Goal: Task Accomplishment & Management: Complete application form

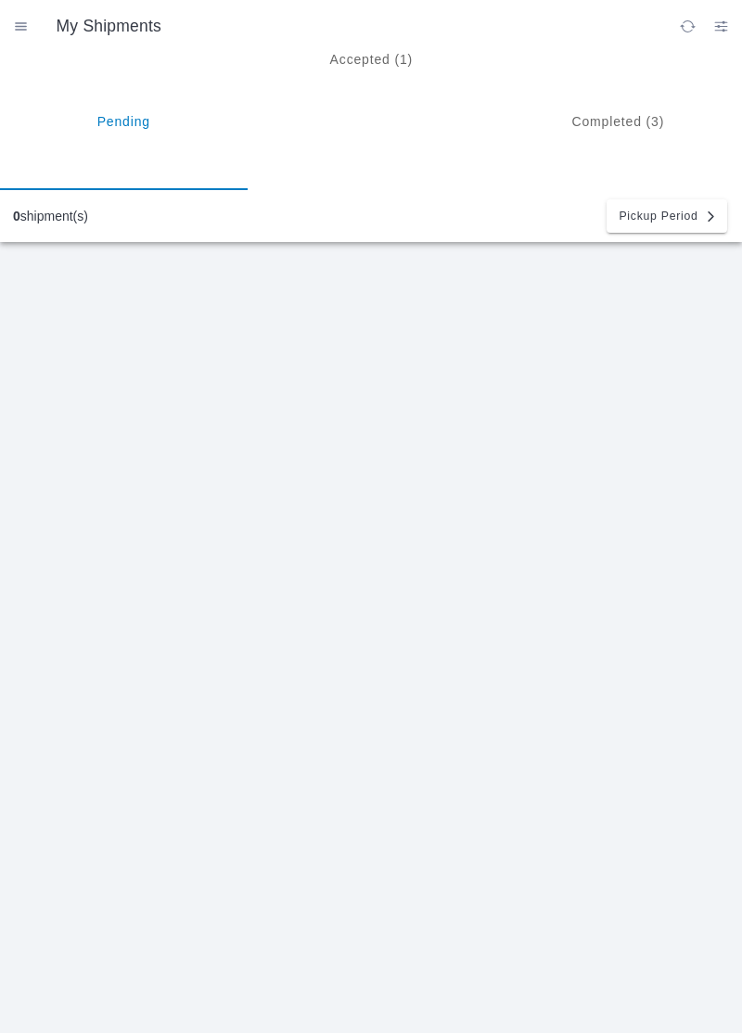
click at [377, 72] on ion-segment-button "Accepted (1)" at bounding box center [372, 121] width 248 height 138
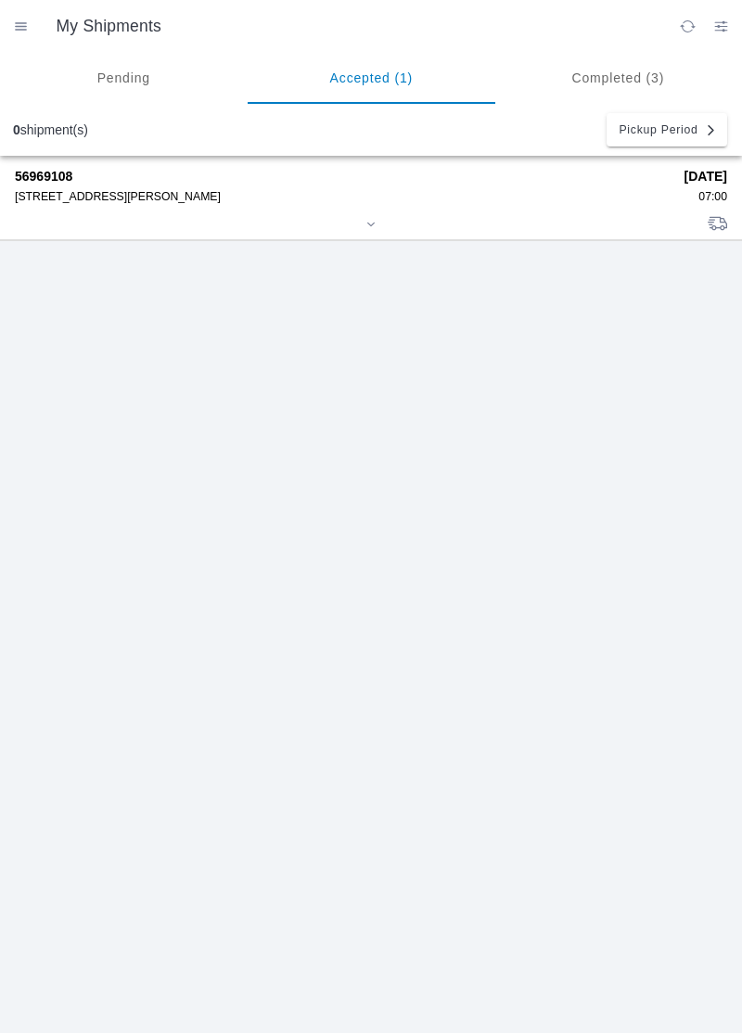
click at [107, 221] on div at bounding box center [371, 226] width 712 height 14
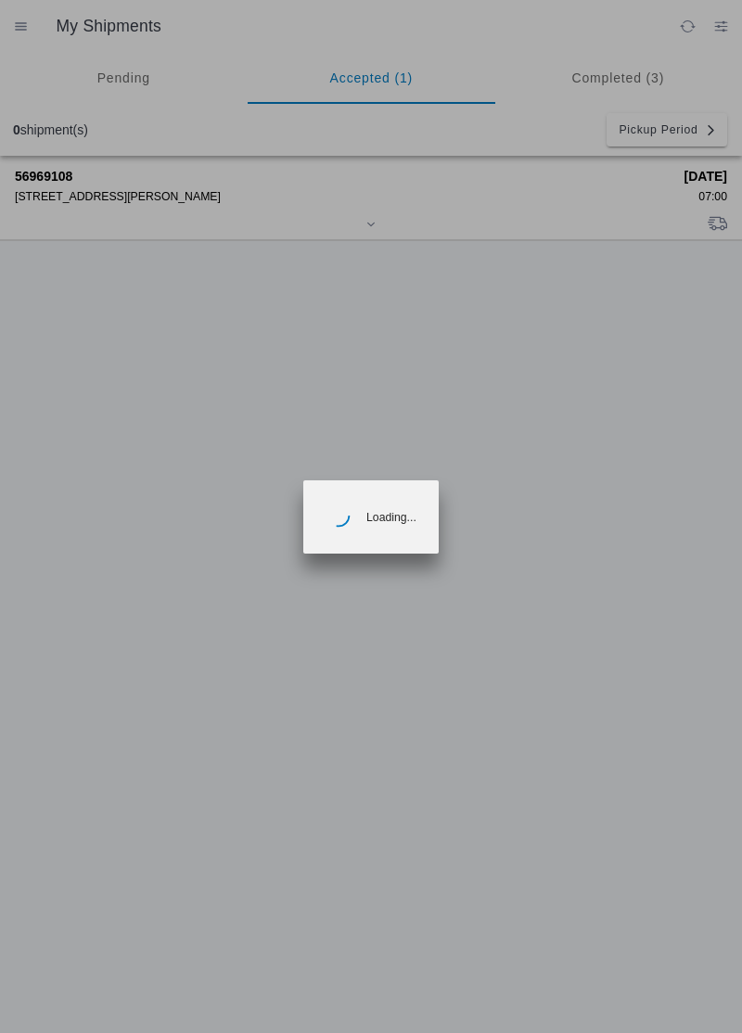
click at [47, 185] on ion-backdrop at bounding box center [371, 516] width 742 height 1033
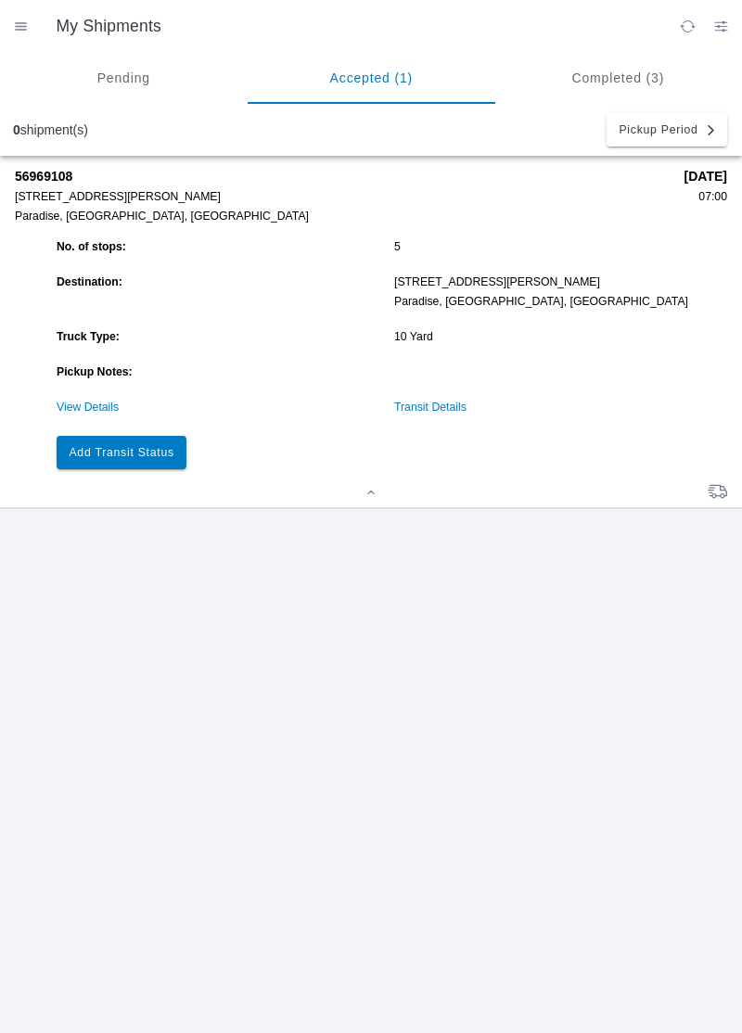
click at [0, 0] on slot "Add Transit Status" at bounding box center [0, 0] width 0 height 0
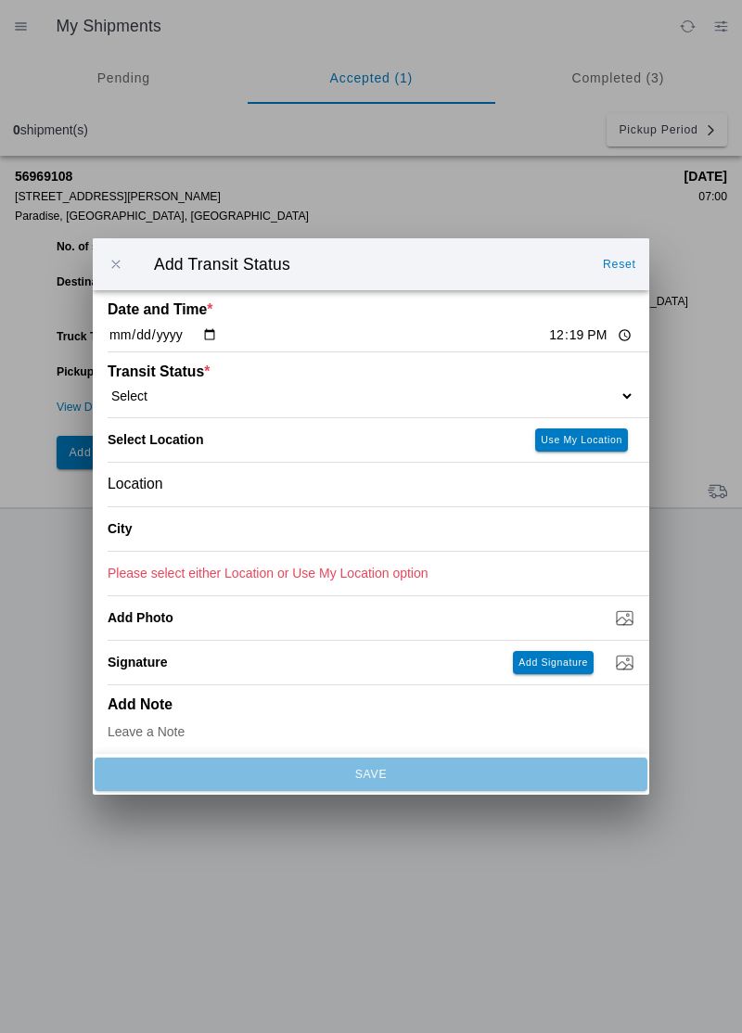
click at [547, 330] on input "12:19" at bounding box center [590, 335] width 87 height 19
click at [547, 341] on input "12:19" at bounding box center [590, 335] width 87 height 19
type input "09:35"
click at [186, 391] on select "Select Arrive at Drop Off Arrive at Pickup Break Start Break Stop Depart Drop O…" at bounding box center [371, 396] width 527 height 17
select select "ARVPULOC"
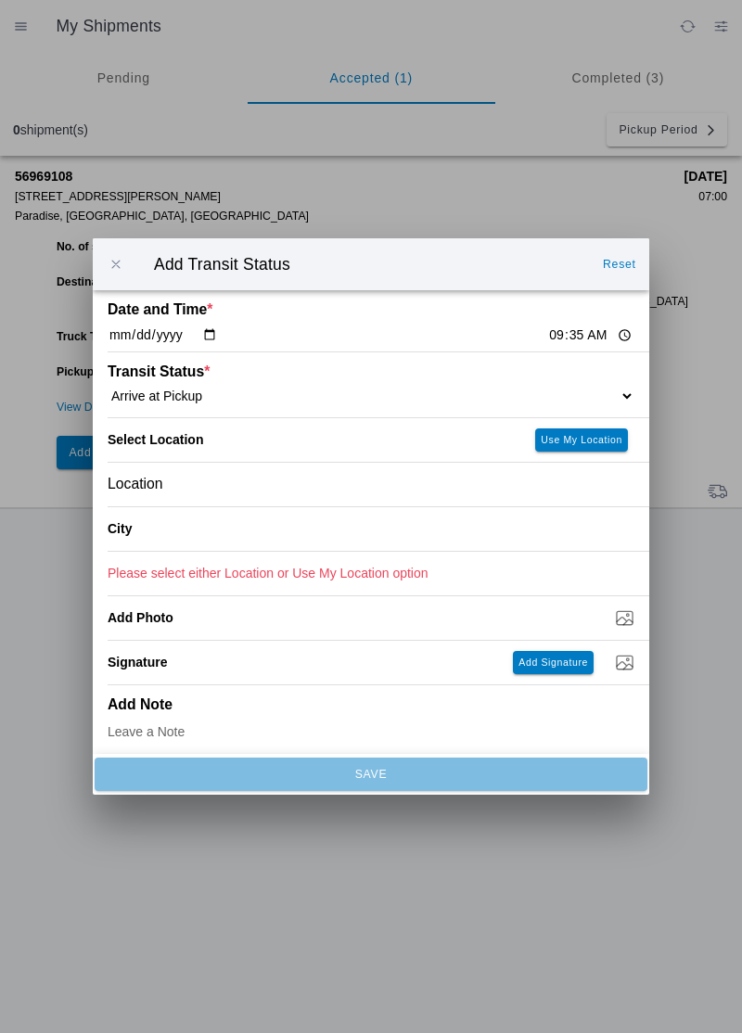
click at [203, 487] on div "Location" at bounding box center [371, 485] width 527 height 44
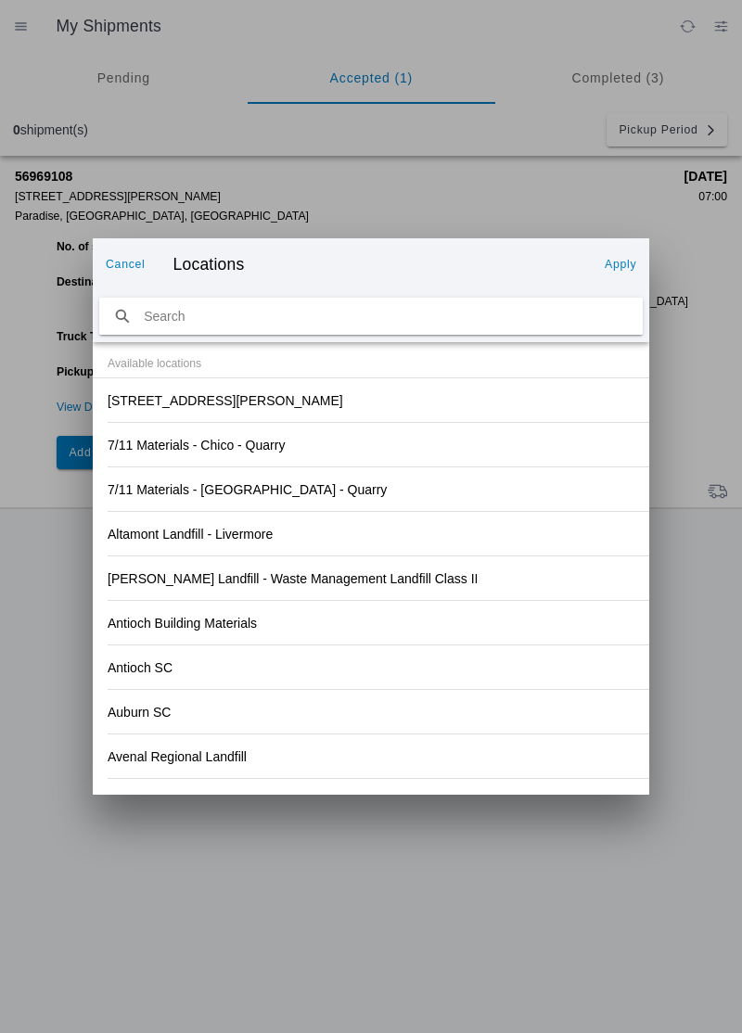
click at [206, 412] on div "[STREET_ADDRESS][PERSON_NAME]" at bounding box center [371, 400] width 527 height 44
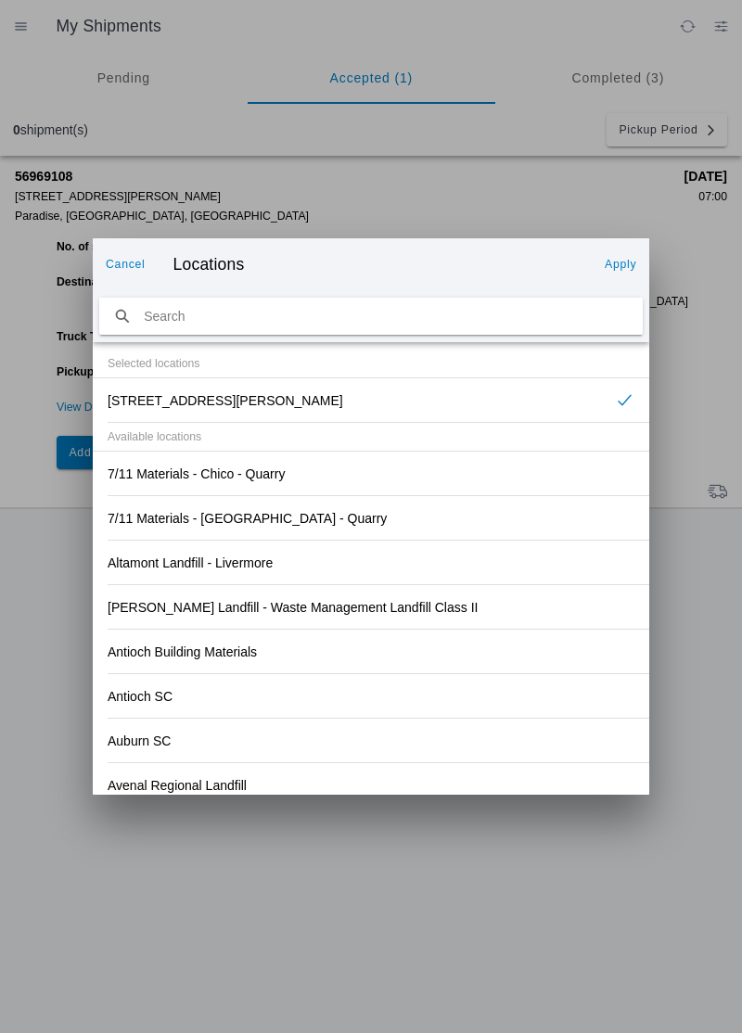
click at [0, 0] on slot "Apply" at bounding box center [0, 0] width 0 height 0
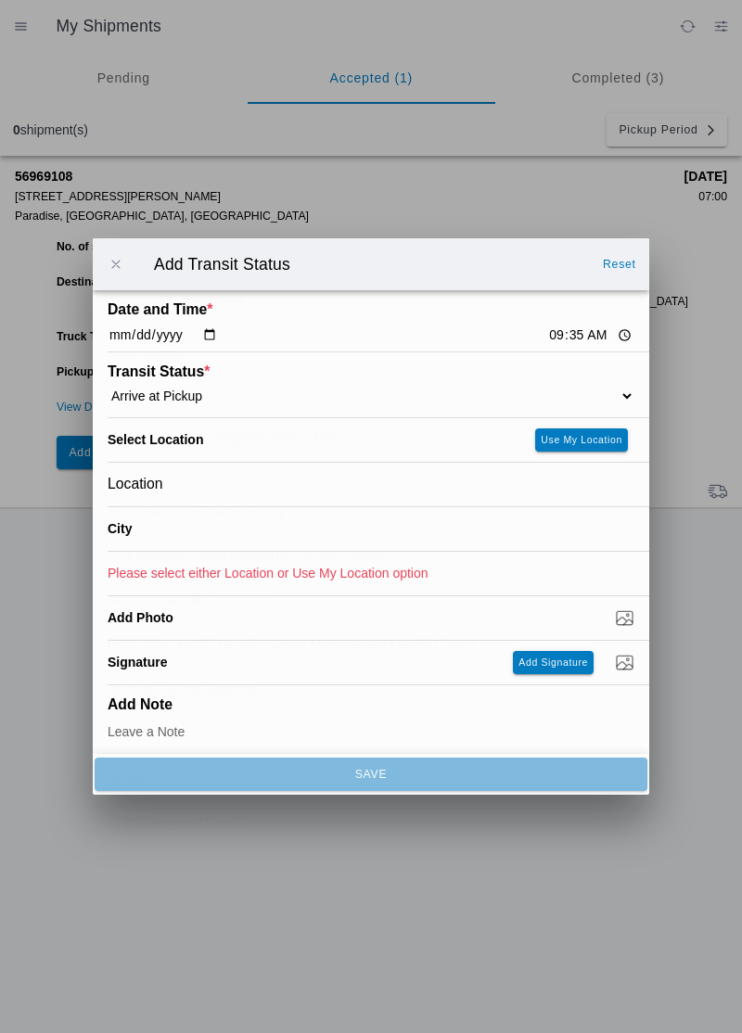
type input "Paradise"
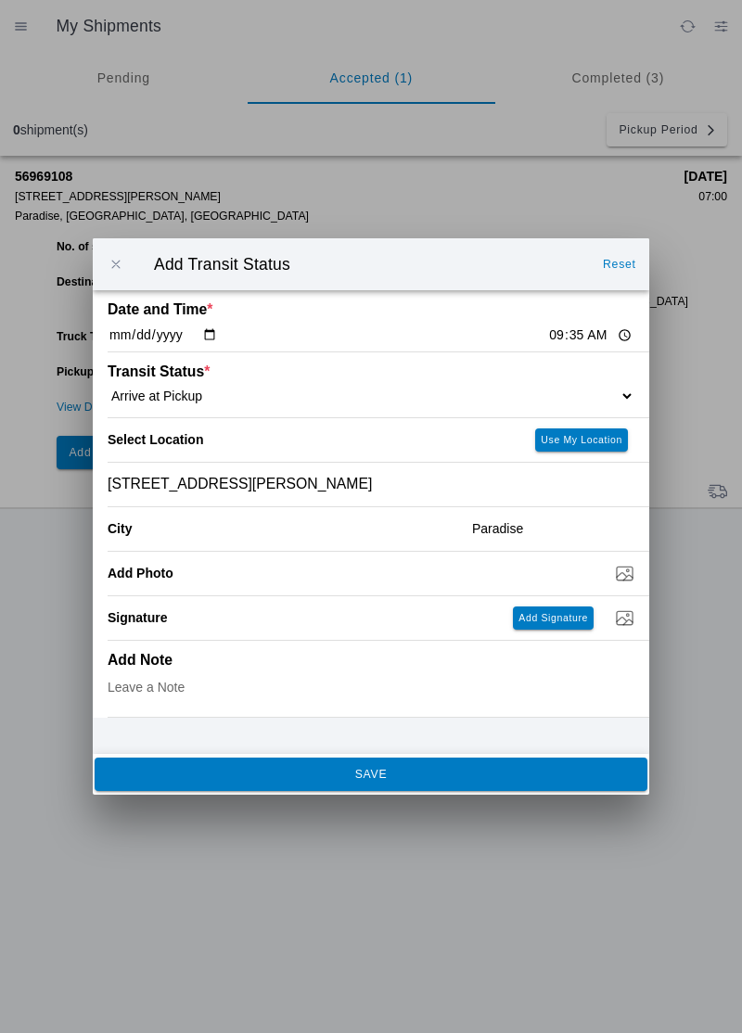
click at [388, 768] on button "SAVE" at bounding box center [371, 774] width 553 height 33
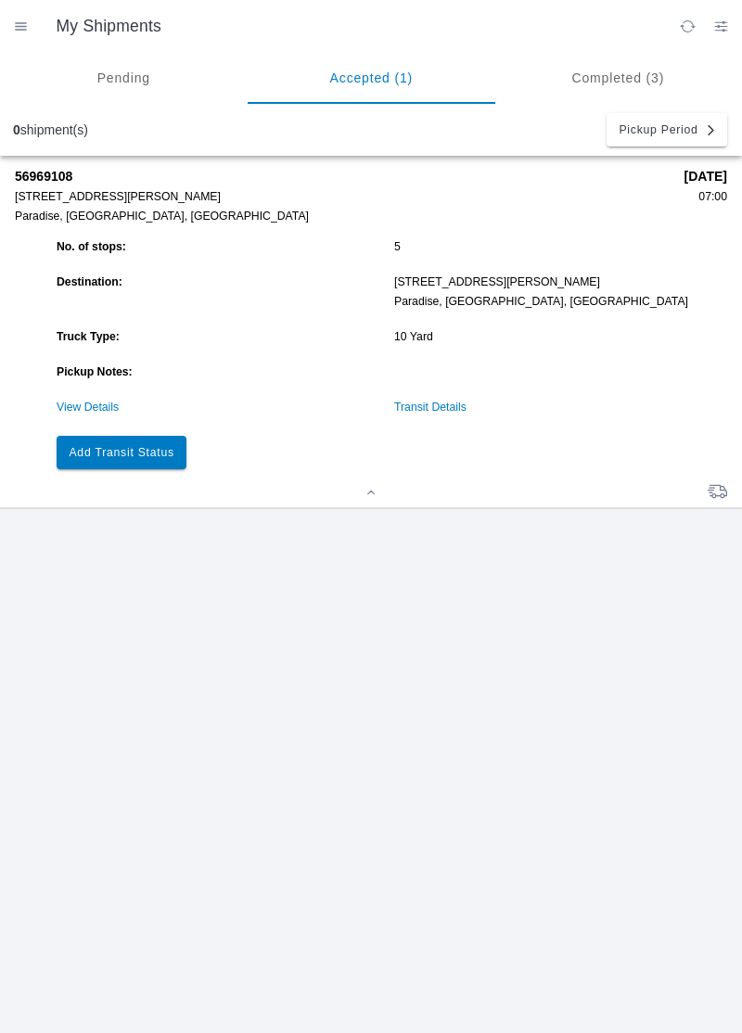
click at [153, 460] on button "Add Transit Status" at bounding box center [122, 452] width 130 height 33
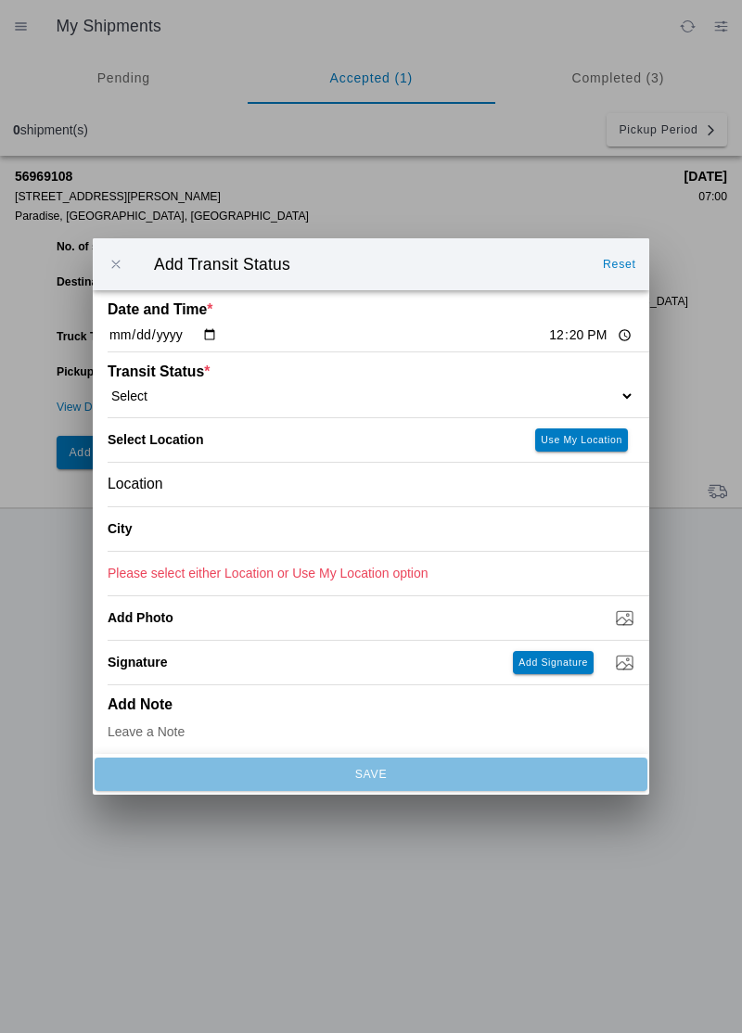
click at [548, 338] on input "12:20" at bounding box center [590, 335] width 87 height 19
type input "10:01"
click at [171, 391] on select "Select Arrive at Drop Off Arrive at Pickup Break Start Break Stop Depart Drop O…" at bounding box center [371, 396] width 527 height 17
select select "DPTPULOC"
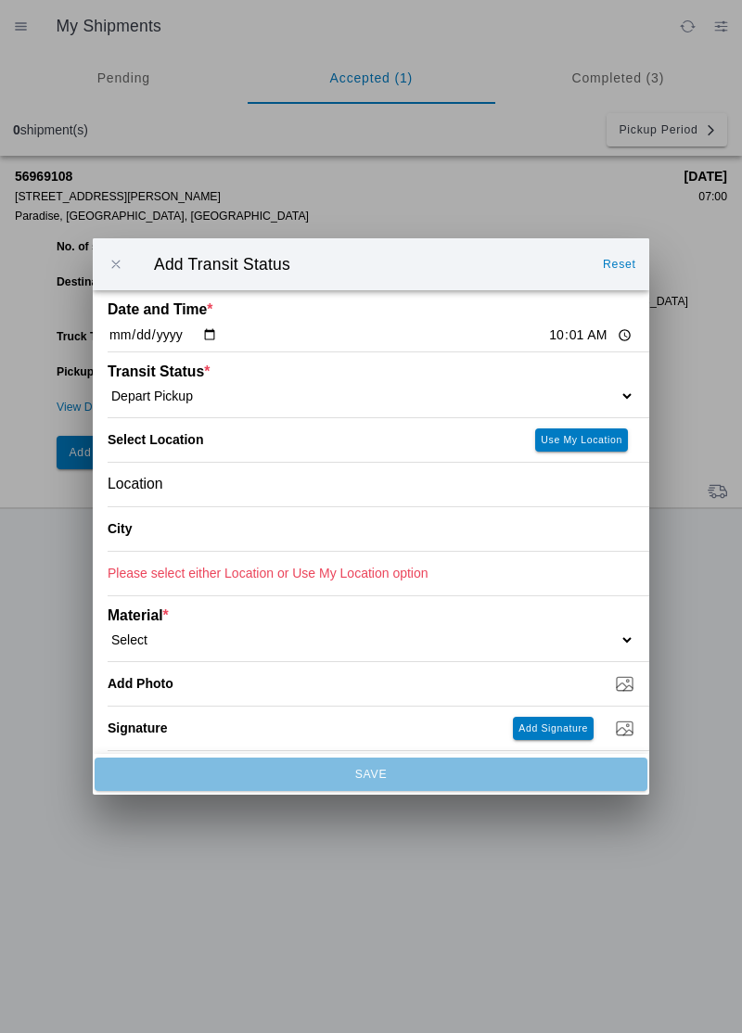
click at [203, 484] on div "Location" at bounding box center [371, 485] width 527 height 44
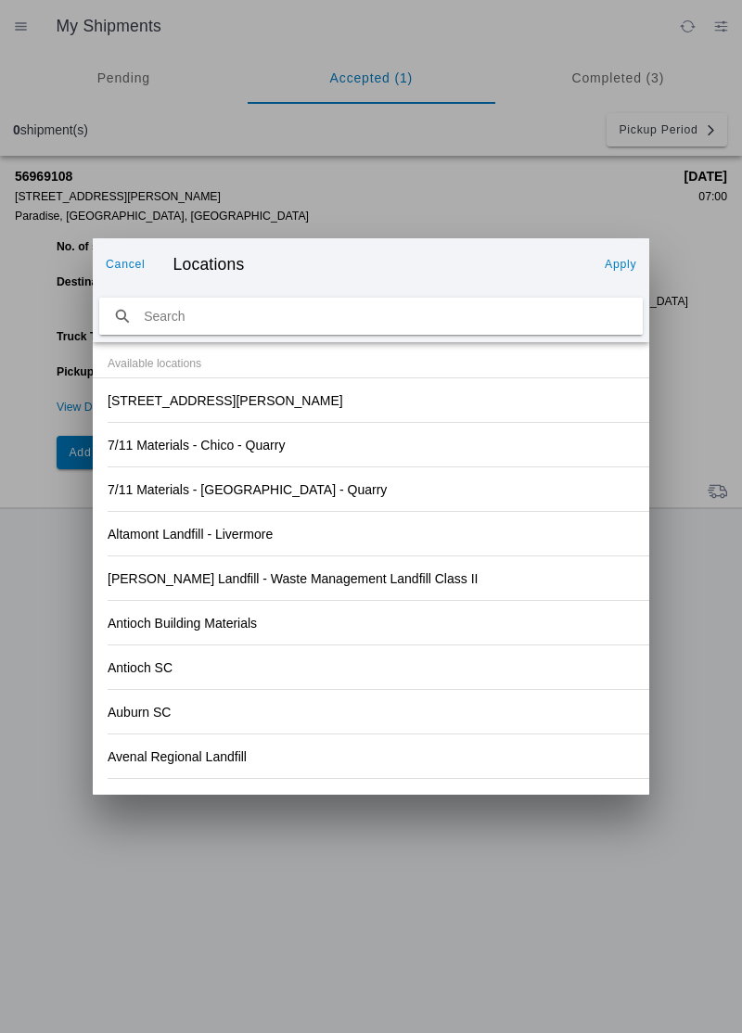
click at [0, 0] on slot "[STREET_ADDRESS][PERSON_NAME]" at bounding box center [0, 0] width 0 height 0
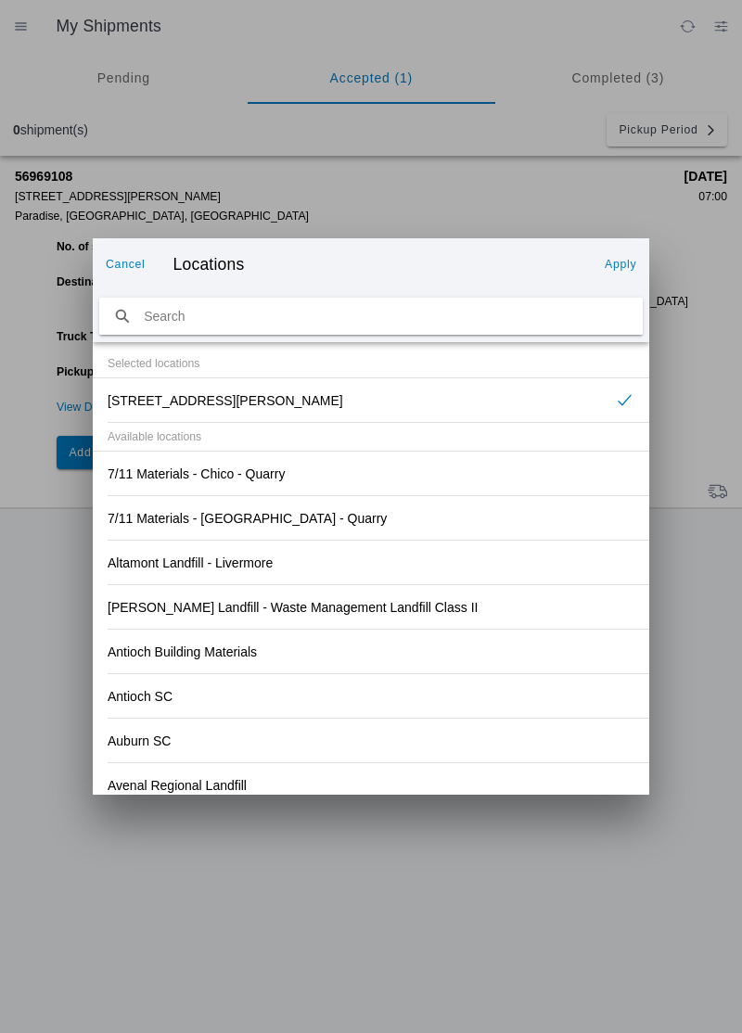
click at [0, 0] on slot "Apply" at bounding box center [0, 0] width 0 height 0
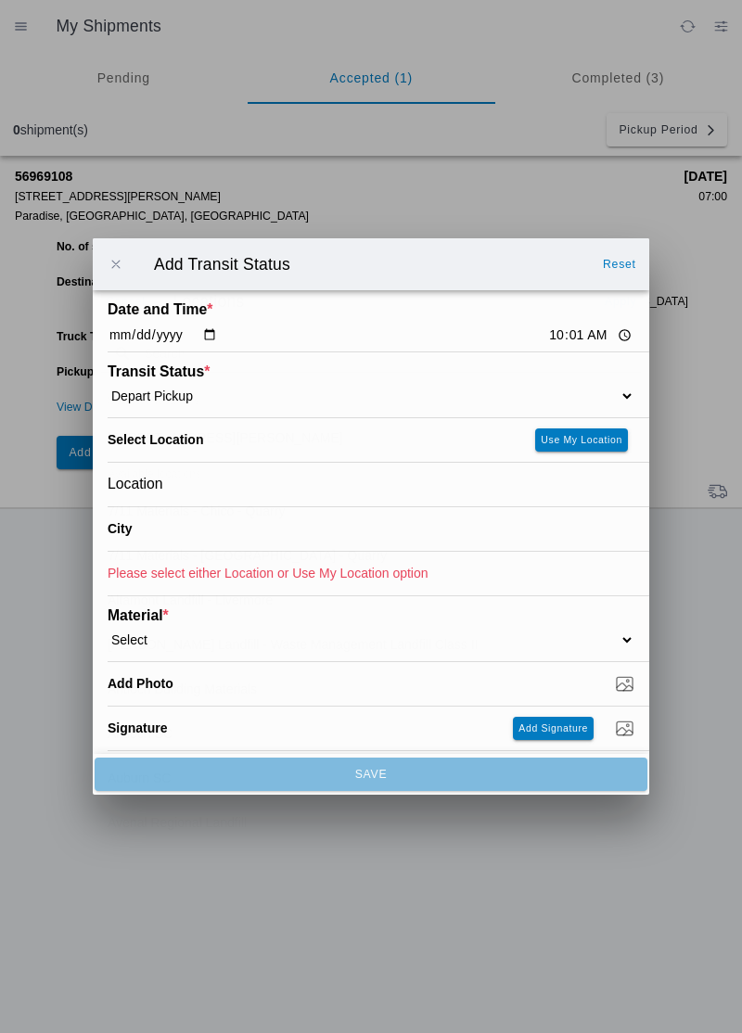
type input "Paradise"
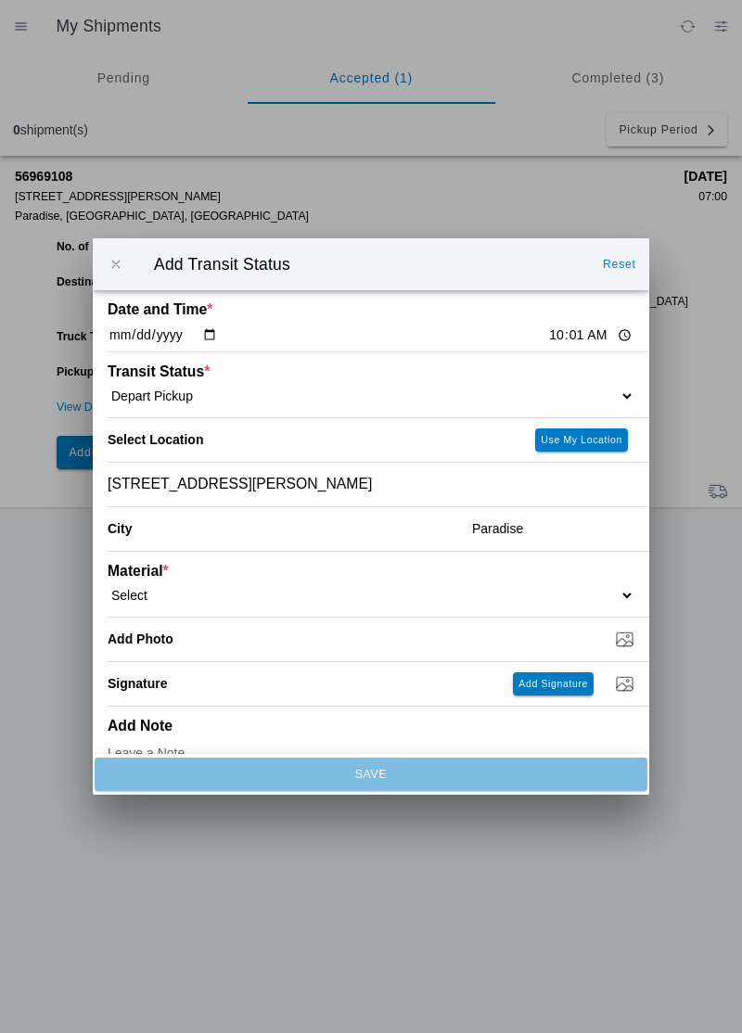
click at [179, 590] on select "Select 1" x 3" Rock 1" x 4" Rock 2" x 4" Rock Asphalt Cold Patch Backfill Spec …" at bounding box center [371, 595] width 527 height 17
select select "708654"
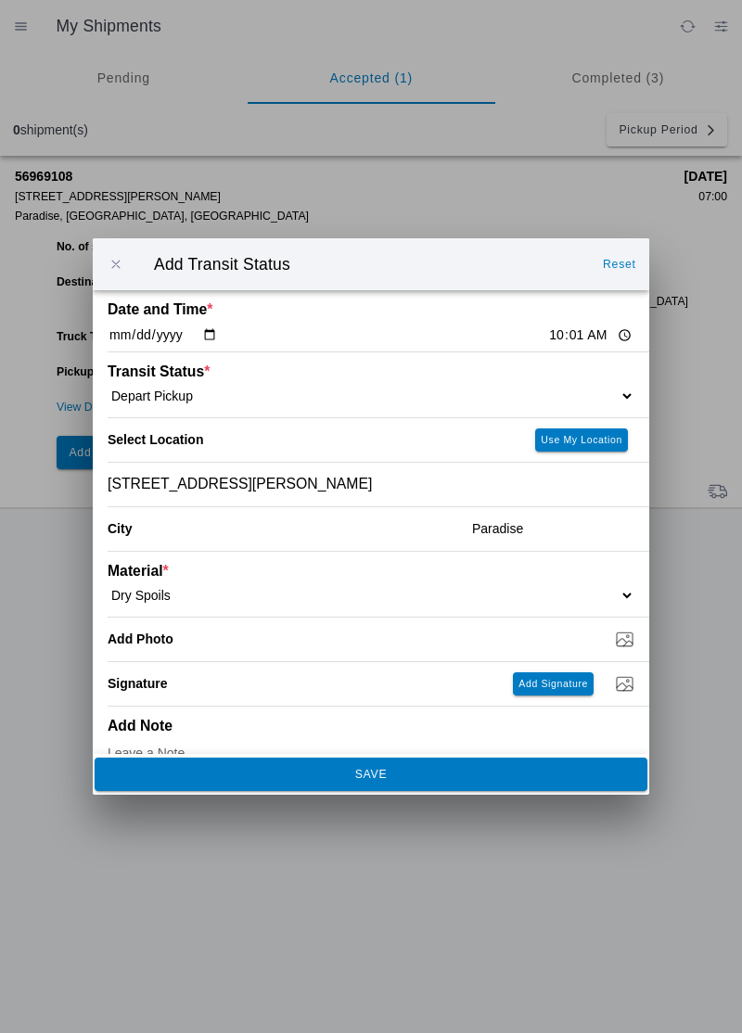
click at [0, 0] on slot "SAVE" at bounding box center [0, 0] width 0 height 0
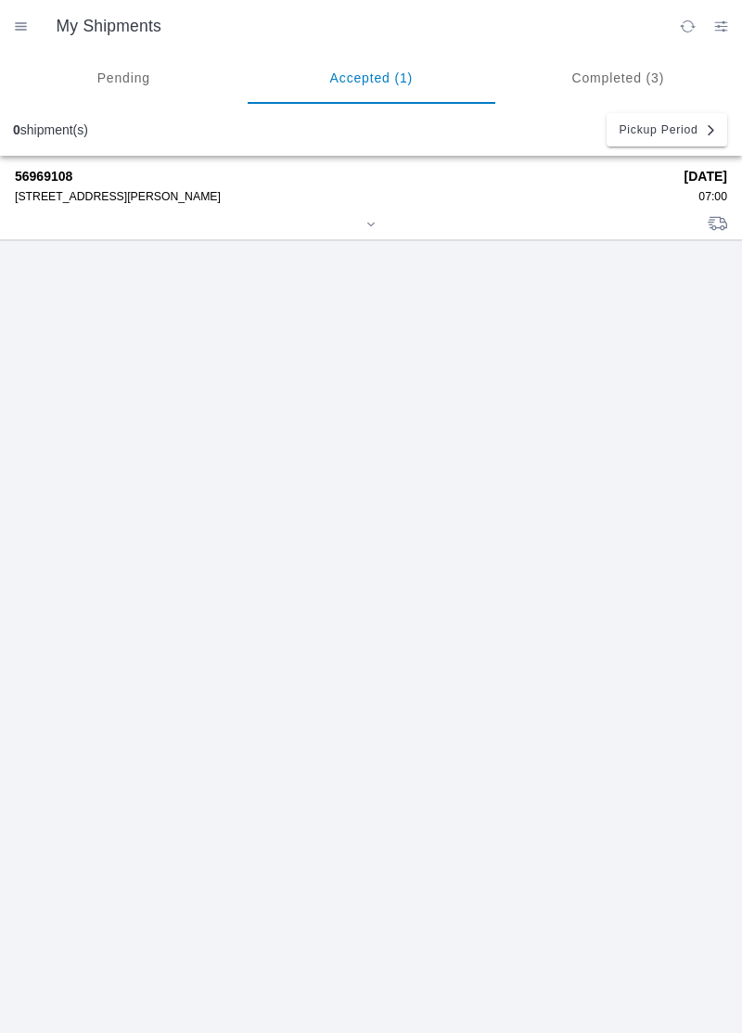
click at [59, 191] on div "[STREET_ADDRESS][PERSON_NAME]" at bounding box center [343, 196] width 657 height 13
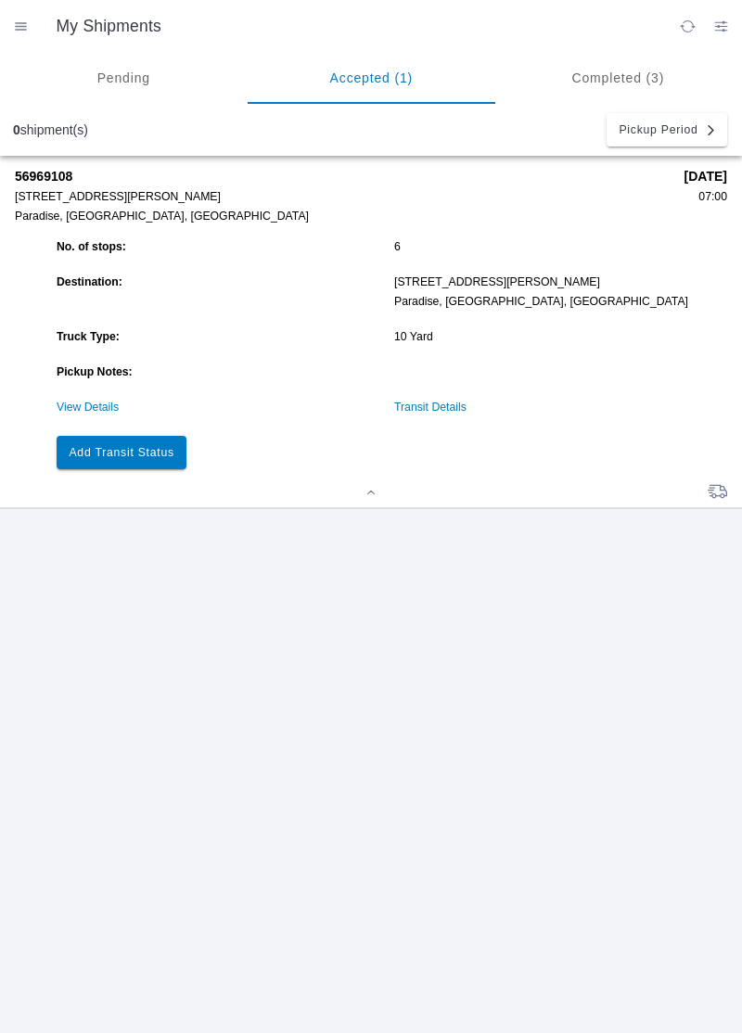
click at [155, 443] on button "Add Transit Status" at bounding box center [122, 452] width 130 height 33
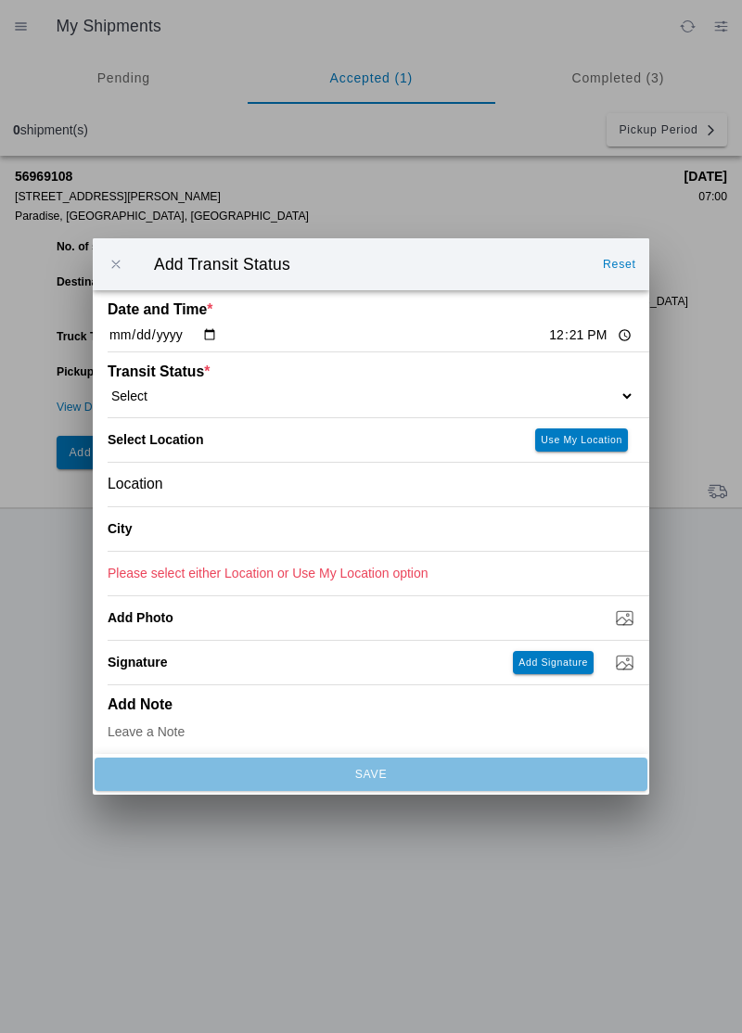
click at [547, 340] on input "12:21" at bounding box center [590, 335] width 87 height 19
type input "10:07"
click at [160, 391] on select "Select Arrive at Drop Off Arrive at Pickup Break Start Break Stop Depart Drop O…" at bounding box center [371, 396] width 527 height 17
select select "ARVDLVLOC"
click at [204, 485] on div "Location" at bounding box center [371, 485] width 527 height 44
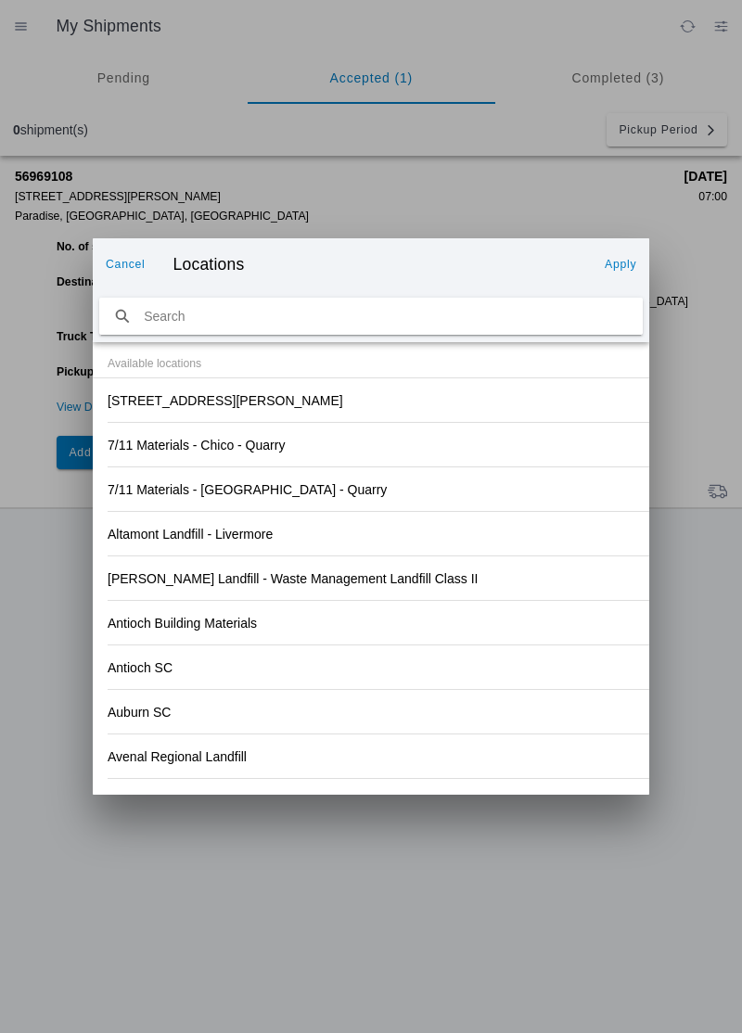
click at [250, 415] on div "[STREET_ADDRESS][PERSON_NAME]" at bounding box center [371, 400] width 527 height 44
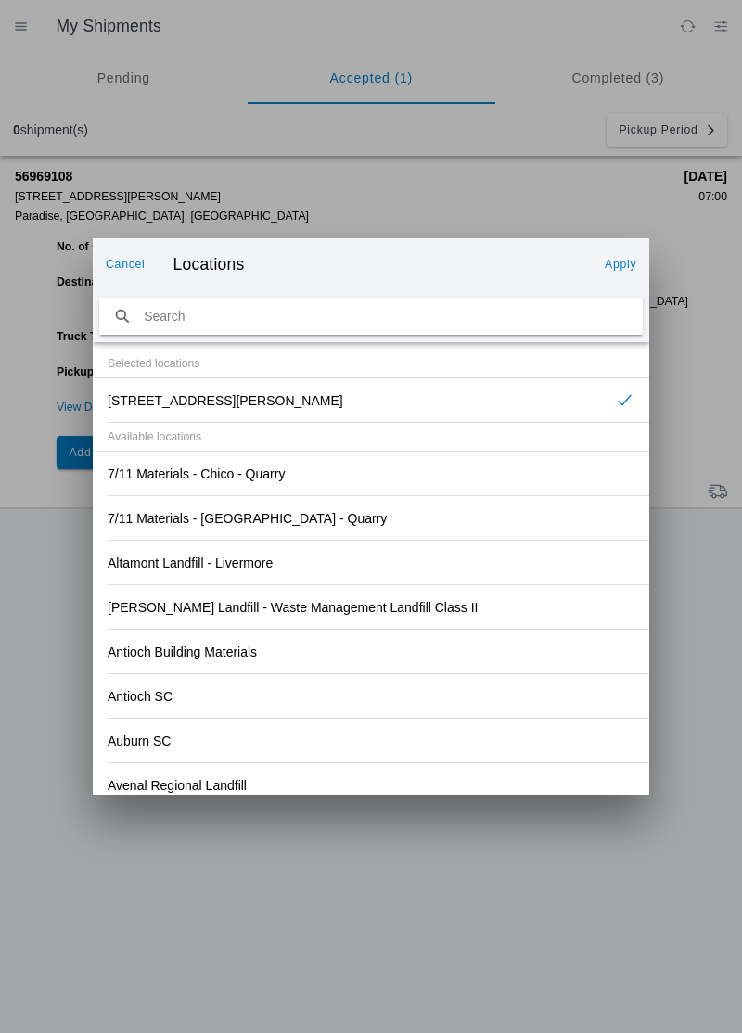
click at [617, 272] on button "Apply" at bounding box center [620, 265] width 46 height 30
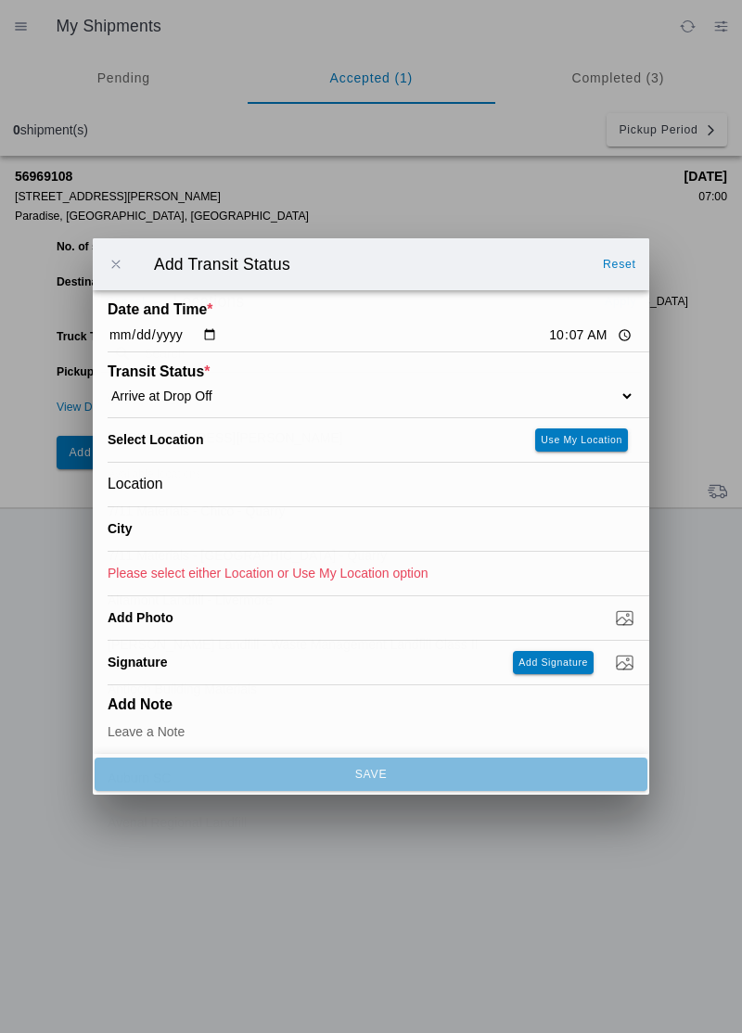
type input "Paradise"
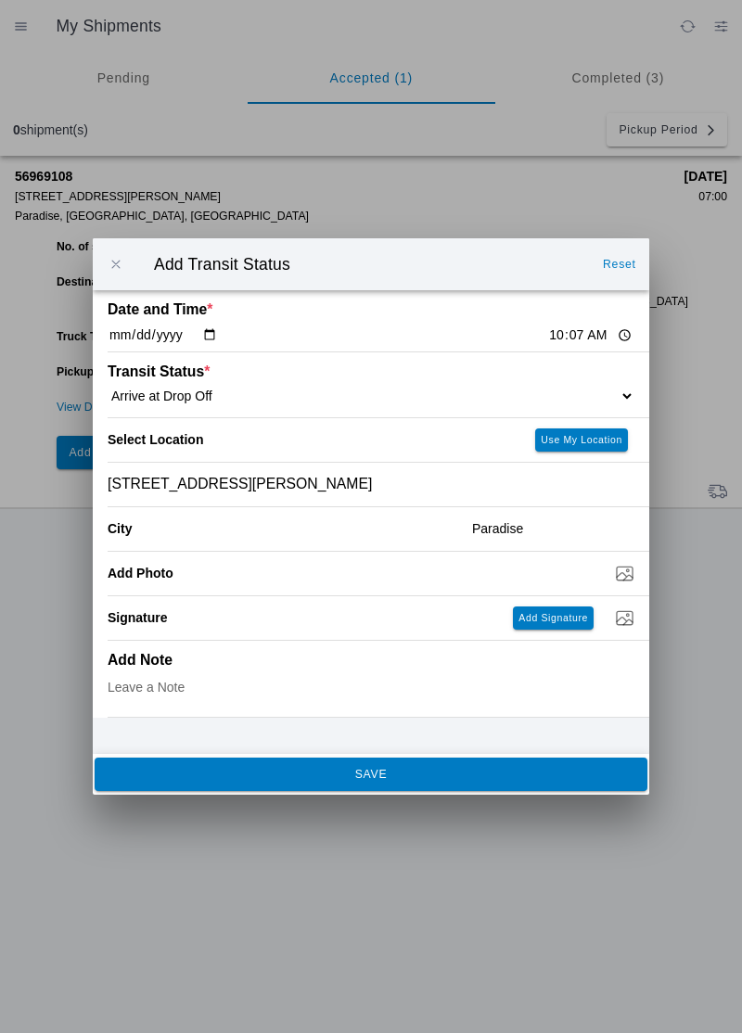
click at [386, 771] on span "SAVE" at bounding box center [371, 774] width 528 height 11
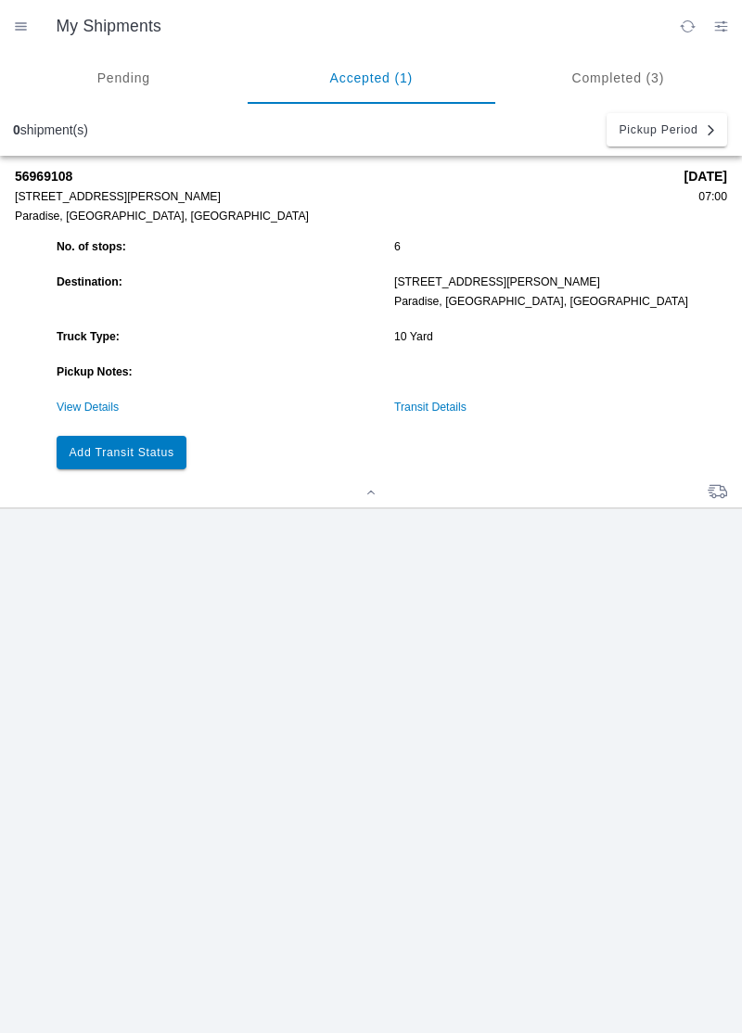
click at [0, 0] on slot "Add Transit Status" at bounding box center [0, 0] width 0 height 0
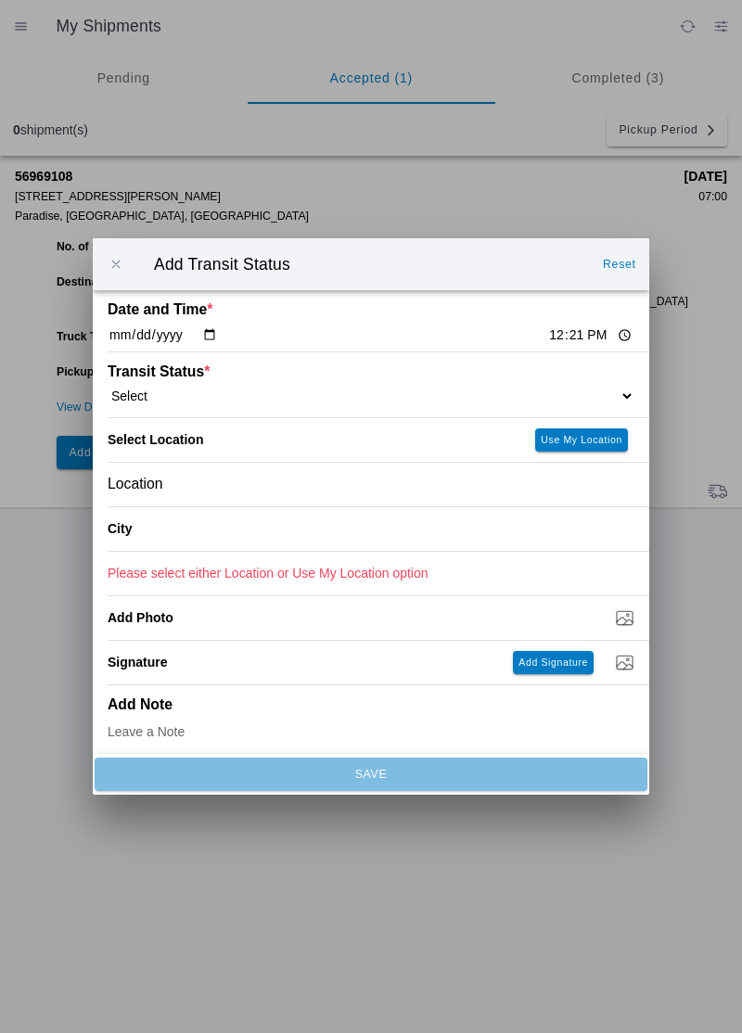
click at [538, 326] on div "Date and Time * [DATE] 12:21" at bounding box center [371, 320] width 527 height 61
click at [555, 336] on input "12:21" at bounding box center [590, 335] width 87 height 19
type input "10:13"
click at [154, 401] on select "Select Arrive at Drop Off Arrive at Pickup Break Start Break Stop Depart Drop O…" at bounding box center [371, 396] width 527 height 17
select select "DPTDLVLOC"
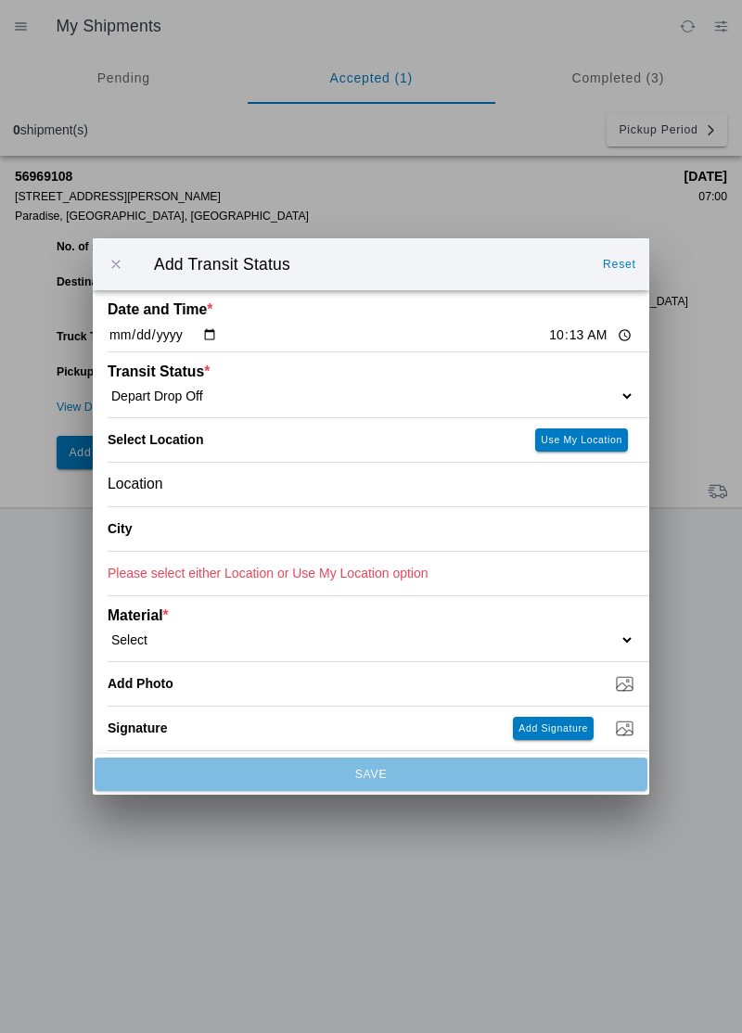
click at [195, 486] on div "Location" at bounding box center [371, 485] width 527 height 44
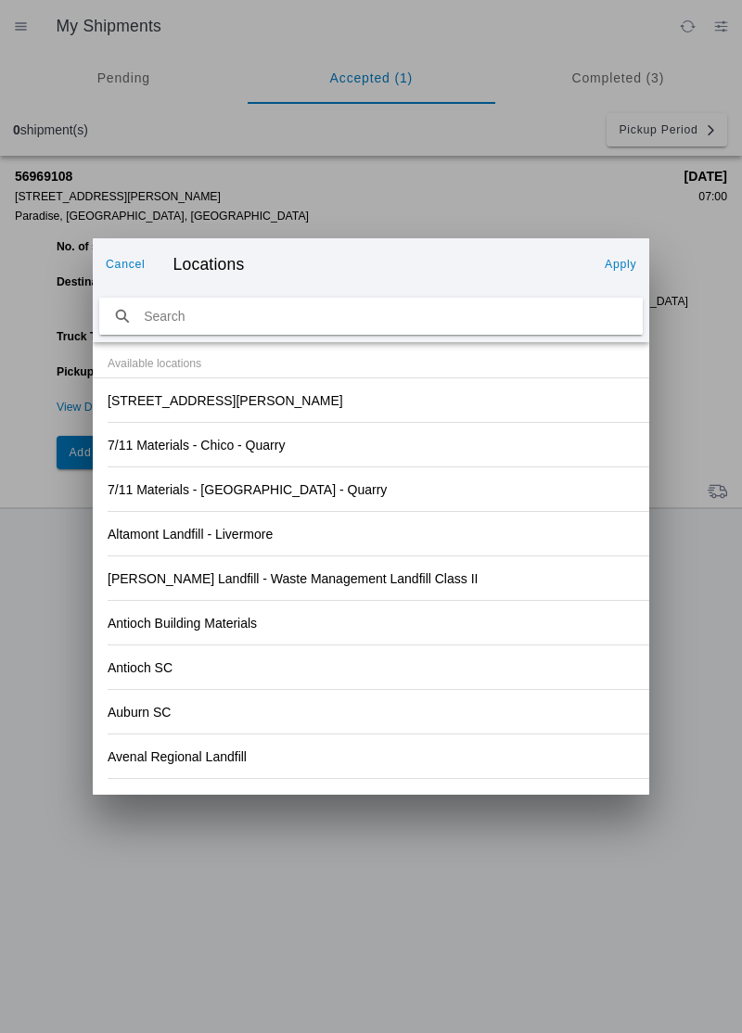
click at [315, 408] on div "[STREET_ADDRESS][PERSON_NAME]" at bounding box center [371, 400] width 527 height 44
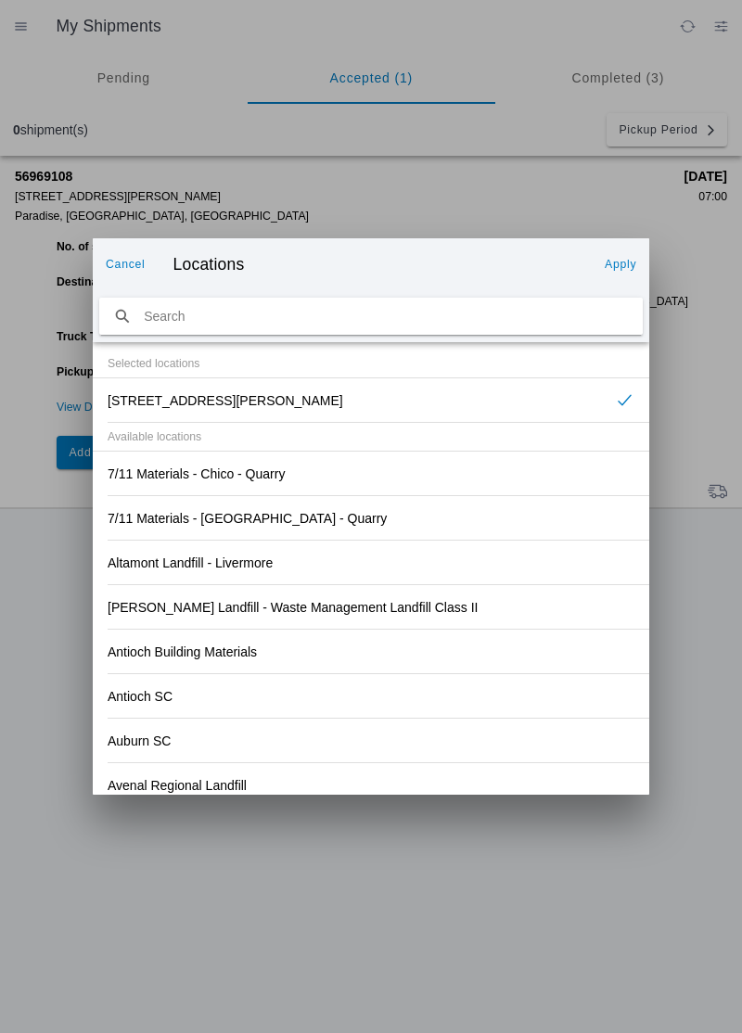
click at [627, 256] on button "Apply" at bounding box center [620, 265] width 46 height 30
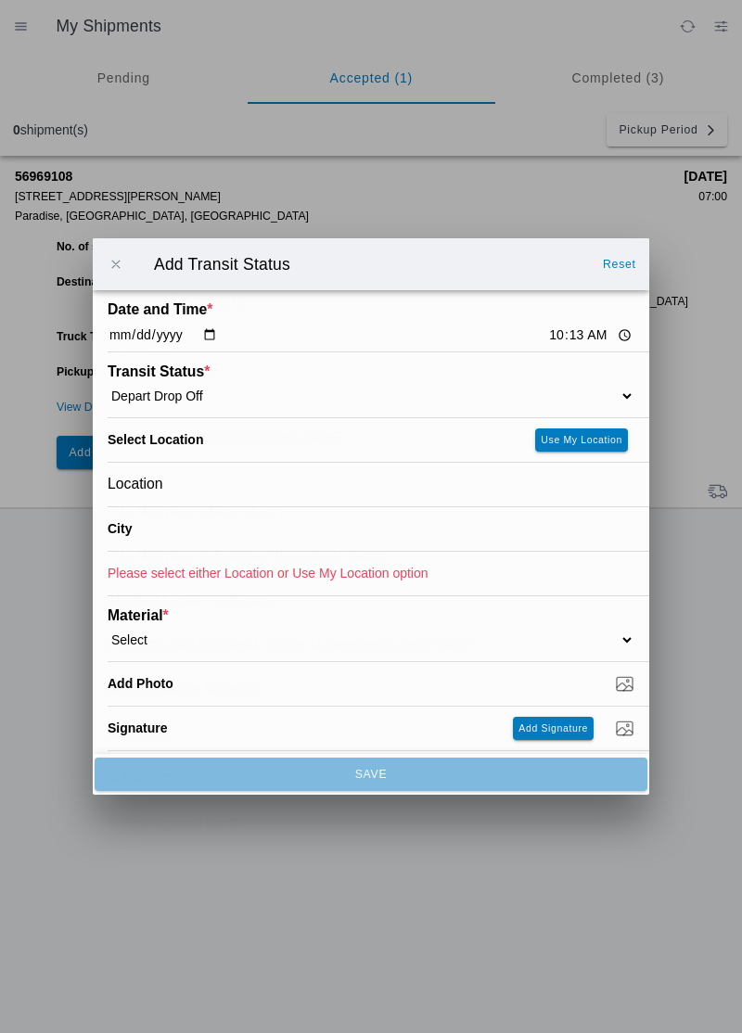
type input "Paradise"
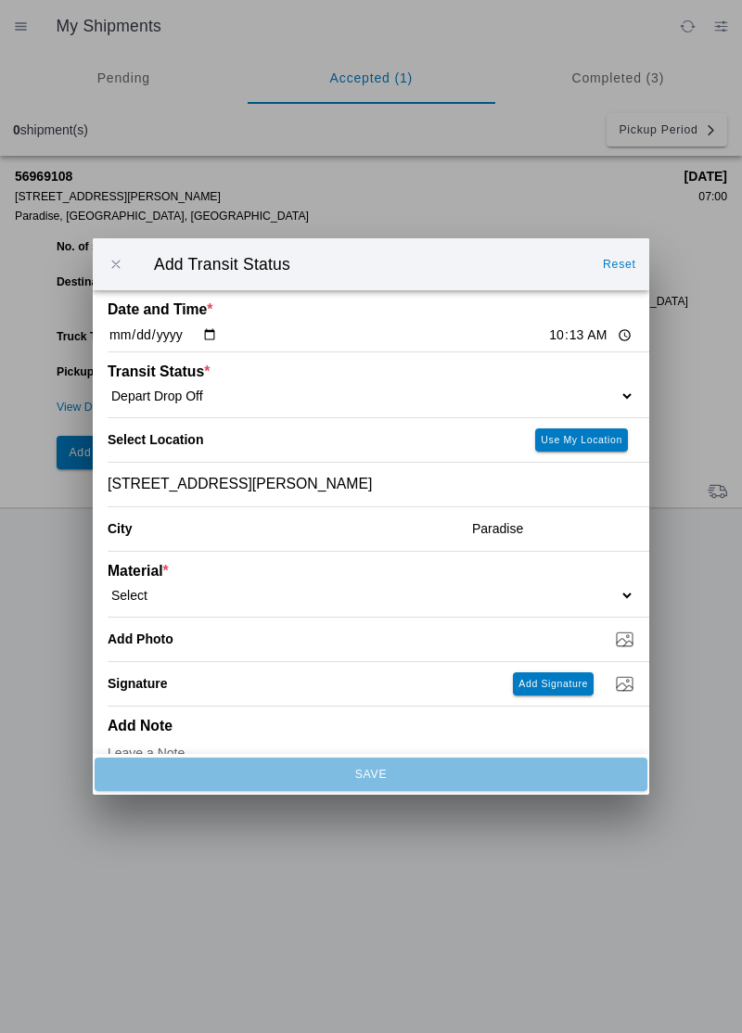
click at [200, 588] on select "Select 1" x 3" Rock 1" x 4" Rock 2" x 4" Rock Asphalt Cold Patch Backfill Spec …" at bounding box center [371, 595] width 527 height 17
select select "708654"
click at [193, 588] on select "Select 1" x 3" Rock 1" x 4" Rock 2" x 4" Rock Asphalt Cold Patch Backfill Spec …" at bounding box center [371, 595] width 527 height 17
click at [254, 646] on input "Dump / Quarry Tag *" at bounding box center [379, 639] width 542 height 20
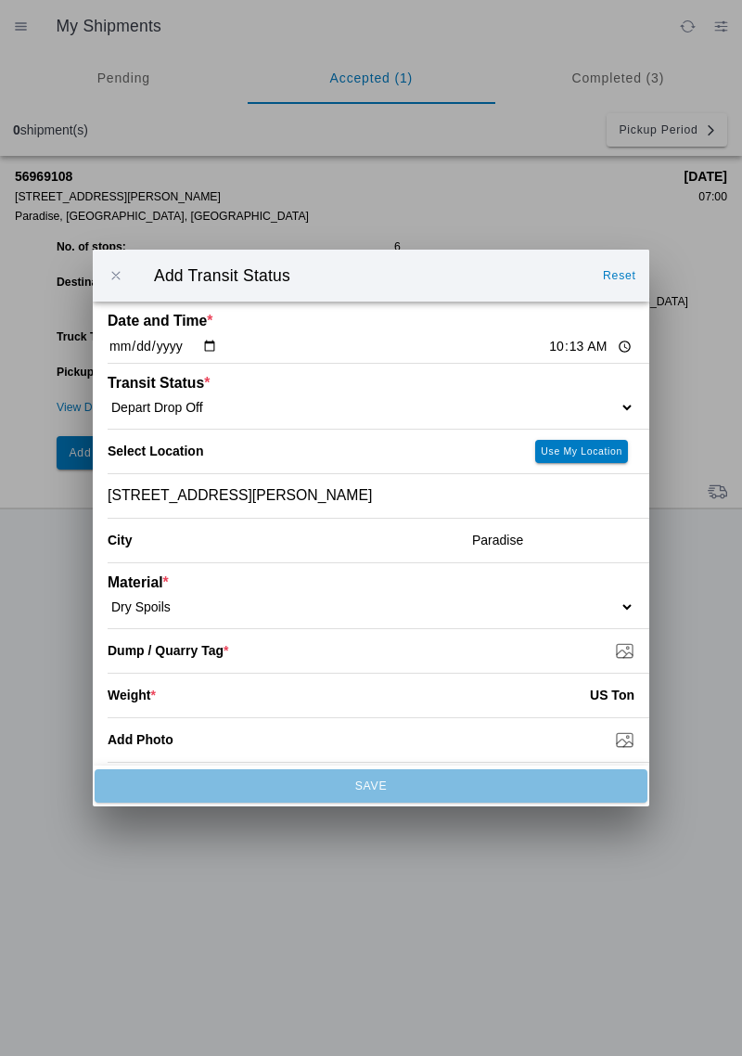
type input "C:\fakepath\17594329259652445310177775574007.jpg"
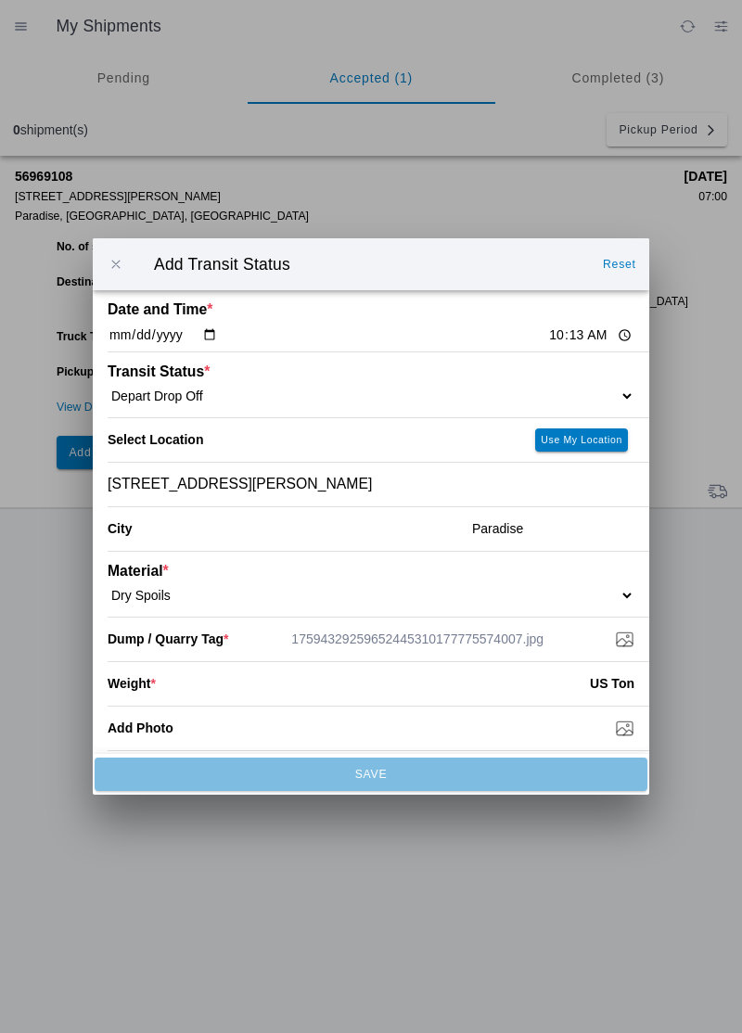
click at [190, 699] on input "number" at bounding box center [373, 683] width 434 height 41
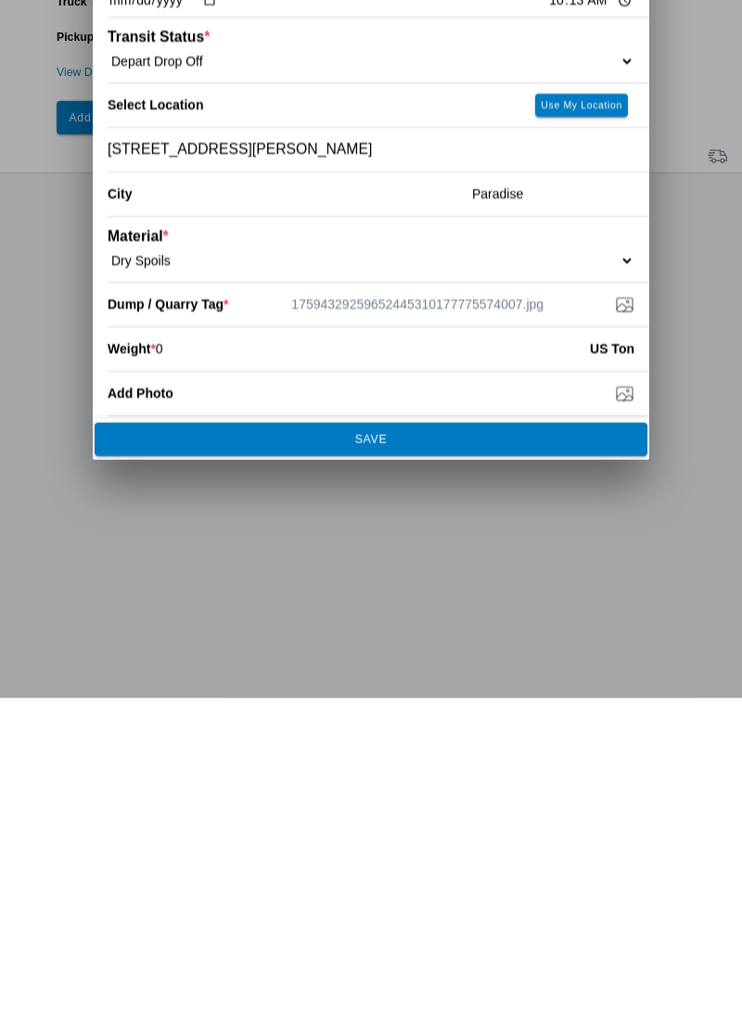
type input "0"
click at [405, 774] on span "SAVE" at bounding box center [371, 774] width 528 height 11
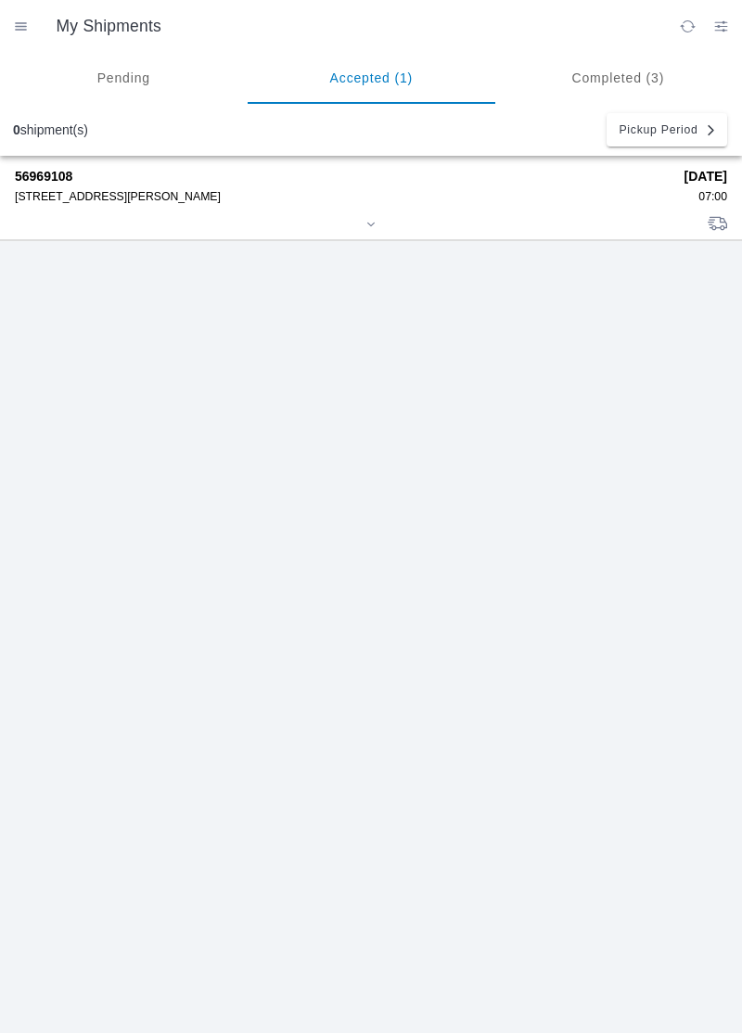
click at [70, 177] on strong "56969108" at bounding box center [343, 176] width 657 height 15
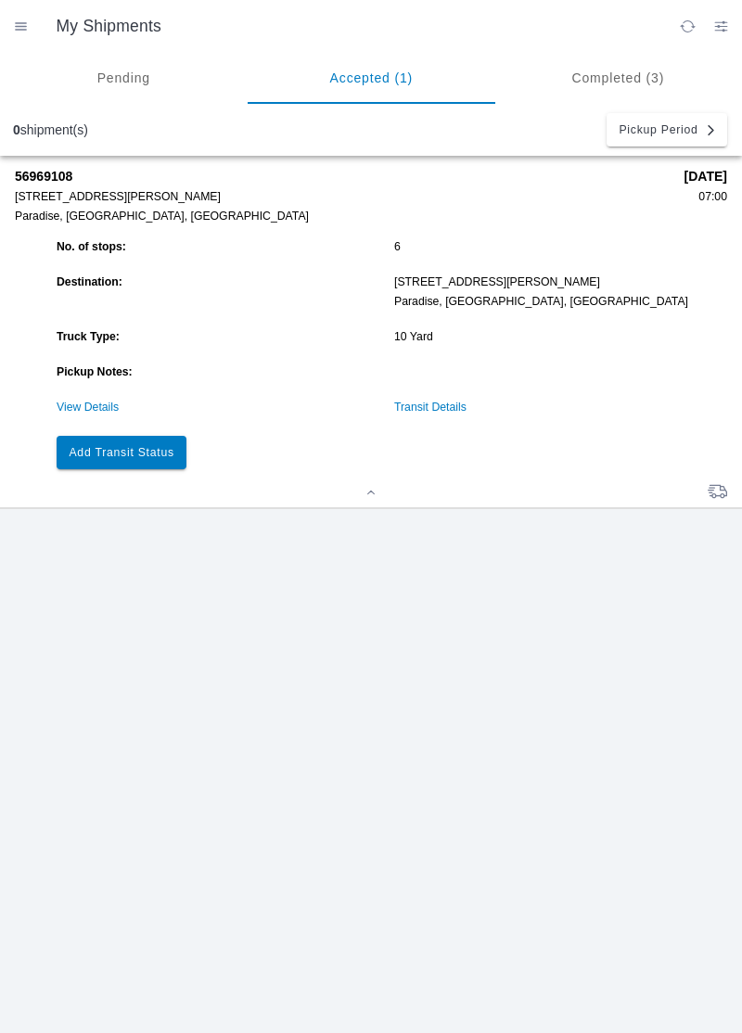
click at [0, 0] on slot "Add Transit Status" at bounding box center [0, 0] width 0 height 0
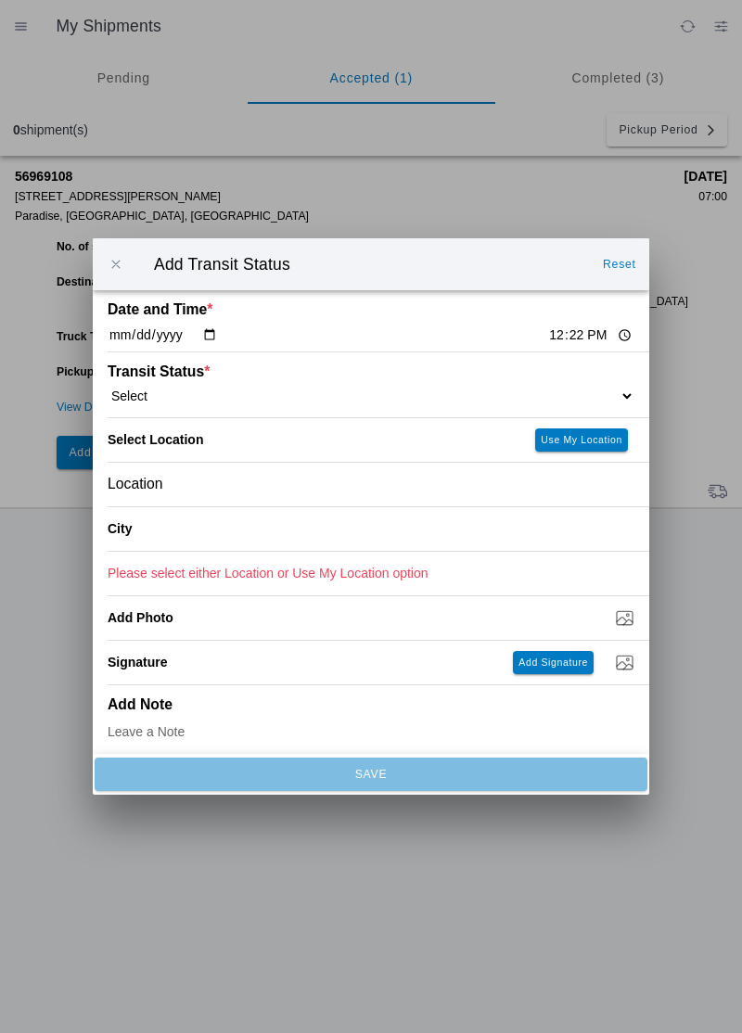
click at [197, 340] on input "[DATE]" at bounding box center [163, 335] width 110 height 19
click at [547, 336] on input "12:22" at bounding box center [590, 335] width 87 height 19
type input "10:25"
click at [175, 388] on select "Select Arrive at Drop Off Arrive at Pickup Break Start Break Stop Depart Drop O…" at bounding box center [371, 396] width 527 height 17
select select "ARVPULOC"
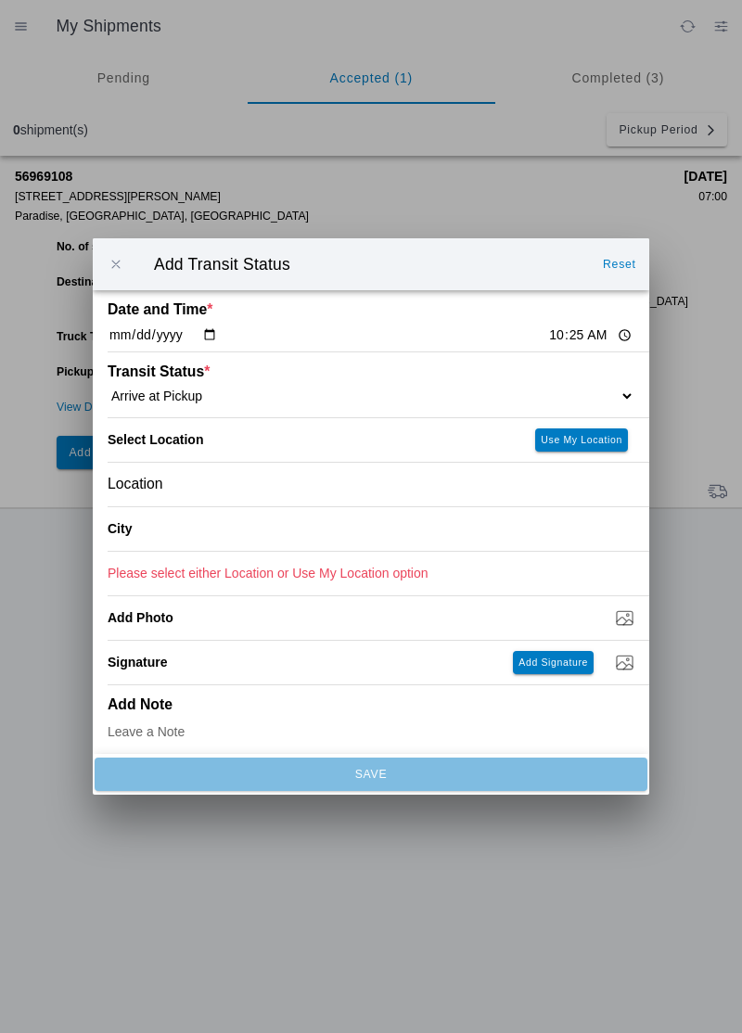
click at [187, 485] on div "Location" at bounding box center [371, 485] width 527 height 44
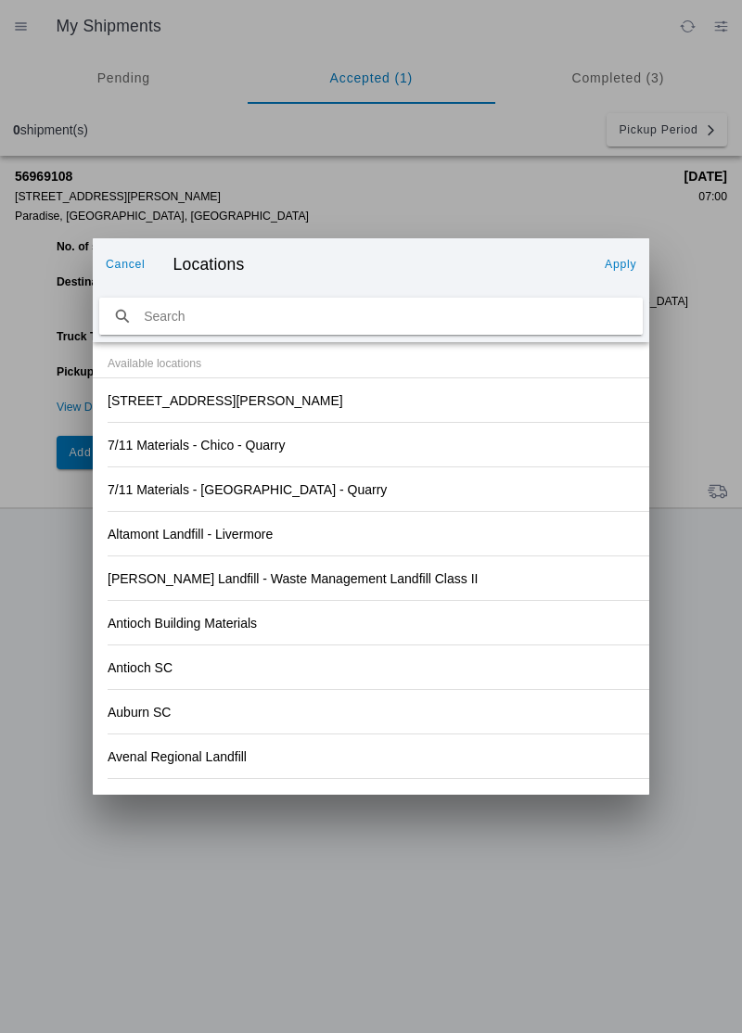
click at [0, 0] on slot "[STREET_ADDRESS][PERSON_NAME]" at bounding box center [0, 0] width 0 height 0
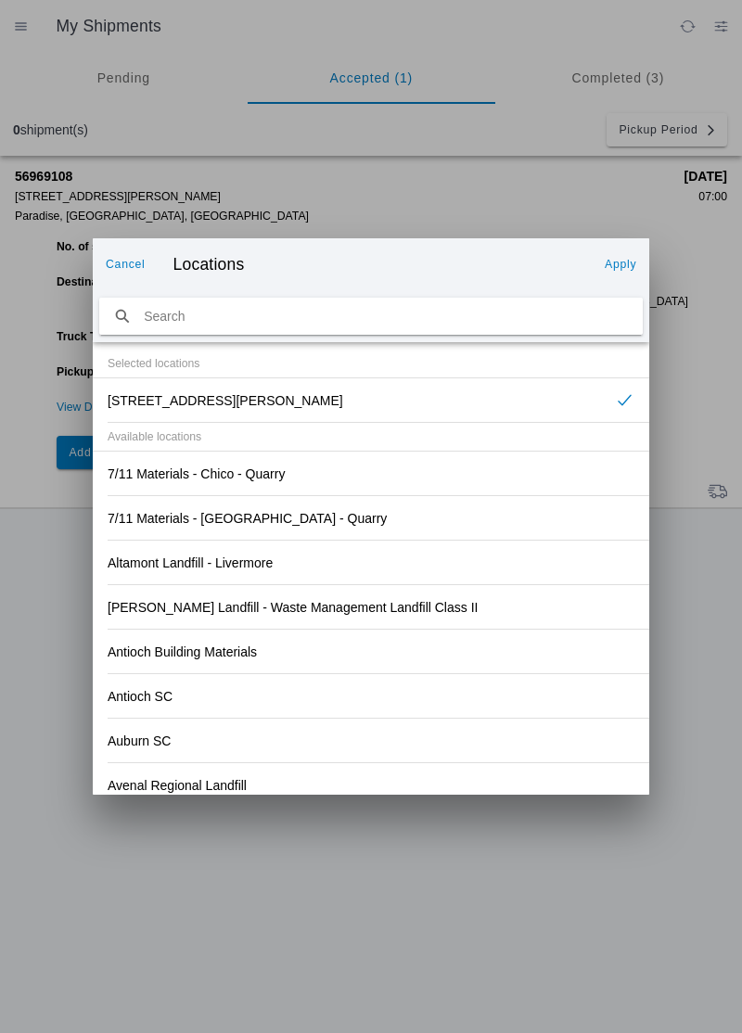
click at [0, 0] on slot "Apply" at bounding box center [0, 0] width 0 height 0
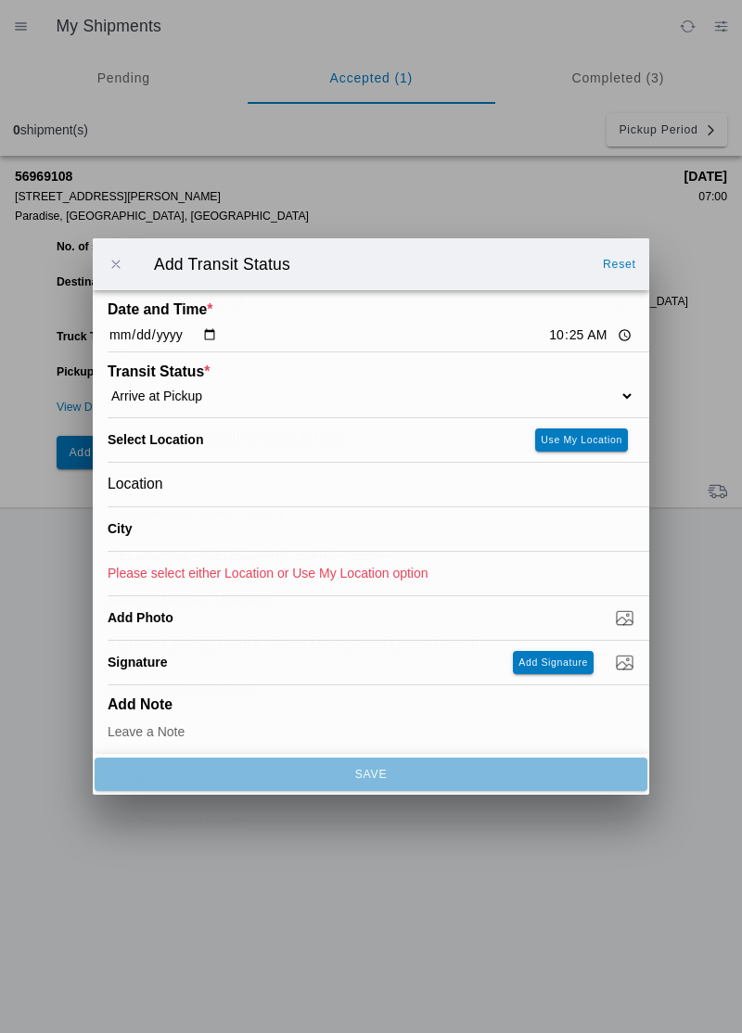
type input "Paradise"
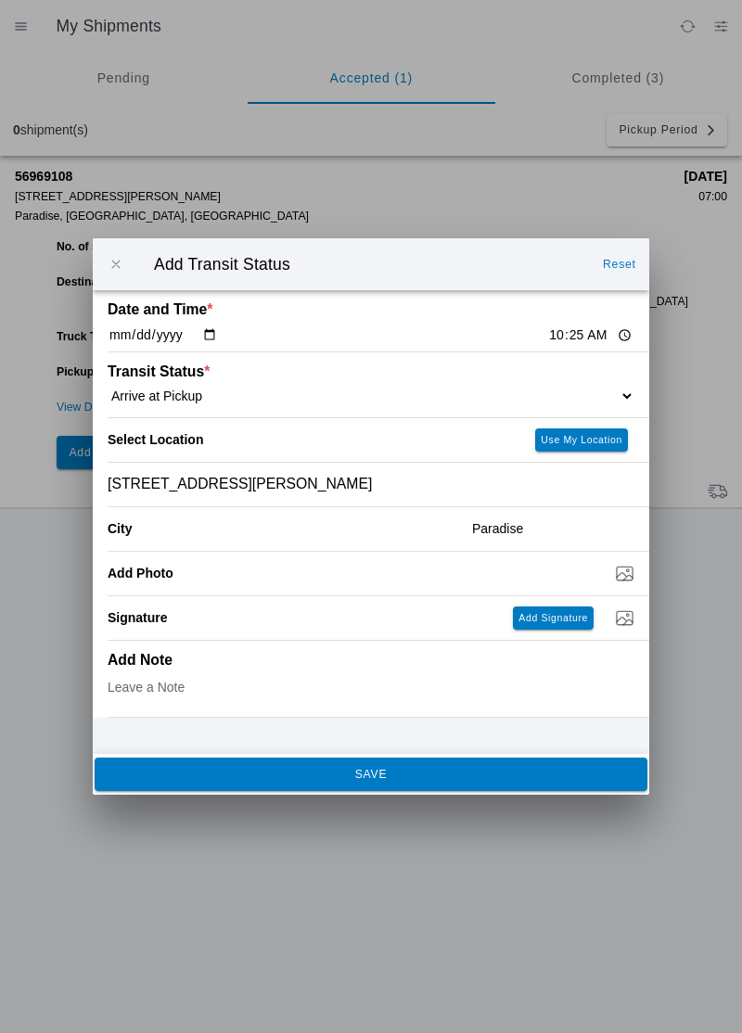
click at [302, 783] on button "SAVE" at bounding box center [371, 774] width 553 height 33
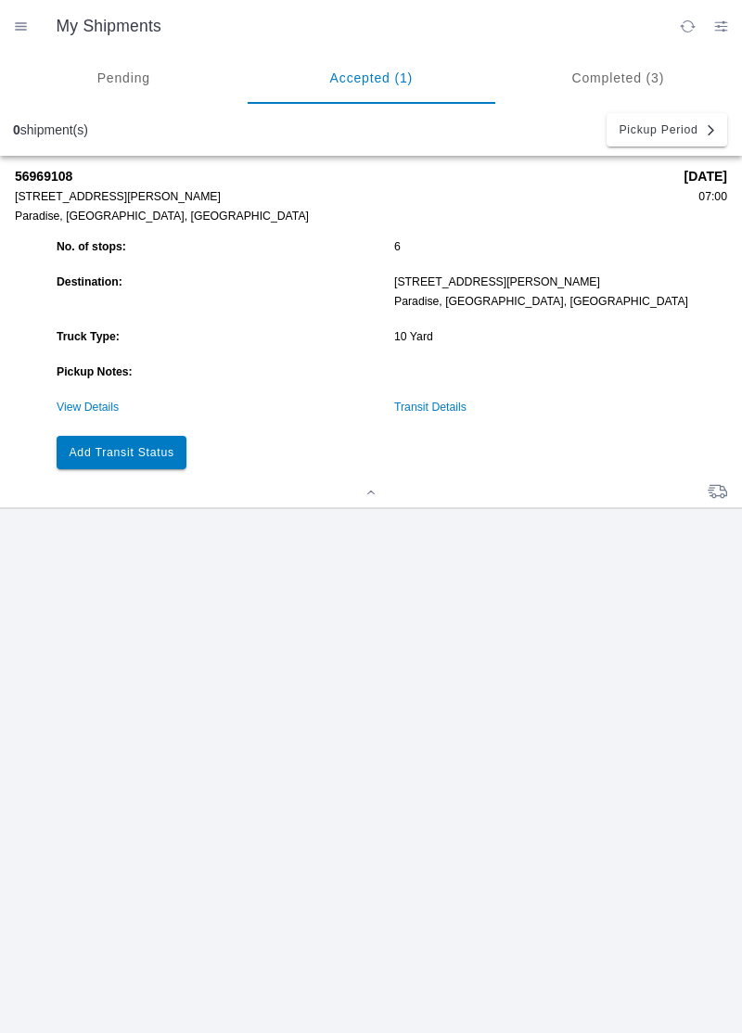
click at [0, 0] on slot "Add Transit Status" at bounding box center [0, 0] width 0 height 0
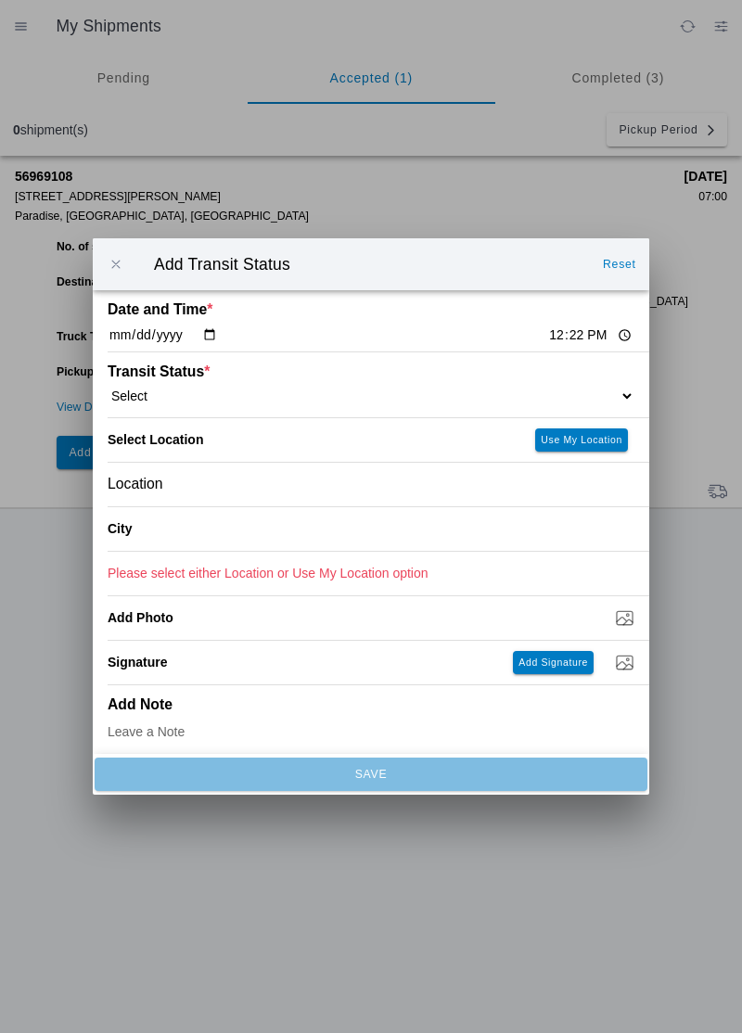
click at [547, 336] on input "12:22" at bounding box center [590, 335] width 87 height 19
type input "10:30"
click at [206, 391] on select "Select Arrive at Drop Off Arrive at Pickup Break Start Break Stop Depart Drop O…" at bounding box center [371, 396] width 527 height 17
select select "DPTPULOC"
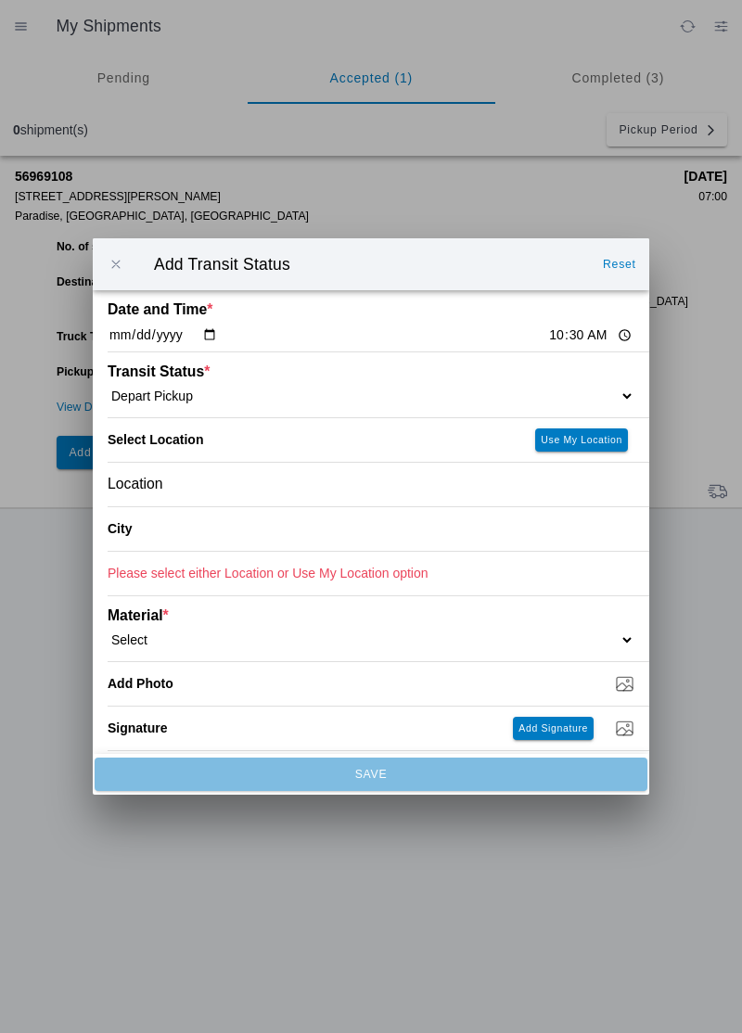
click at [195, 491] on div "Location" at bounding box center [371, 485] width 527 height 44
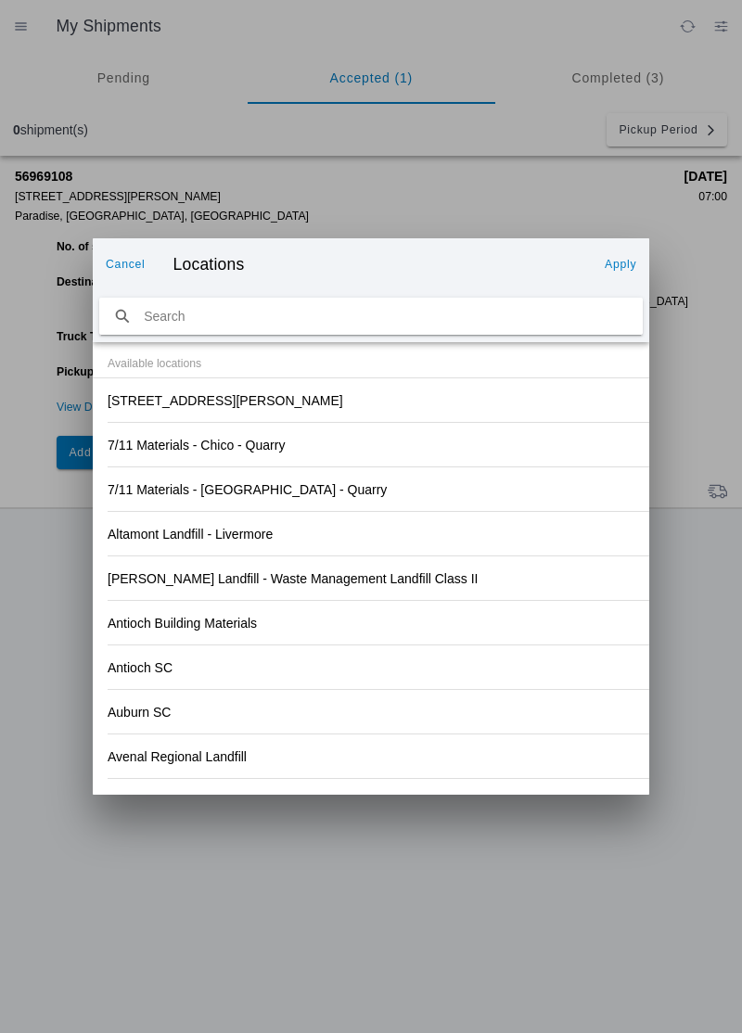
click at [0, 0] on slot "[STREET_ADDRESS][PERSON_NAME]" at bounding box center [0, 0] width 0 height 0
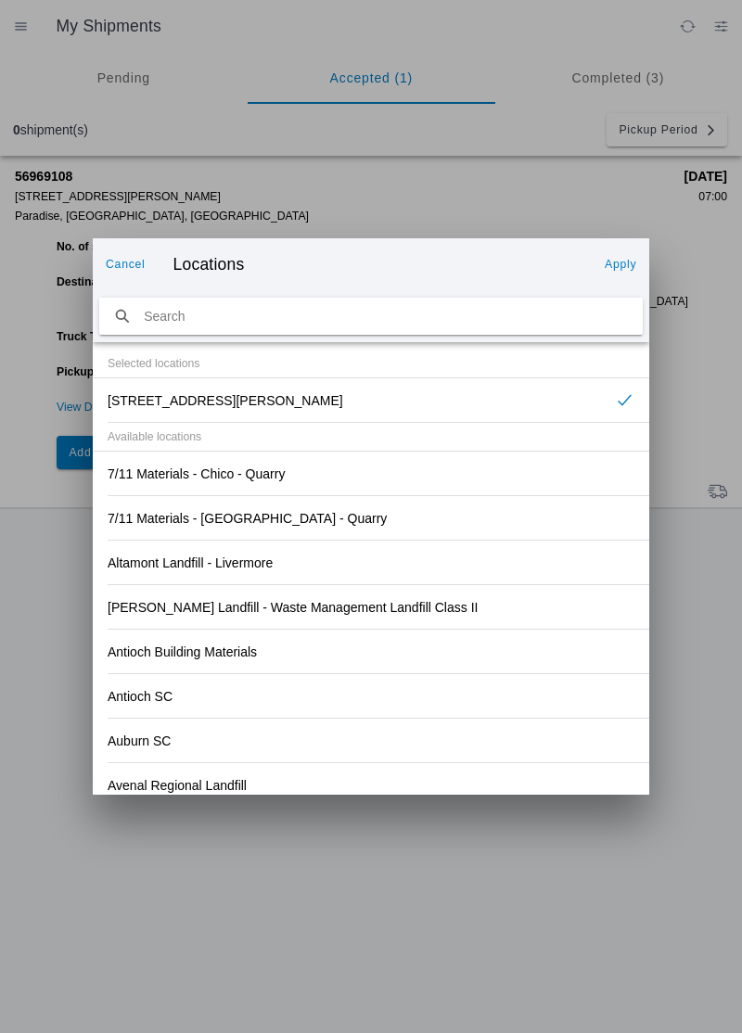
click at [0, 0] on slot "Apply" at bounding box center [0, 0] width 0 height 0
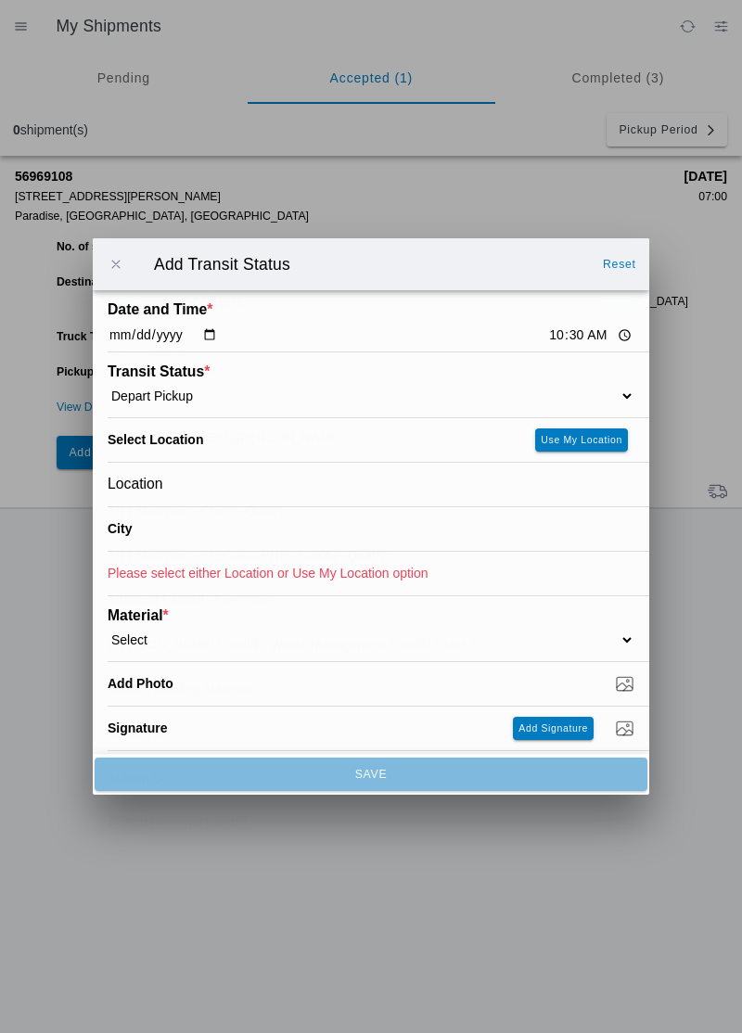
type input "Paradise"
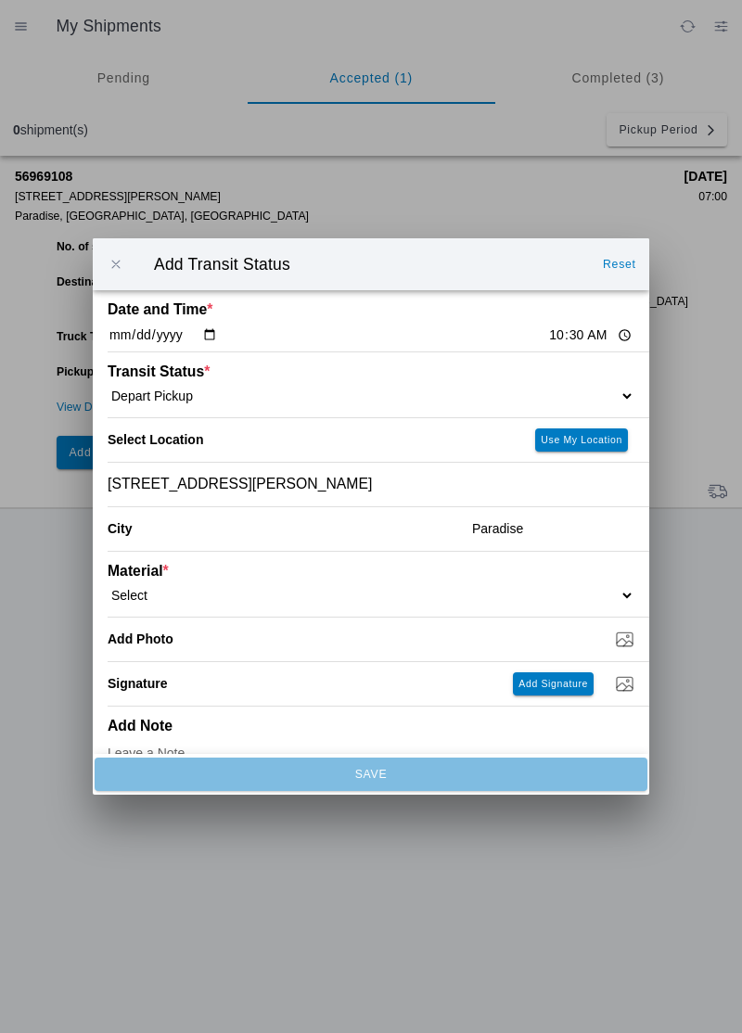
click at [181, 587] on select "Select 1" x 3" Rock 1" x 4" Rock 2" x 4" Rock Asphalt Cold Patch Backfill Spec …" at bounding box center [371, 595] width 527 height 17
select select "708654"
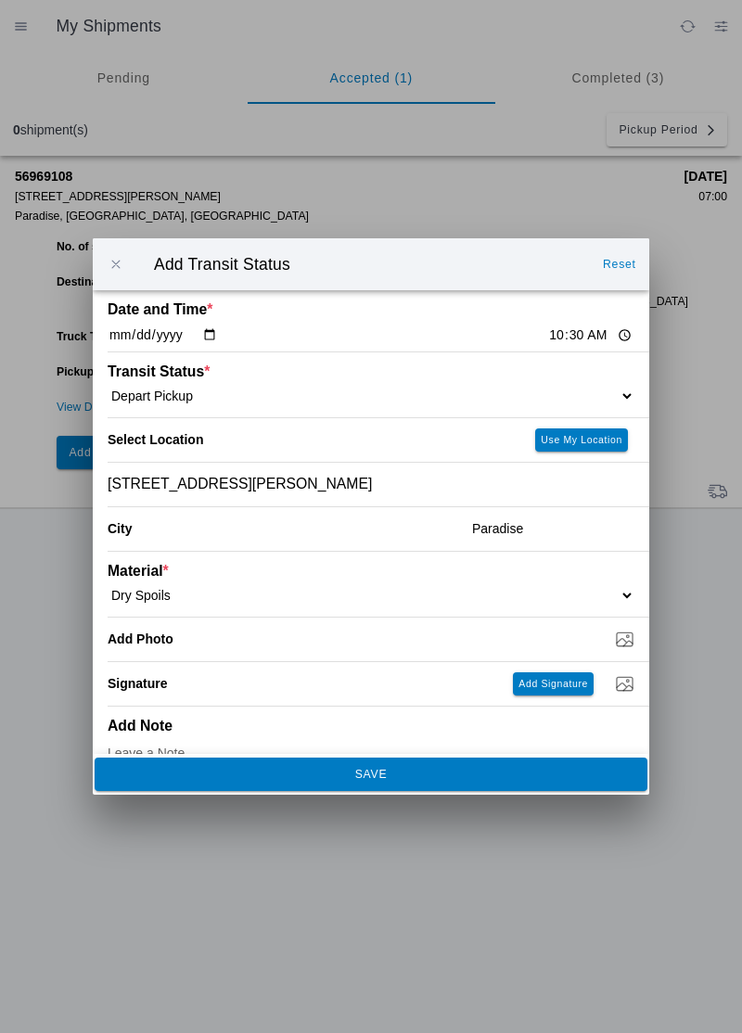
click at [0, 0] on slot "SAVE" at bounding box center [0, 0] width 0 height 0
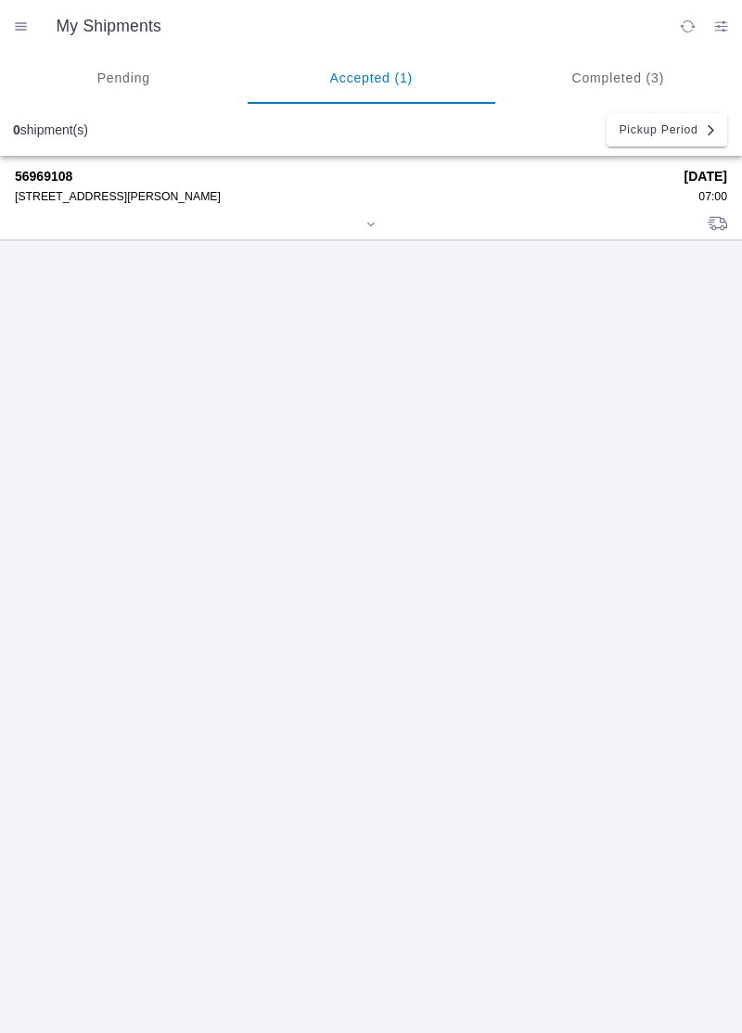
click at [52, 193] on div "[STREET_ADDRESS][PERSON_NAME]" at bounding box center [343, 196] width 657 height 13
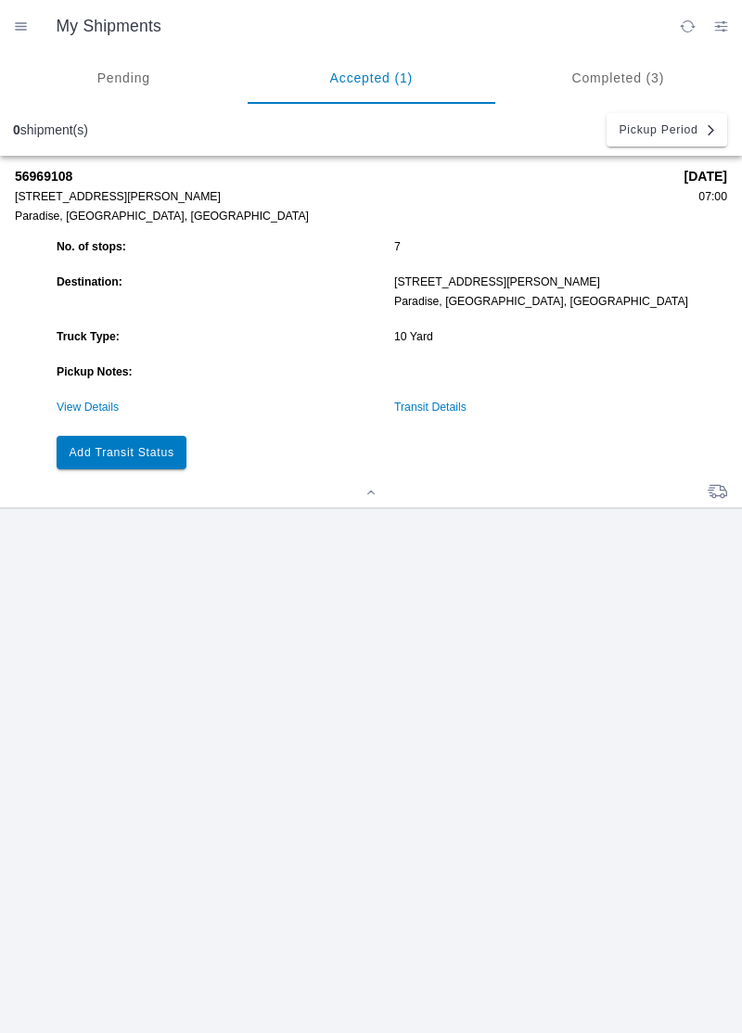
click at [433, 408] on link "Transit Details" at bounding box center [430, 407] width 72 height 13
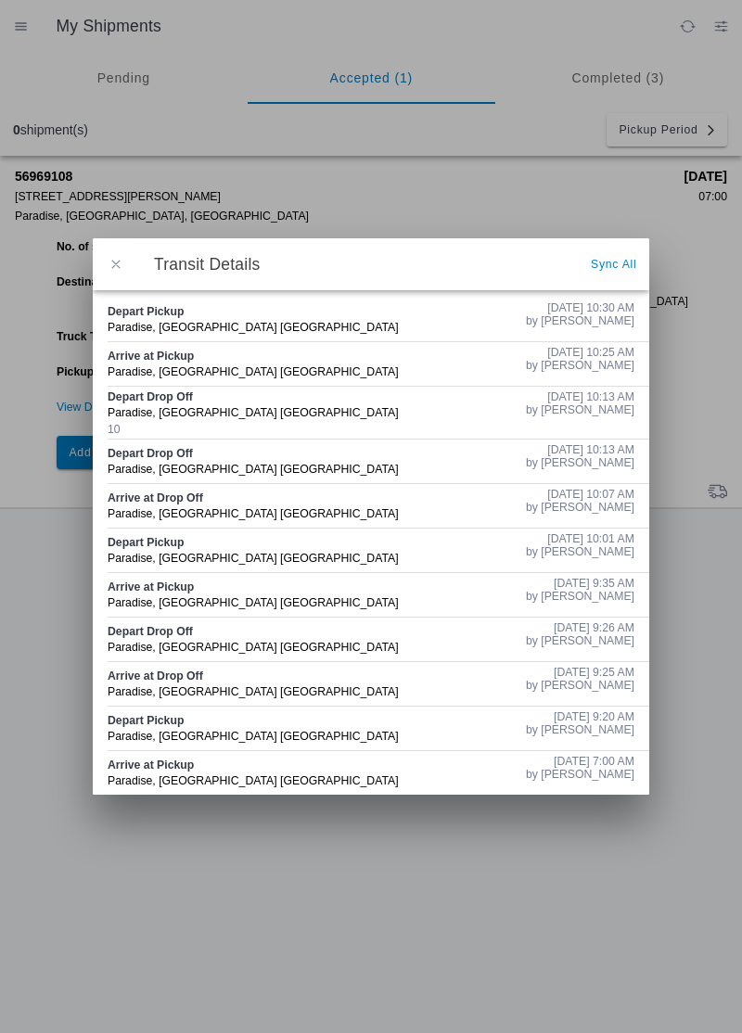
click at [121, 256] on button "button" at bounding box center [115, 264] width 39 height 39
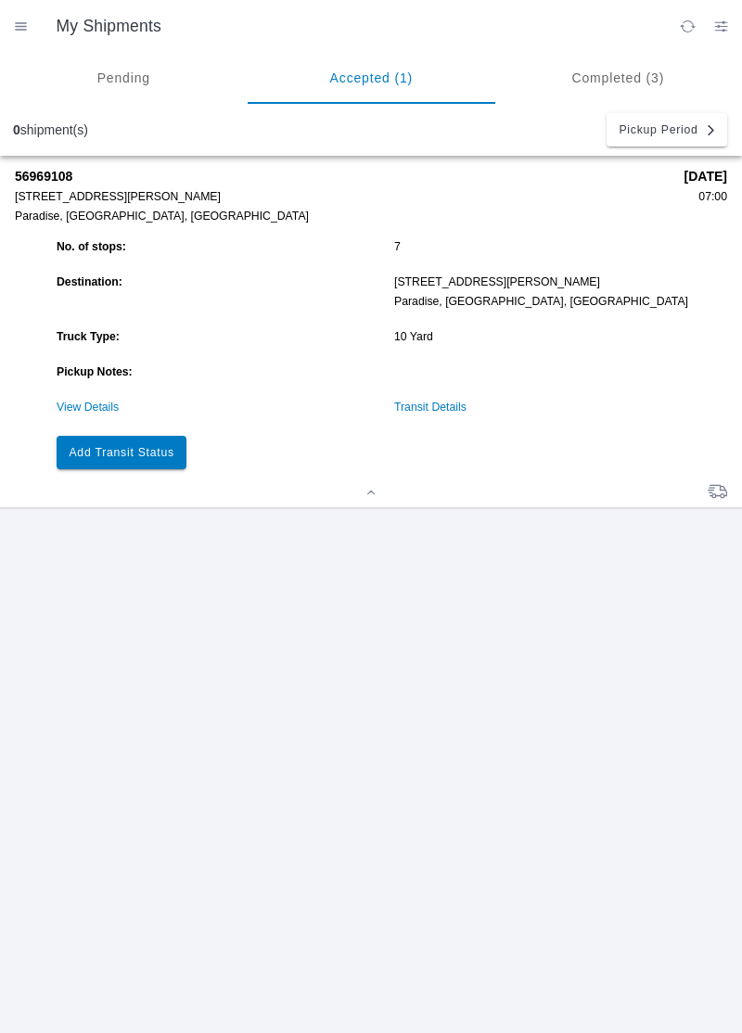
click at [0, 0] on slot "Add Transit Status" at bounding box center [0, 0] width 0 height 0
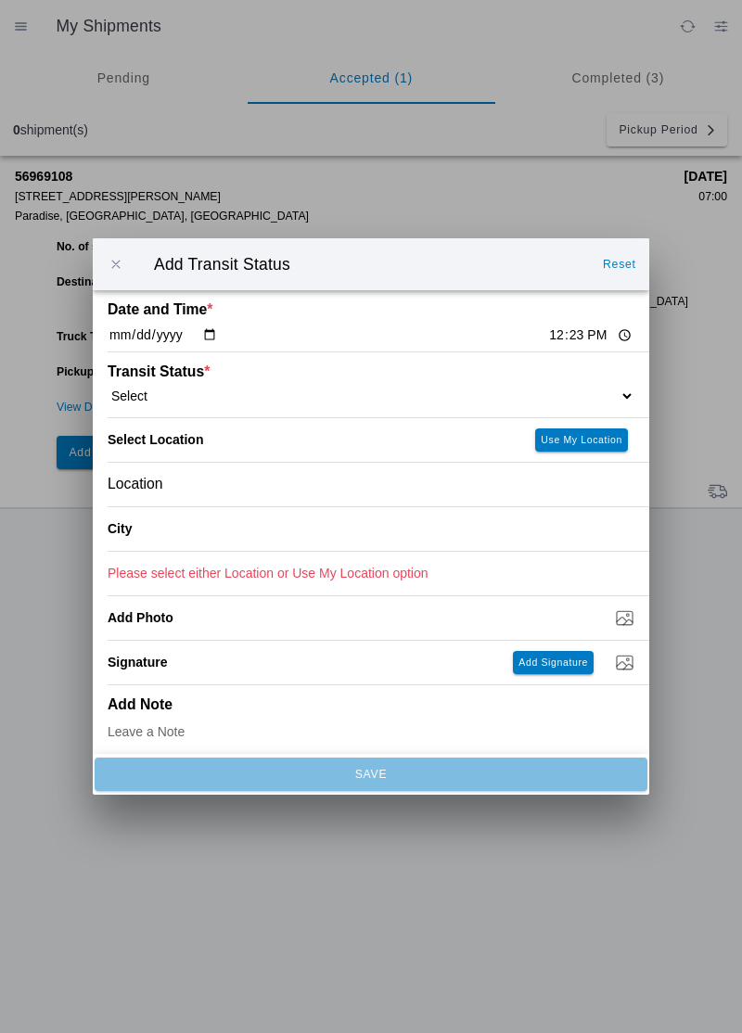
click at [547, 338] on input "12:23" at bounding box center [590, 335] width 87 height 19
type input "10:35"
click at [156, 400] on select "Select Arrive at Drop Off Arrive at Pickup Break Start Break Stop Depart Drop O…" at bounding box center [371, 396] width 527 height 17
select select "ARVDLVLOC"
click at [206, 492] on div "Location" at bounding box center [371, 485] width 527 height 44
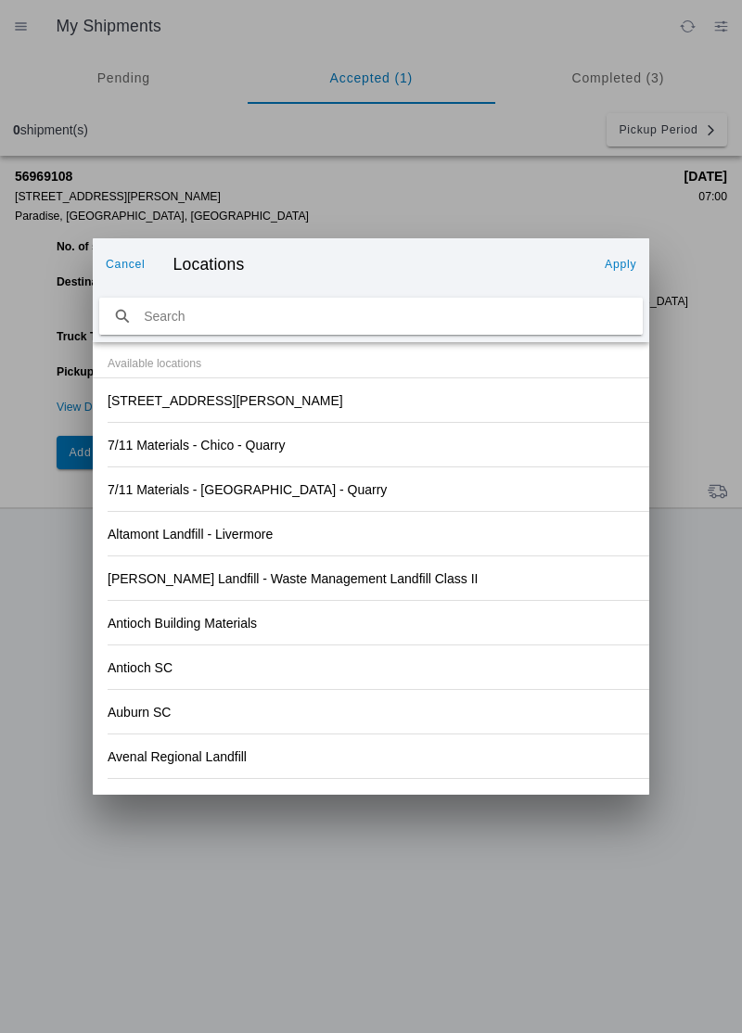
click at [0, 0] on slot "[STREET_ADDRESS][PERSON_NAME]" at bounding box center [0, 0] width 0 height 0
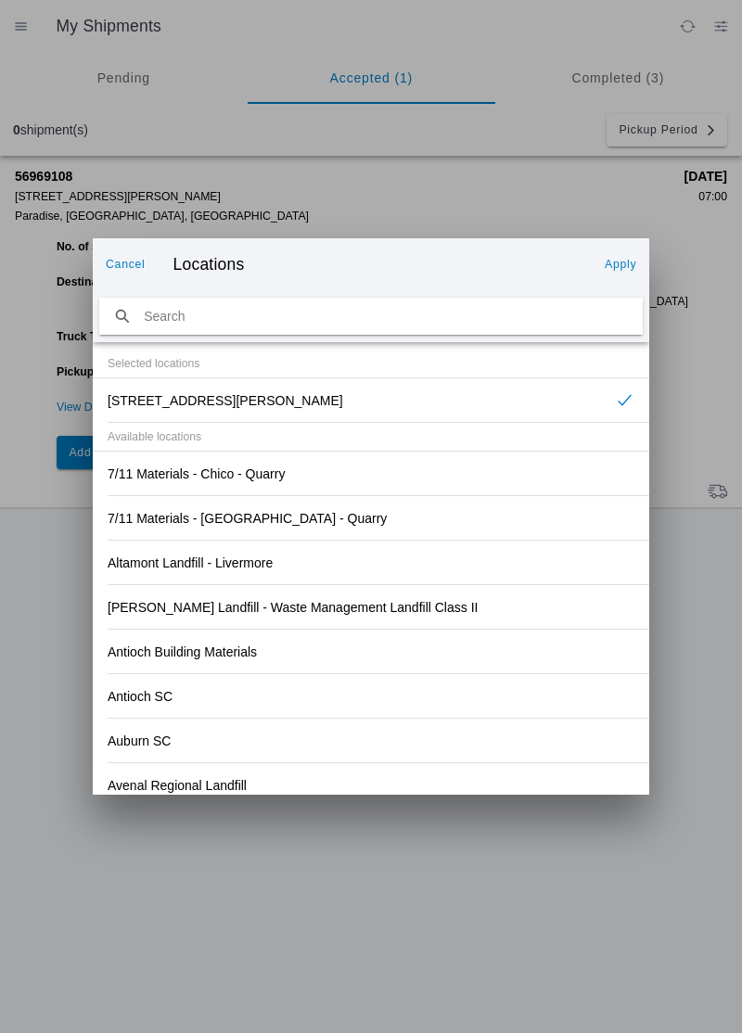
click at [0, 0] on slot "Apply" at bounding box center [0, 0] width 0 height 0
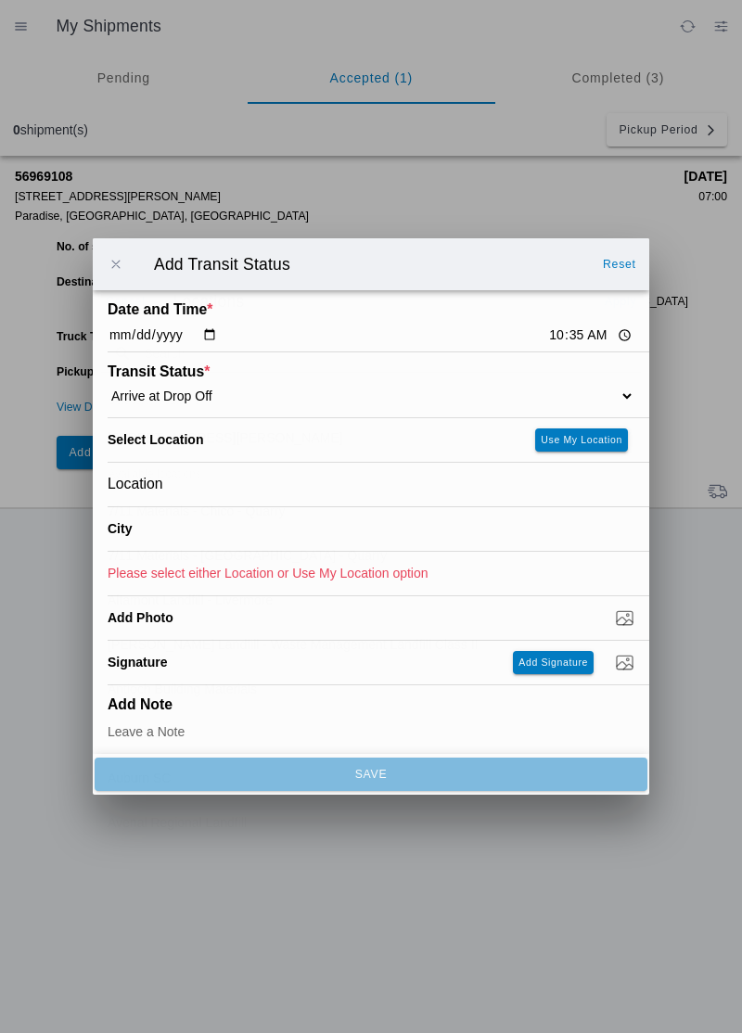
type input "Paradise"
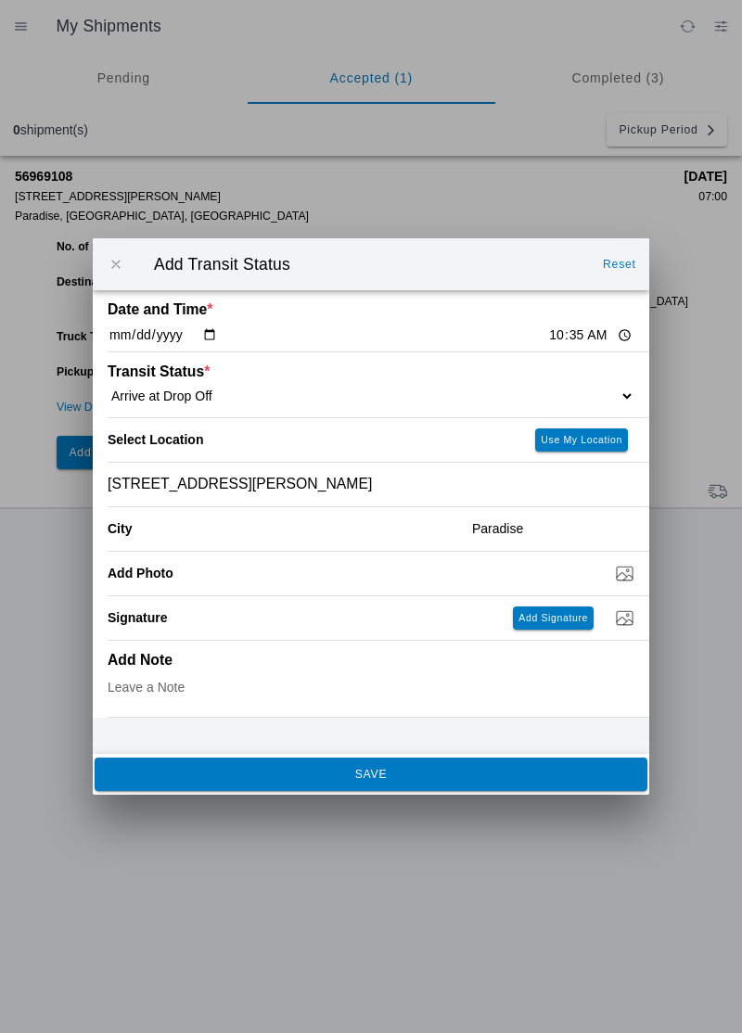
click at [247, 781] on button "SAVE" at bounding box center [371, 774] width 553 height 33
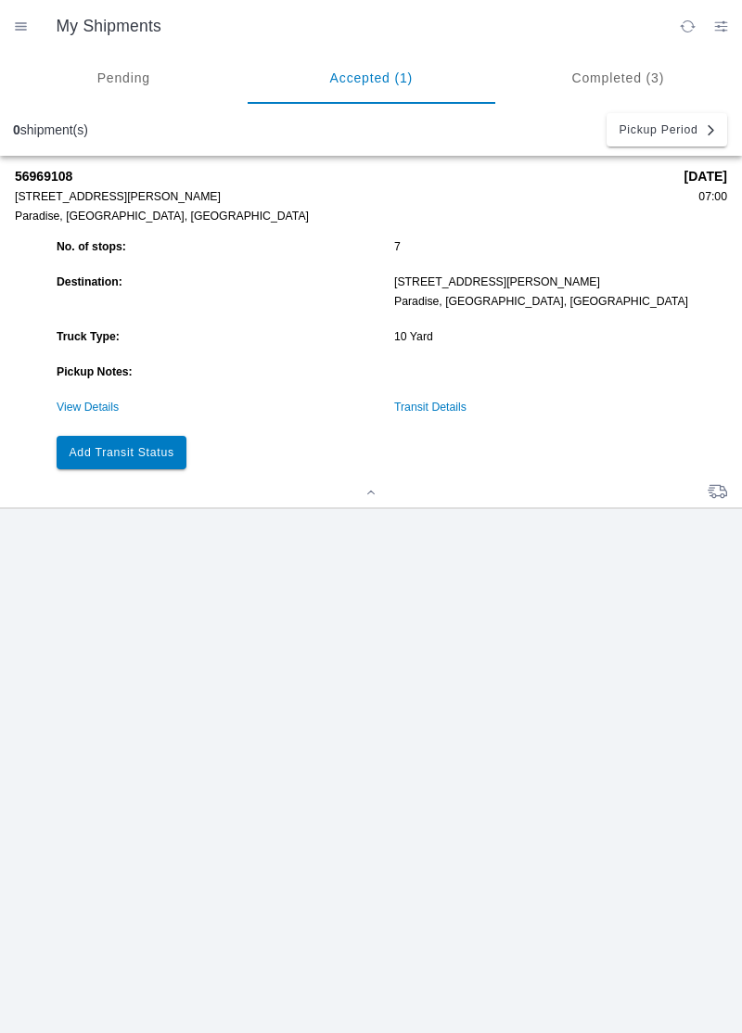
click at [140, 437] on button "Add Transit Status" at bounding box center [122, 452] width 130 height 33
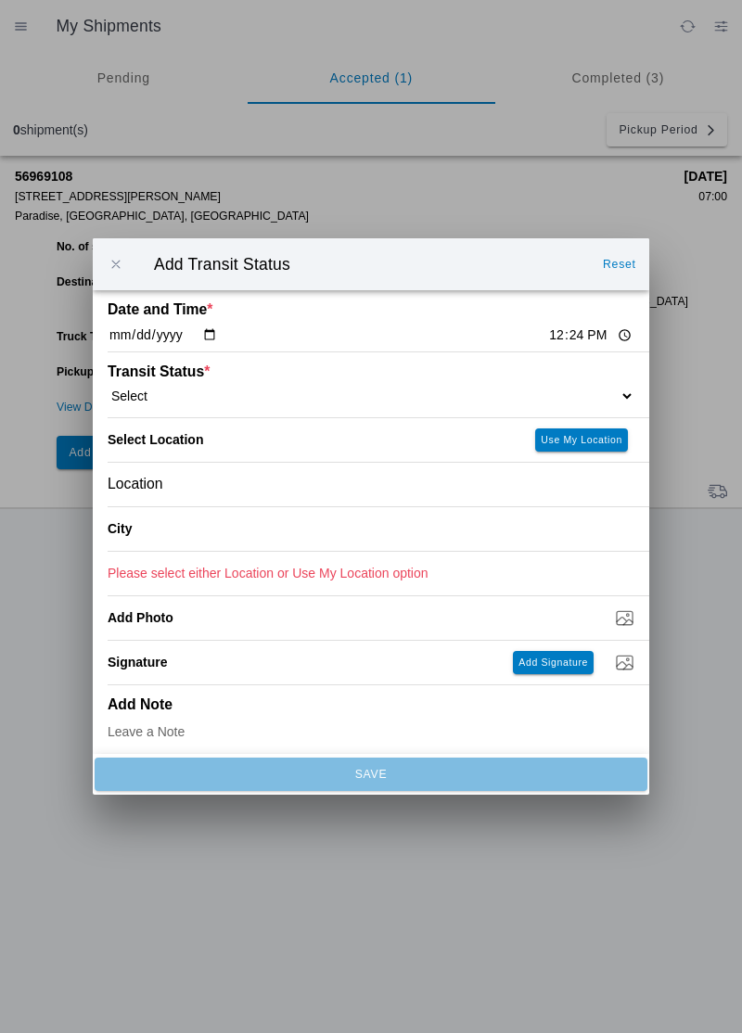
click at [547, 342] on input "12:24" at bounding box center [590, 335] width 87 height 19
type input "10:40"
click at [159, 395] on select "Select Arrive at Drop Off Arrive at Pickup Break Start Break Stop Depart Drop O…" at bounding box center [371, 396] width 527 height 17
select select "DPTDLVLOC"
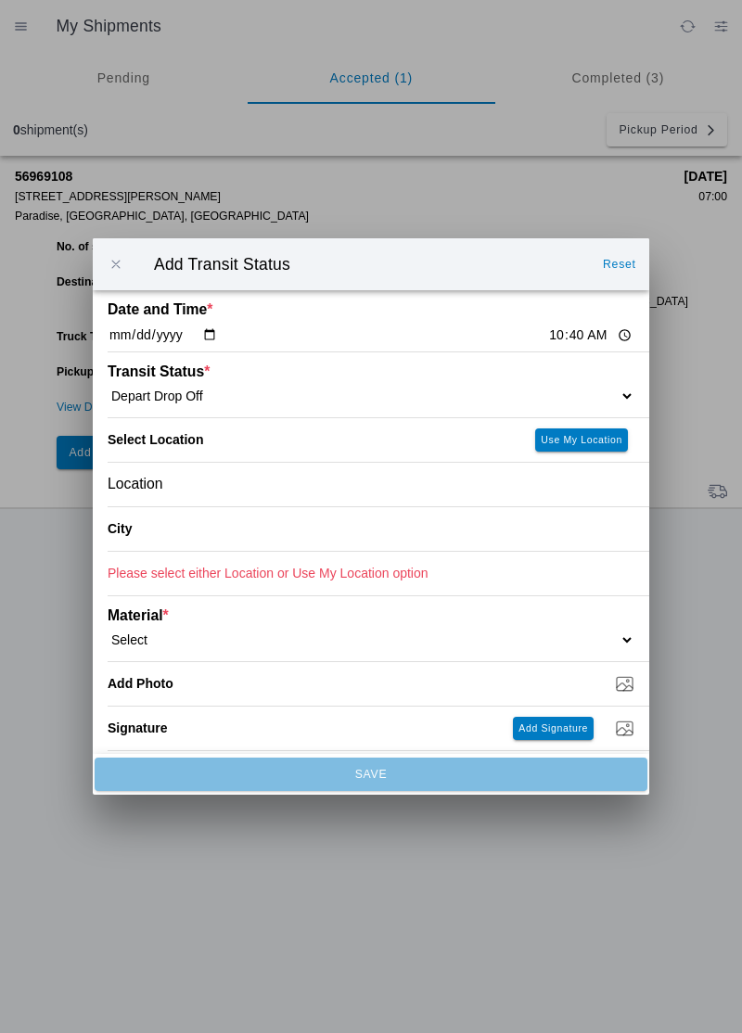
click at [204, 490] on div "Location" at bounding box center [371, 485] width 527 height 44
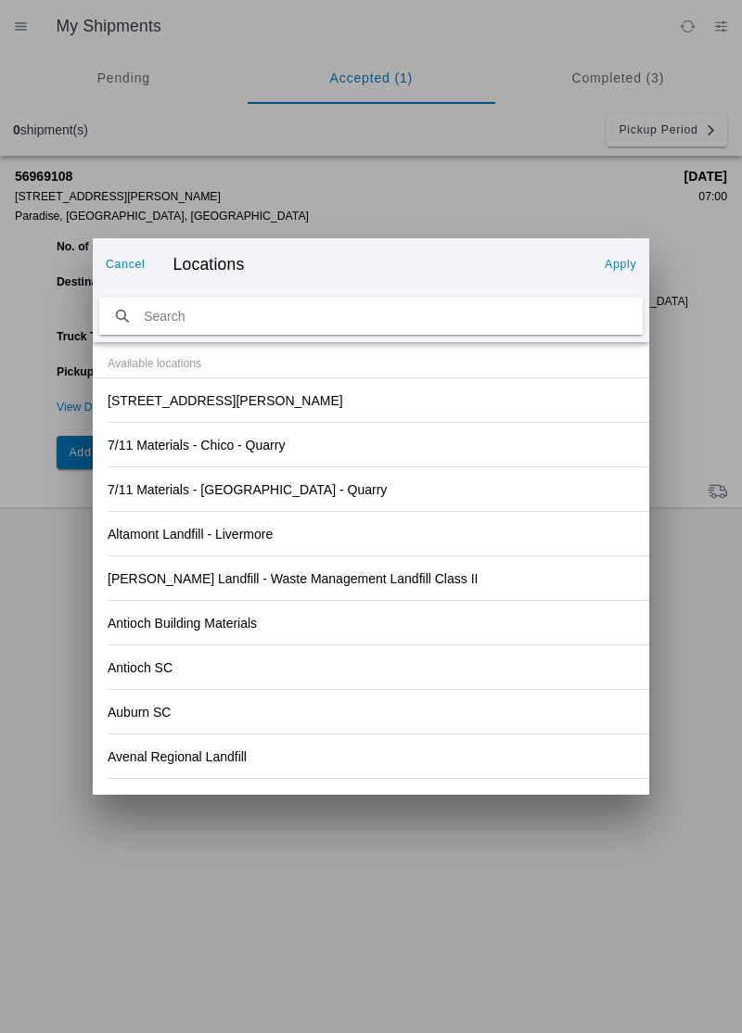
click at [0, 0] on slot "[STREET_ADDRESS][PERSON_NAME]" at bounding box center [0, 0] width 0 height 0
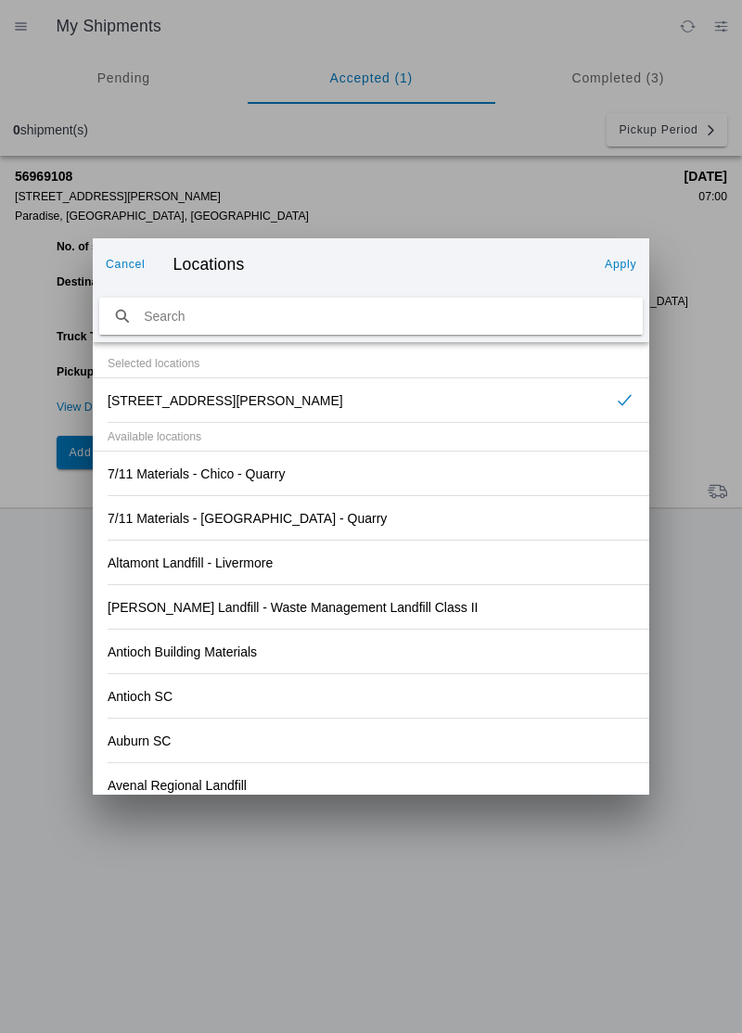
click at [0, 0] on slot "Apply" at bounding box center [0, 0] width 0 height 0
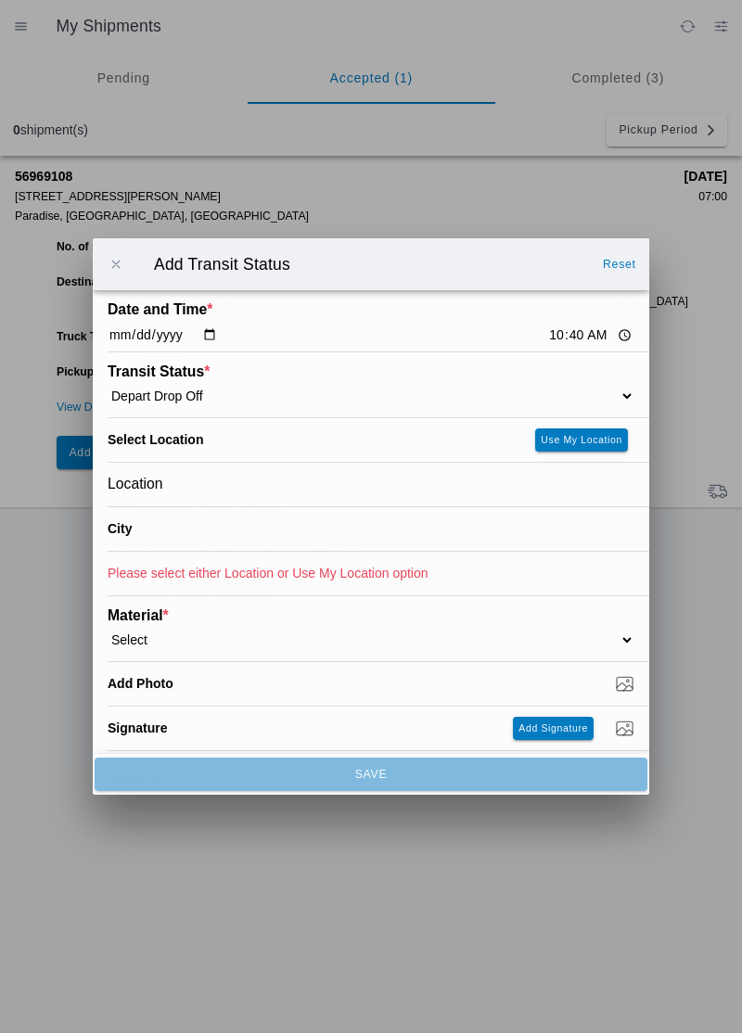
type input "Paradise"
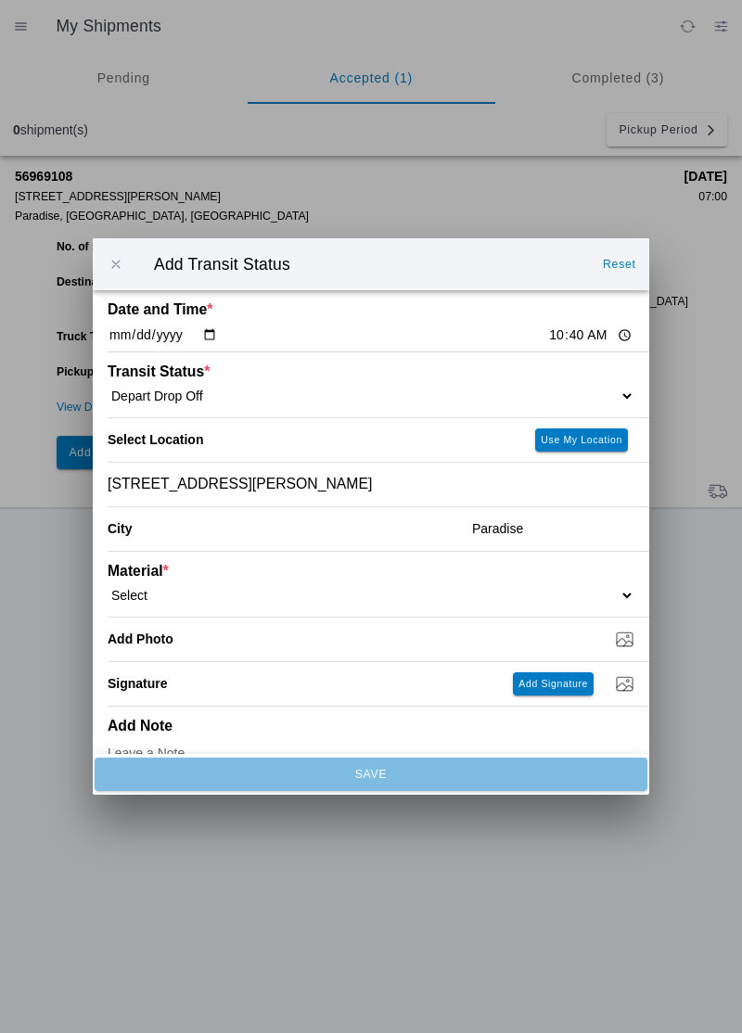
click at [183, 589] on select "Select 1" x 3" Rock 1" x 4" Rock 2" x 4" Rock Asphalt Cold Patch Backfill Spec …" at bounding box center [371, 595] width 527 height 17
select select "708654"
click at [251, 647] on input "Dump / Quarry Tag *" at bounding box center [379, 639] width 542 height 20
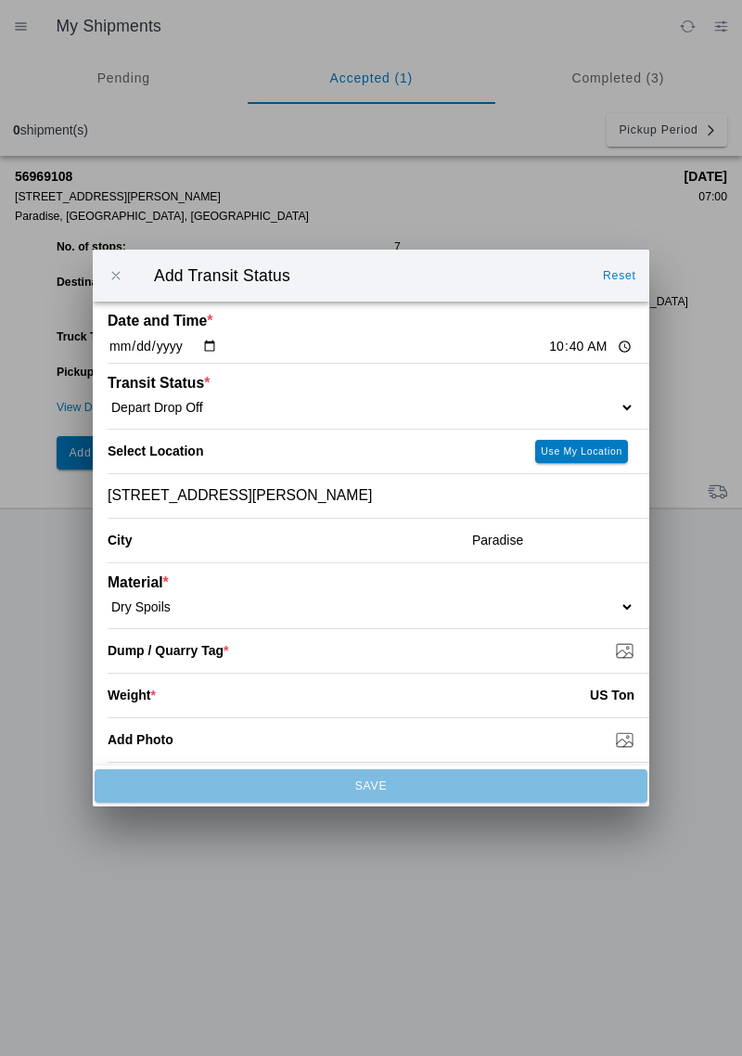
type input "C:\fakepath\1759433088120378288168223308111.jpg"
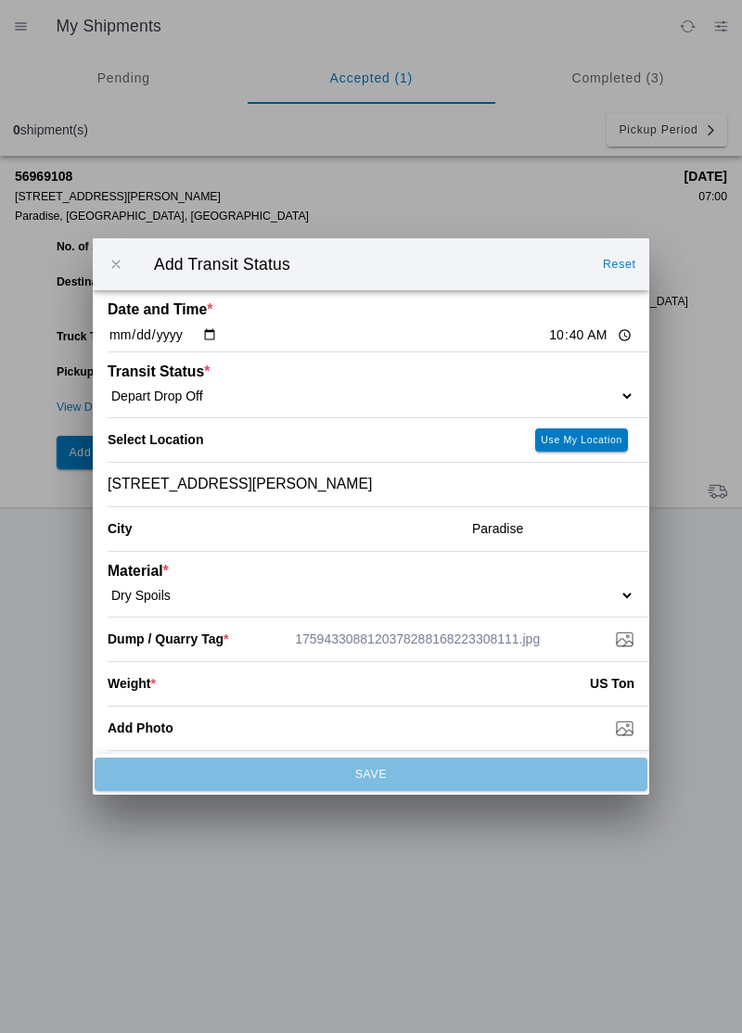
click at [167, 686] on input "number" at bounding box center [373, 683] width 434 height 41
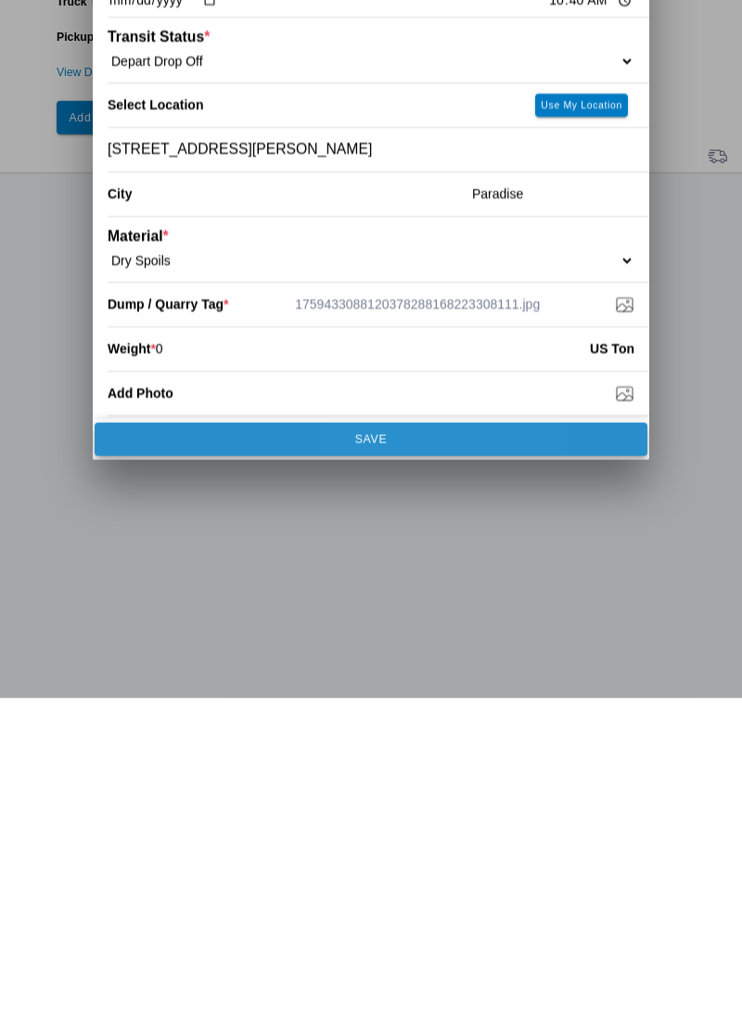
type input "0"
click at [438, 775] on span "SAVE" at bounding box center [371, 774] width 528 height 11
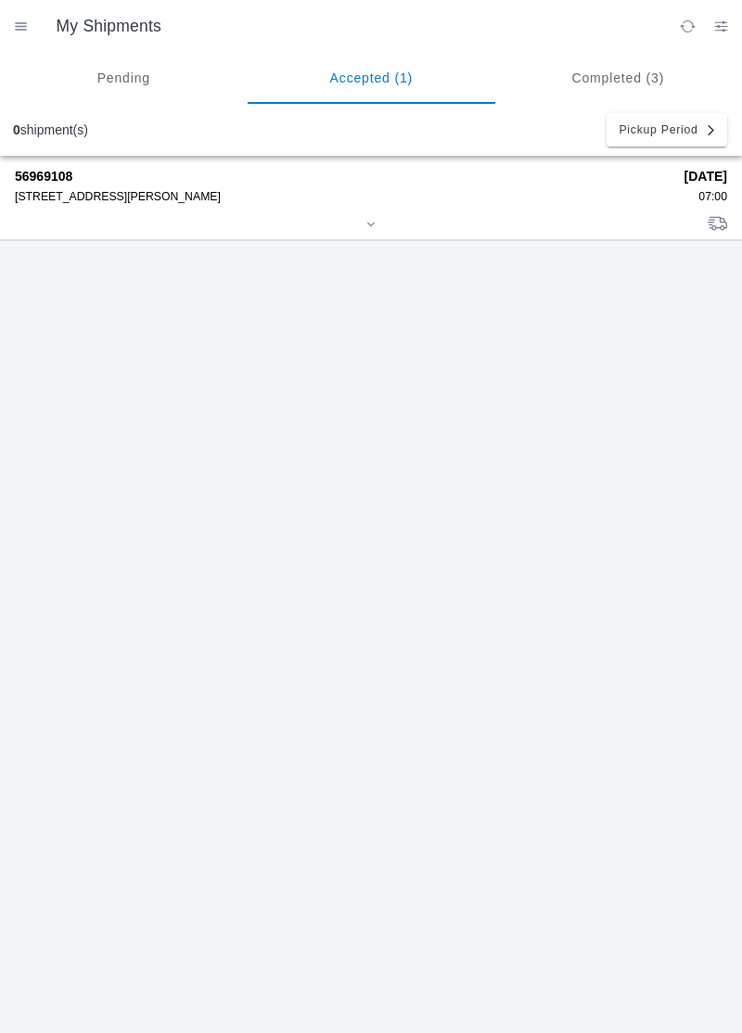
click at [43, 195] on div "[STREET_ADDRESS][PERSON_NAME]" at bounding box center [343, 196] width 657 height 13
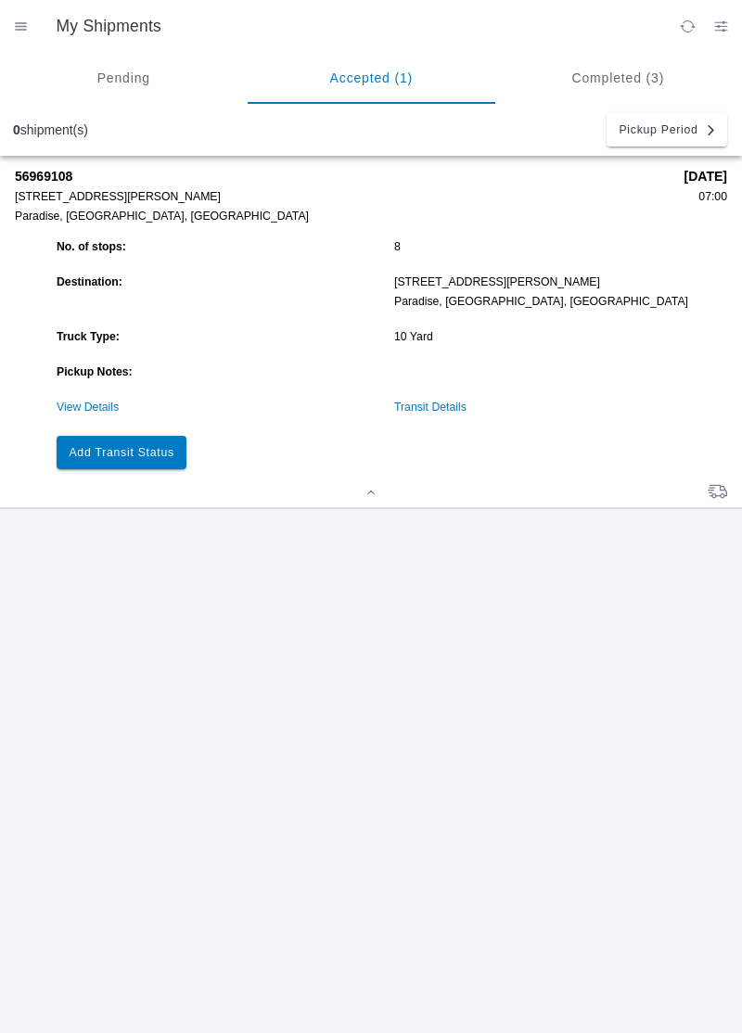
click at [436, 409] on link "Transit Details" at bounding box center [430, 407] width 72 height 13
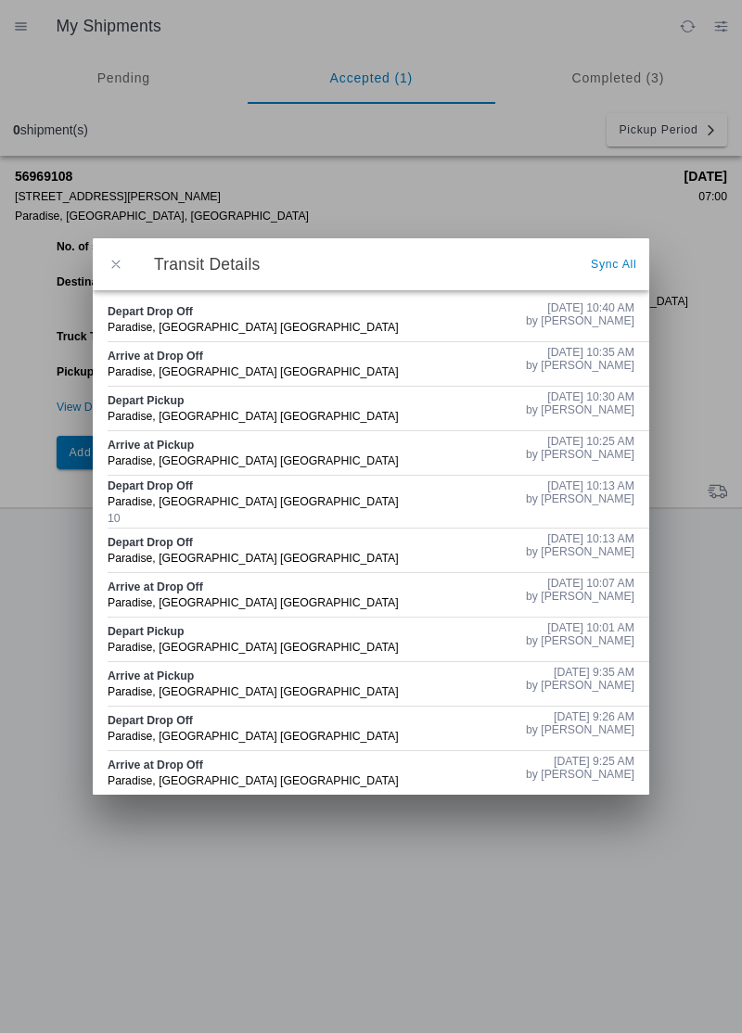
click at [116, 264] on span "button" at bounding box center [116, 264] width 17 height 17
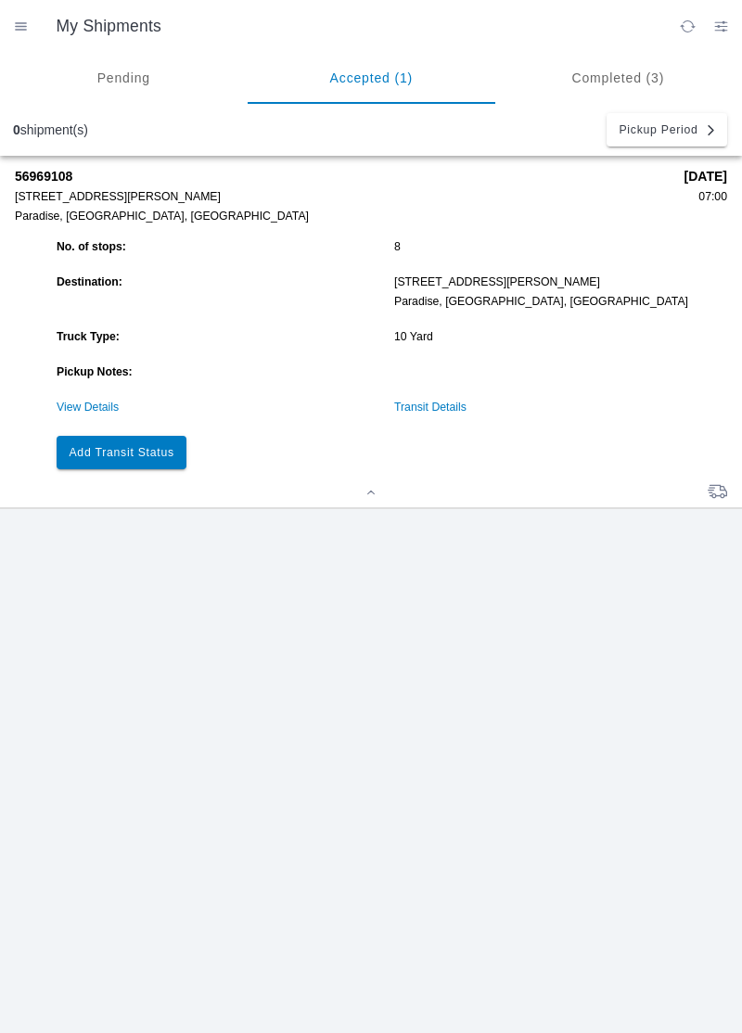
click at [137, 443] on button "Add Transit Status" at bounding box center [122, 452] width 130 height 33
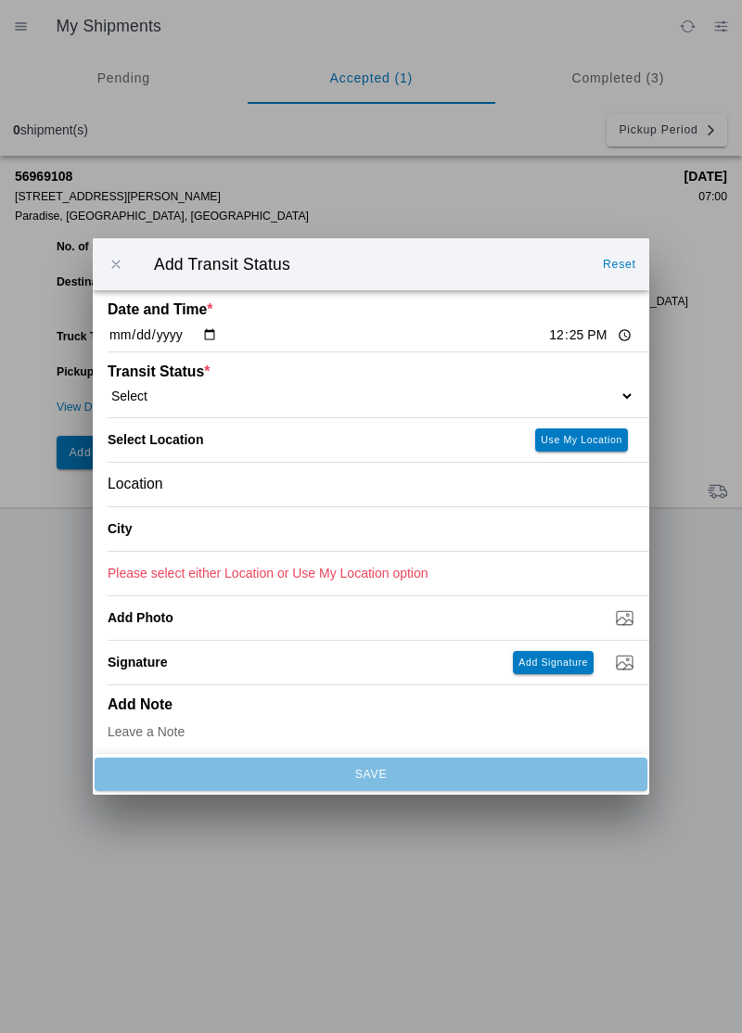
click at [547, 339] on input "12:25" at bounding box center [590, 335] width 87 height 19
type input "11:00"
click at [163, 393] on select "Select Arrive at Drop Off Arrive at Pickup Break Start Break Stop Depart Drop O…" at bounding box center [371, 396] width 527 height 17
select select "ARVPULOC"
click at [191, 482] on div "Location" at bounding box center [371, 485] width 527 height 44
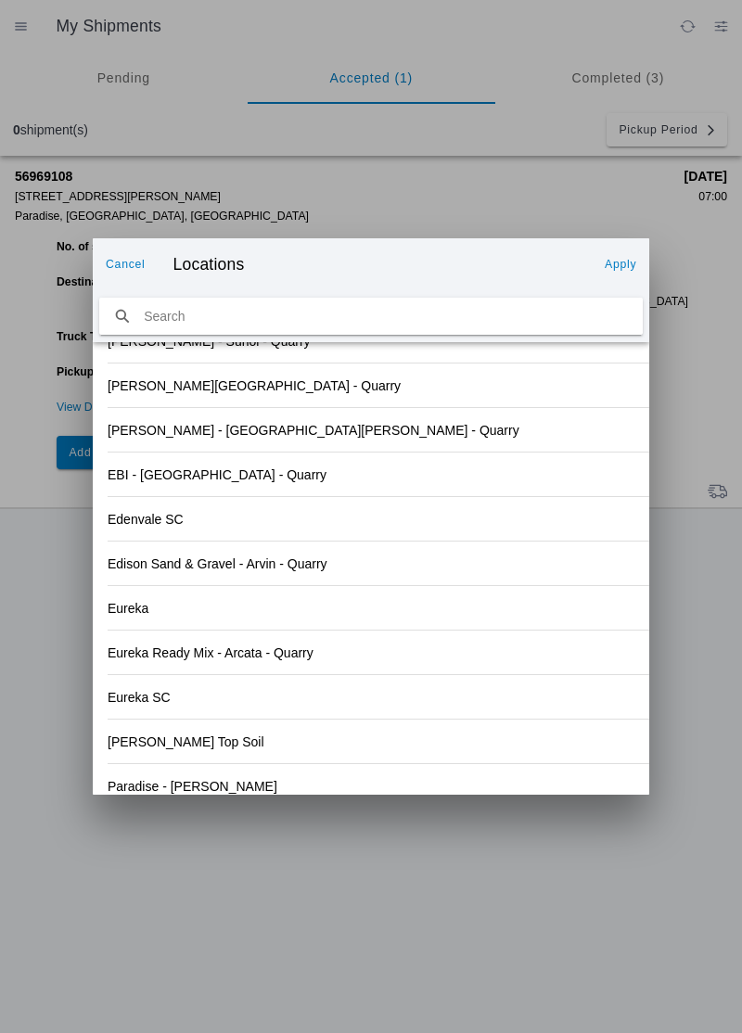
scroll to position [1905, 0]
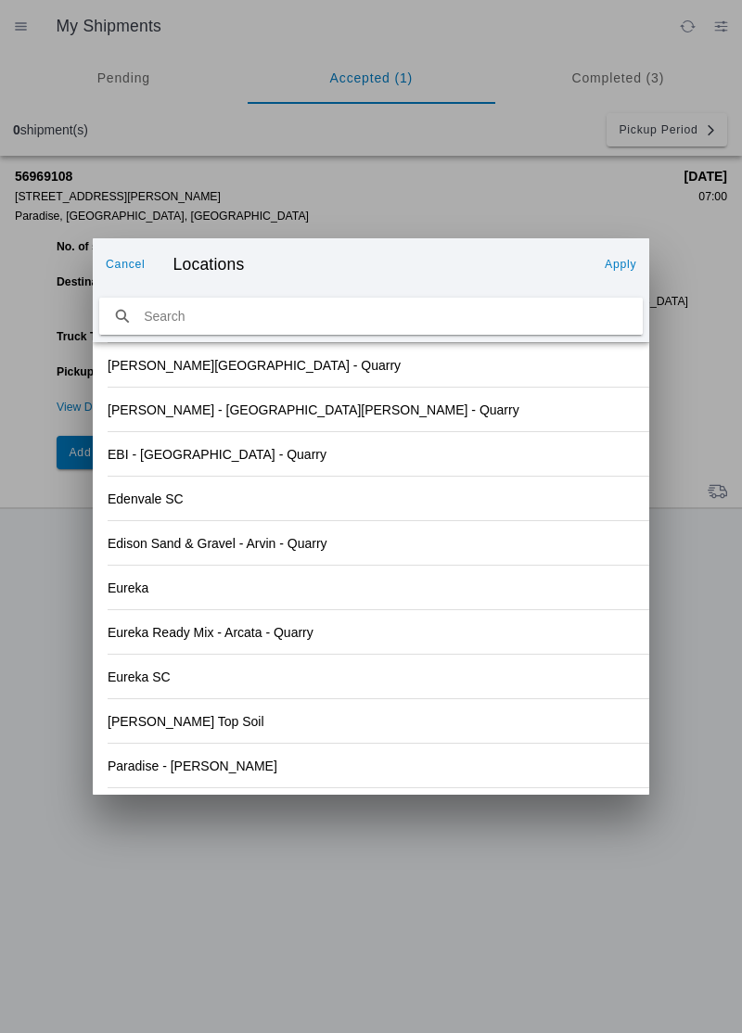
click at [473, 634] on div "Eureka Ready Mix - Arcata - Quarry" at bounding box center [371, 632] width 527 height 44
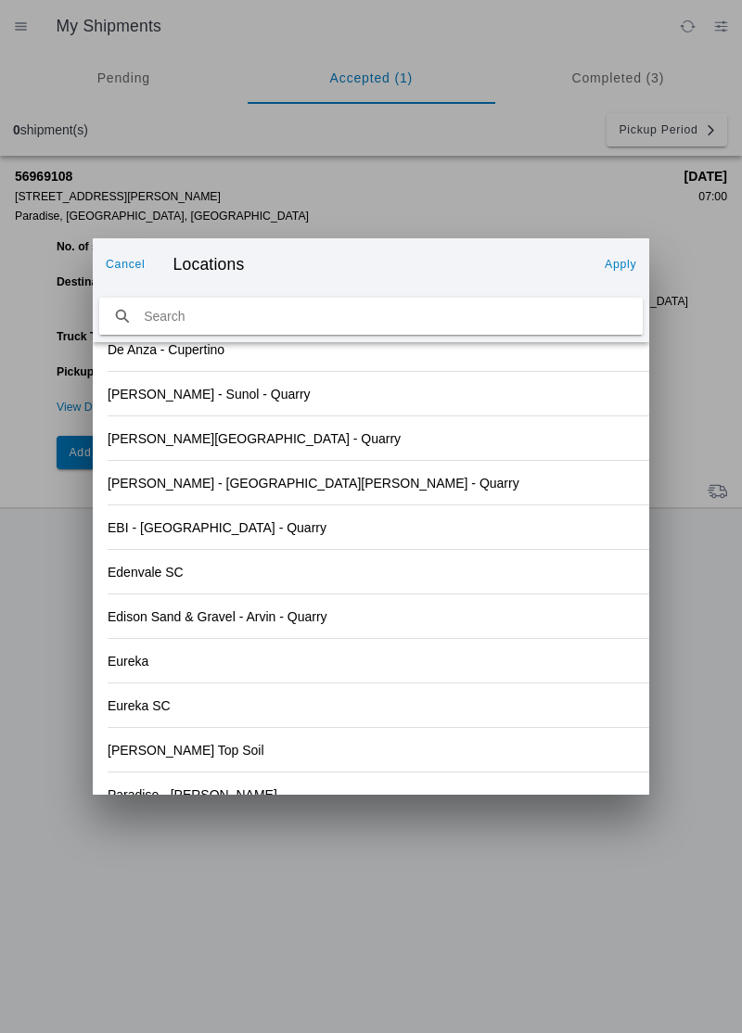
scroll to position [1934, 0]
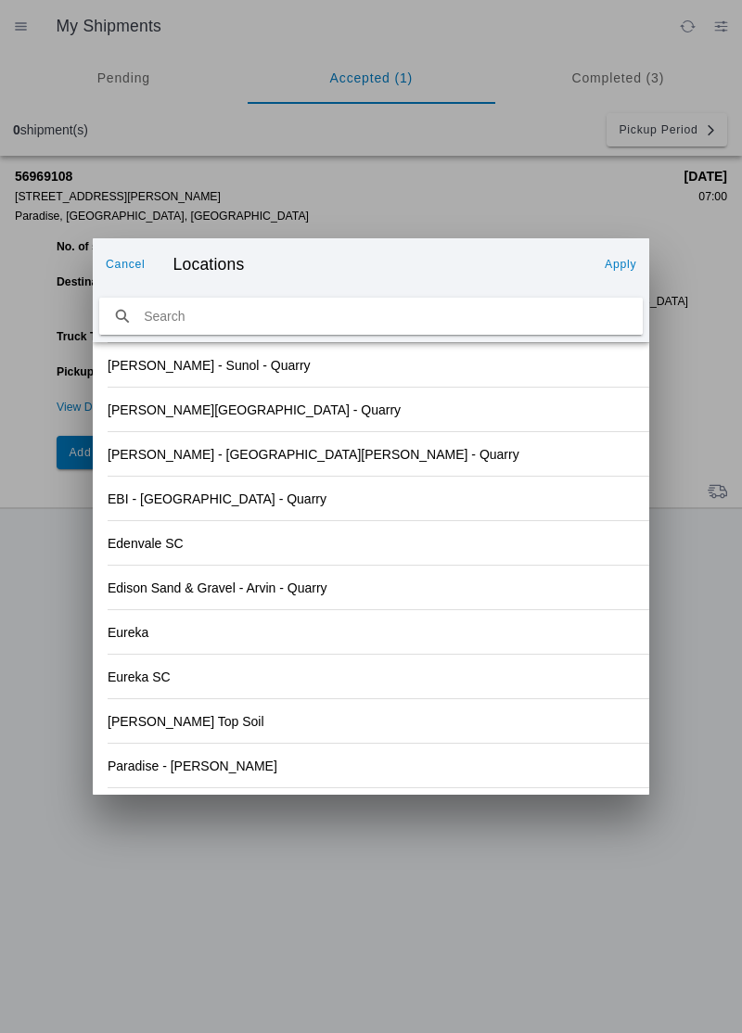
click at [0, 0] on slot "Paradise - [PERSON_NAME]" at bounding box center [0, 0] width 0 height 0
click at [0, 0] on slot "Apply" at bounding box center [0, 0] width 0 height 0
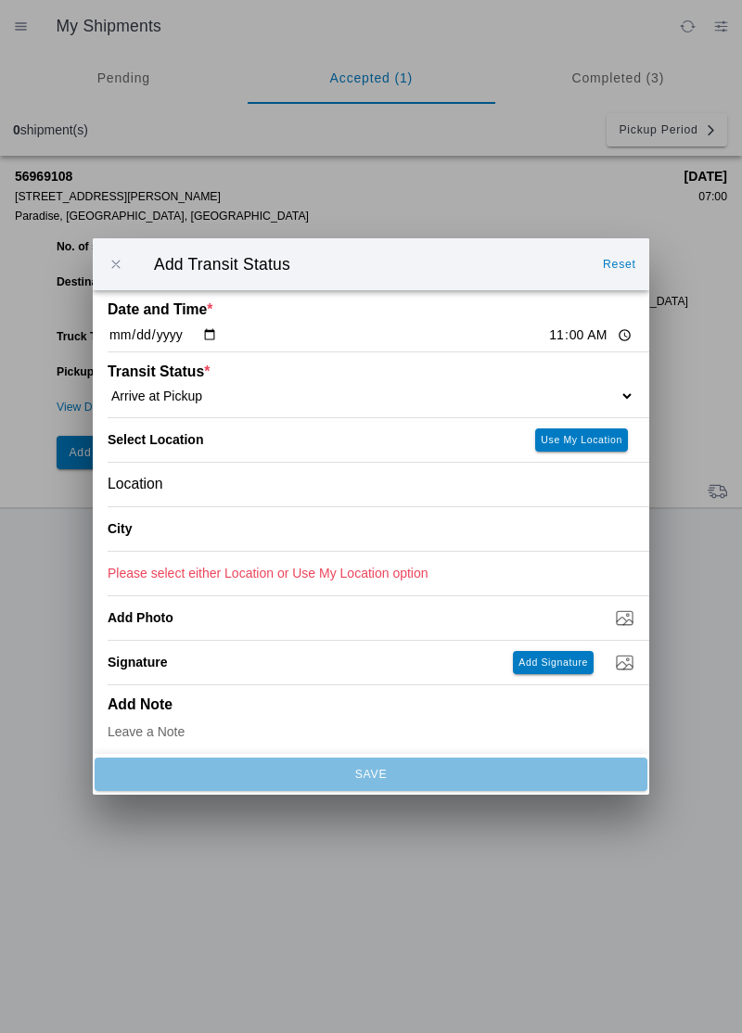
type input "Paradise"
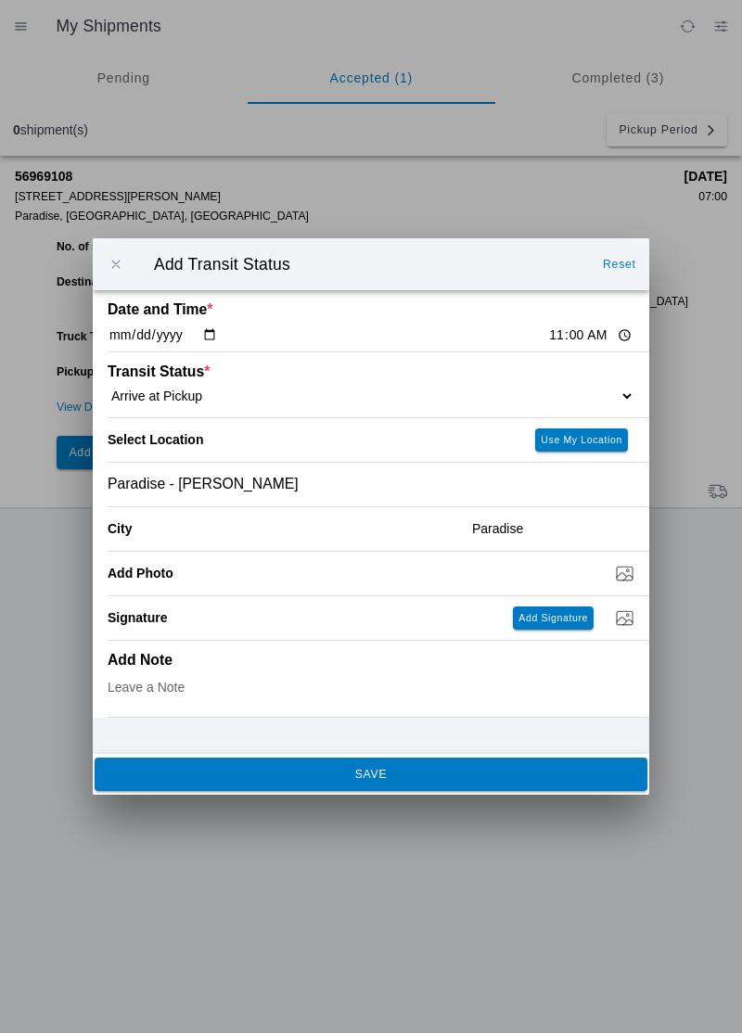
click at [336, 790] on button "SAVE" at bounding box center [371, 774] width 553 height 33
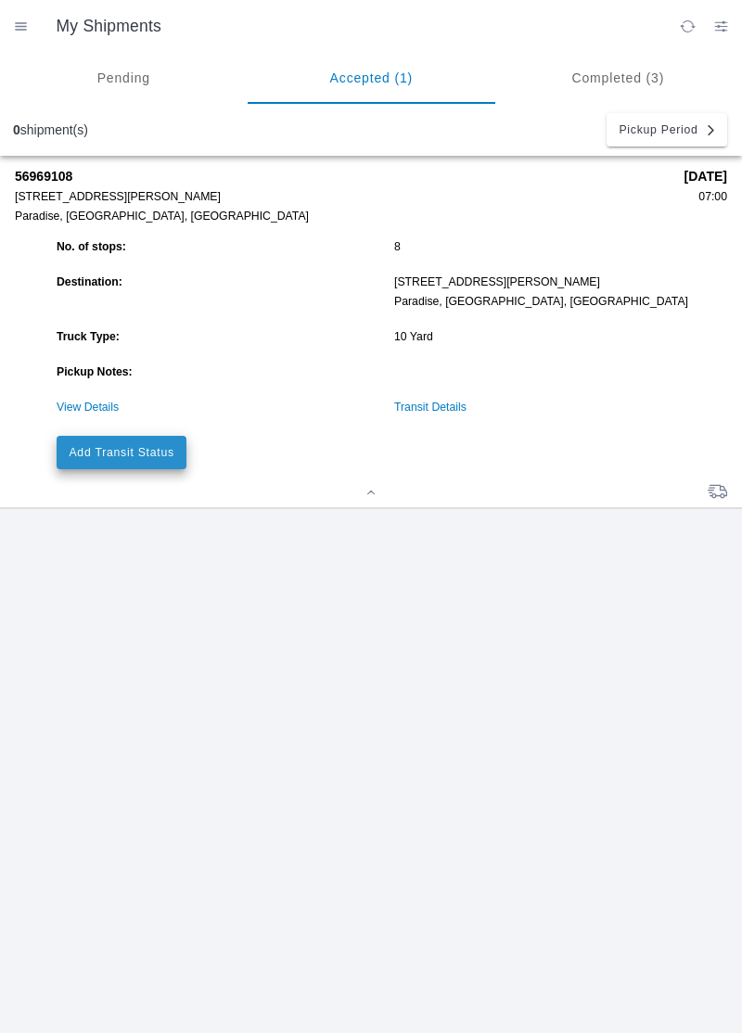
click at [0, 0] on slot "Add Transit Status" at bounding box center [0, 0] width 0 height 0
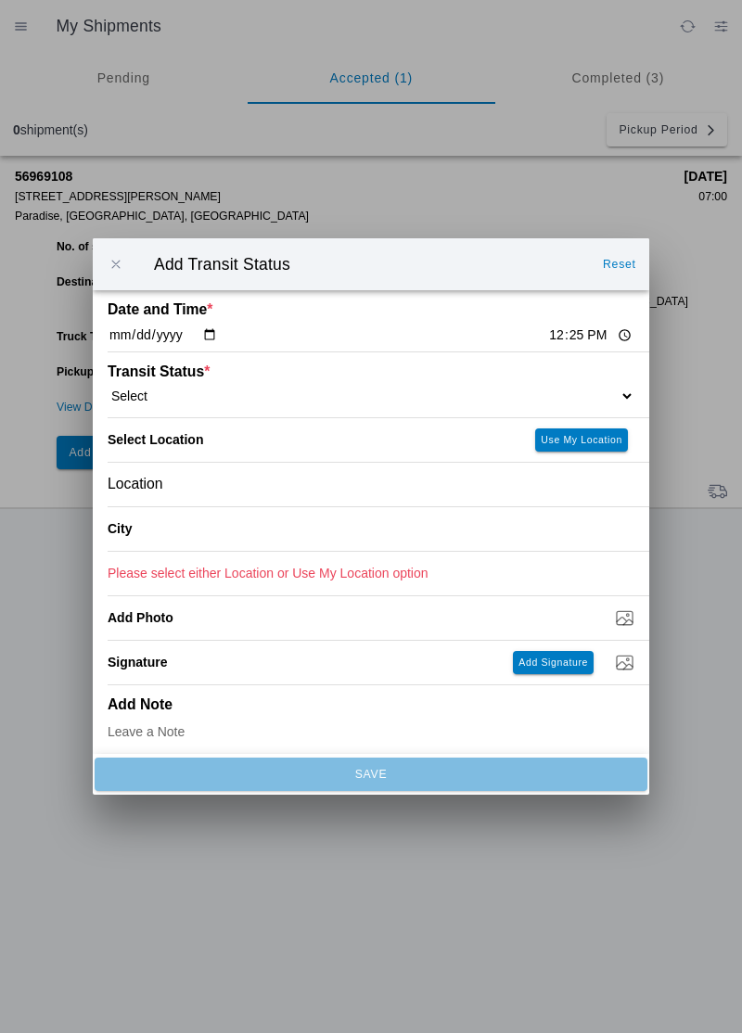
click at [547, 337] on input "12:25" at bounding box center [590, 335] width 87 height 19
type input "11:10"
click at [136, 392] on select "Select Arrive at Drop Off Arrive at Pickup Break Start Break Stop Depart Drop O…" at bounding box center [371, 396] width 527 height 17
select select "DPTPULOC"
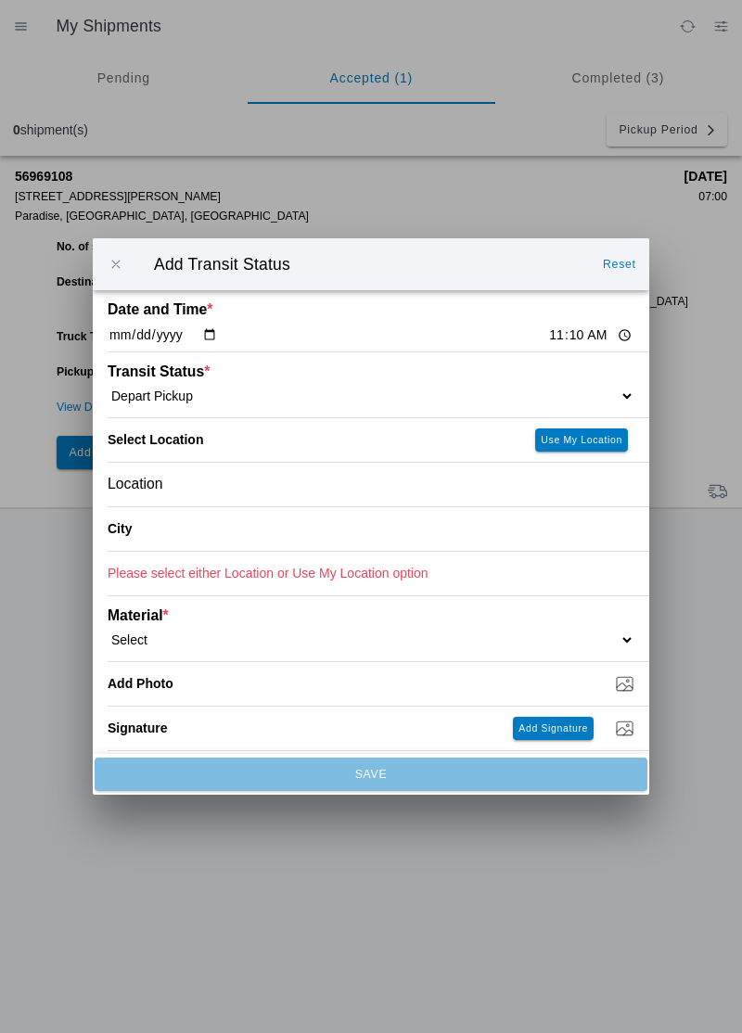
click at [187, 493] on div "Location" at bounding box center [371, 485] width 527 height 44
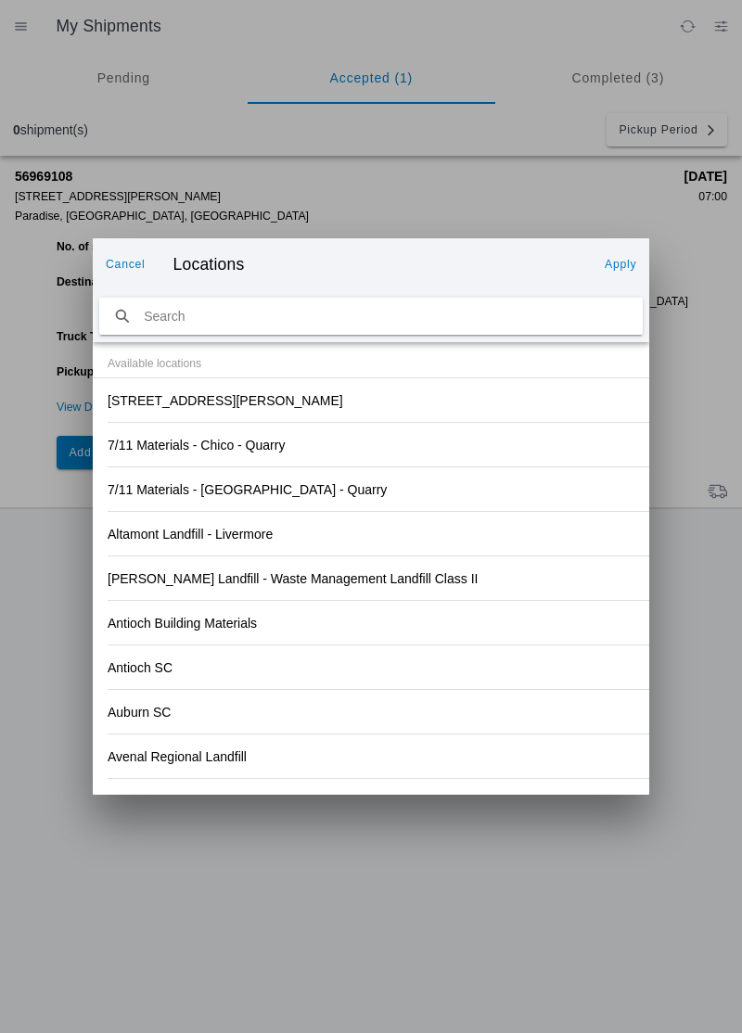
click at [490, 569] on div "[PERSON_NAME] Landfill - Waste Management Landfill Class II" at bounding box center [371, 579] width 527 height 44
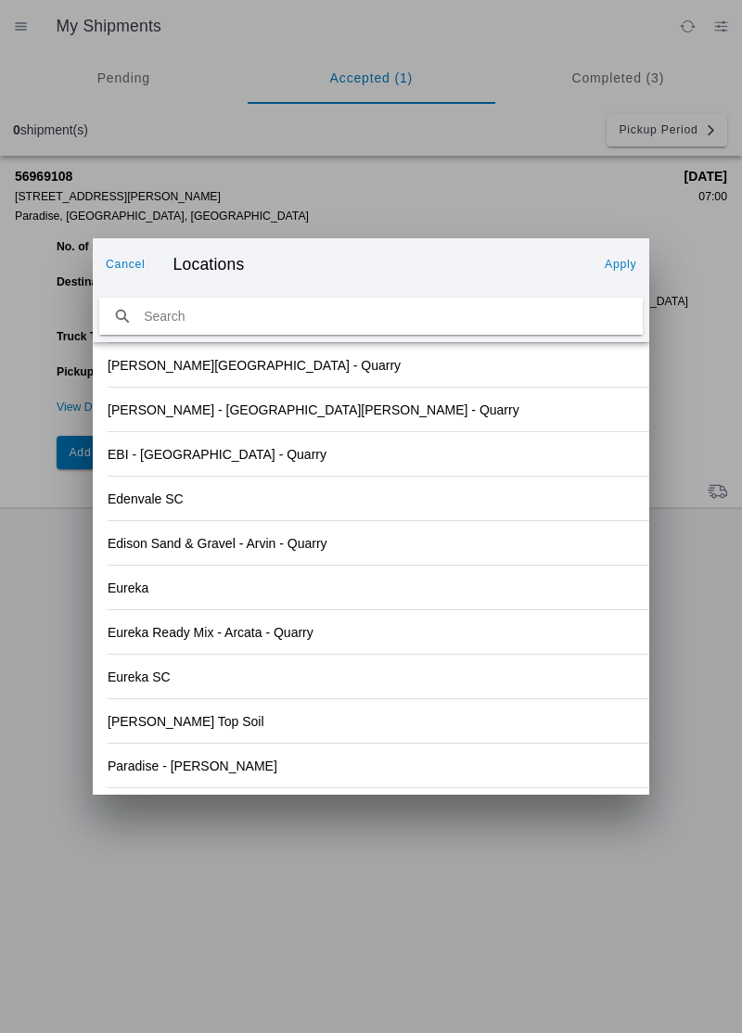
click at [0, 0] on slot "Paradise - [PERSON_NAME]" at bounding box center [0, 0] width 0 height 0
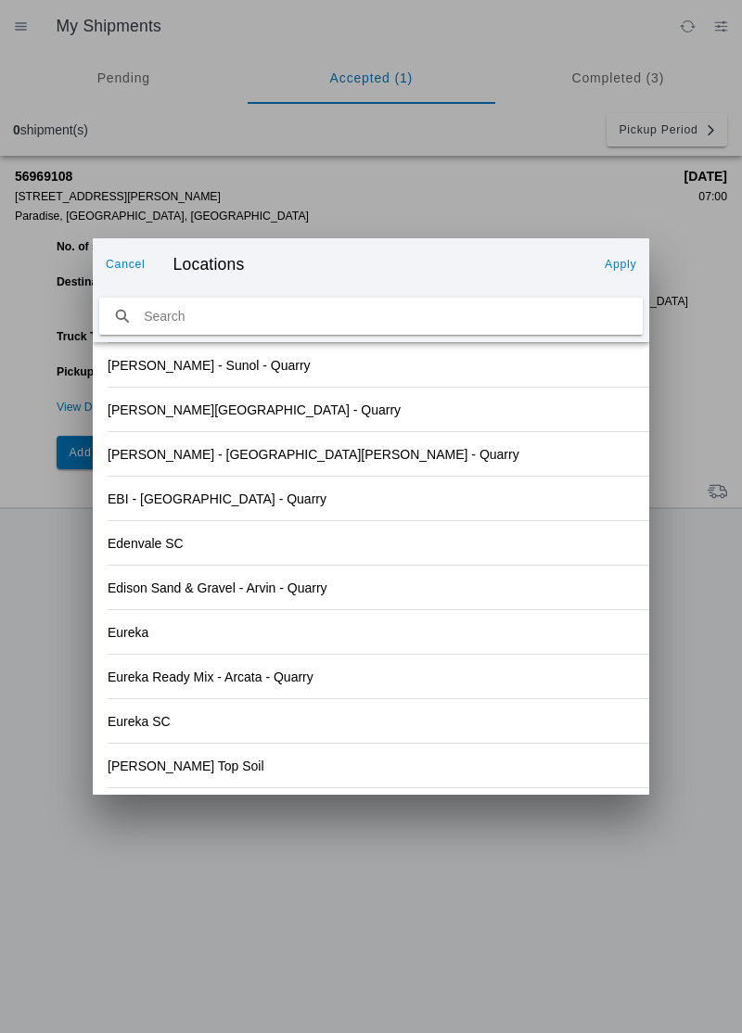
click at [0, 0] on slot "Apply" at bounding box center [0, 0] width 0 height 0
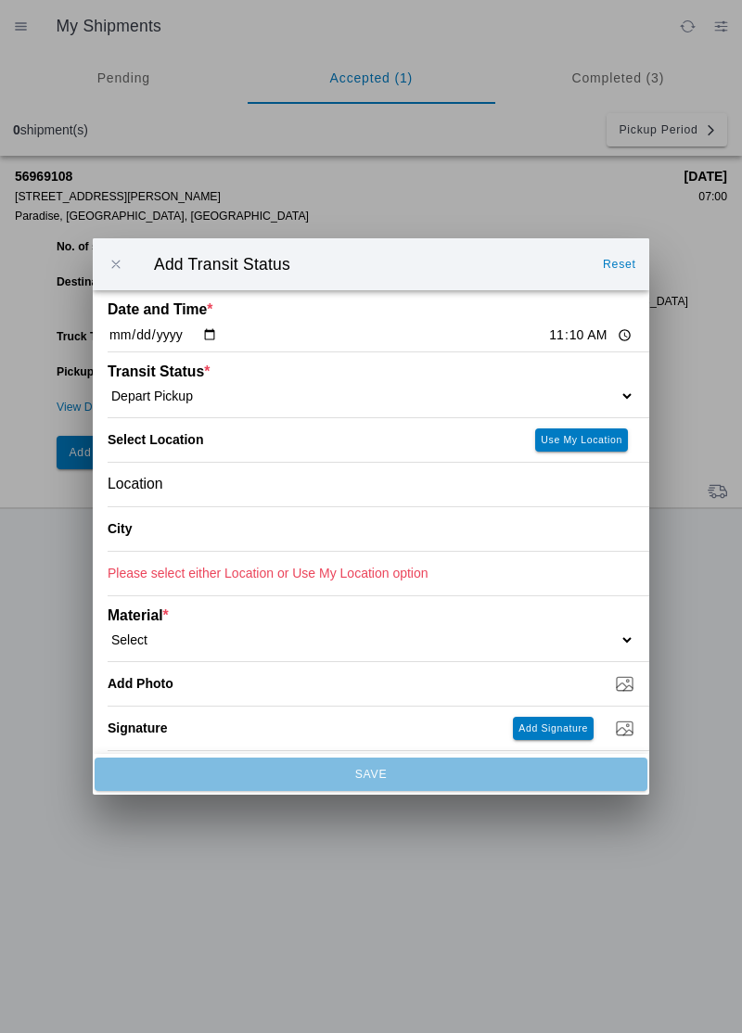
type input "Paradise"
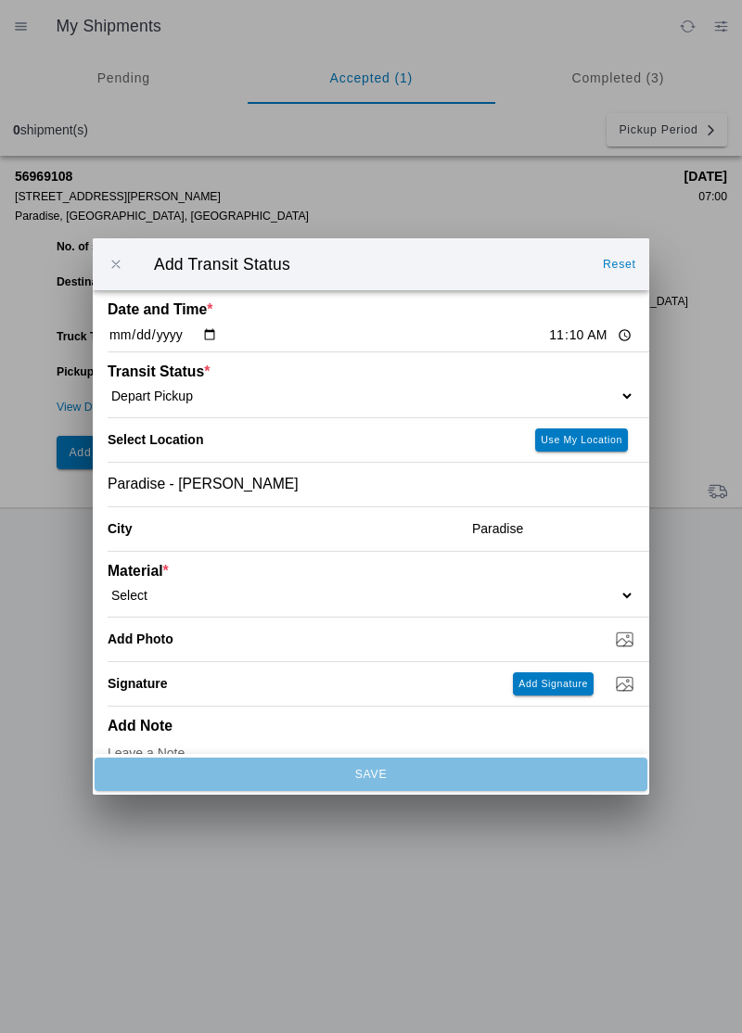
click at [180, 590] on select "Select 1" x 3" Rock 1" x 4" Rock 2" x 4" Rock Asphalt Cold Patch Backfill Spec …" at bounding box center [371, 595] width 527 height 17
select select "708651"
click at [258, 646] on input "Dump / Quarry Tag *" at bounding box center [379, 639] width 542 height 20
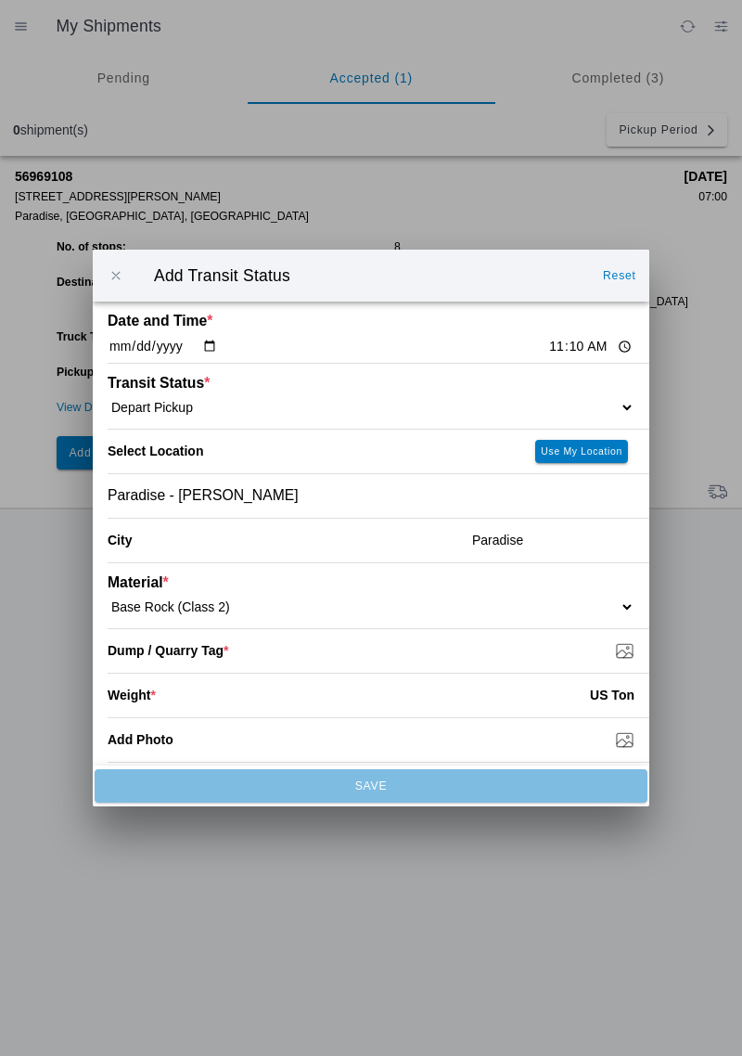
type input "C:\fakepath\17594331882058028261369494573864.jpg"
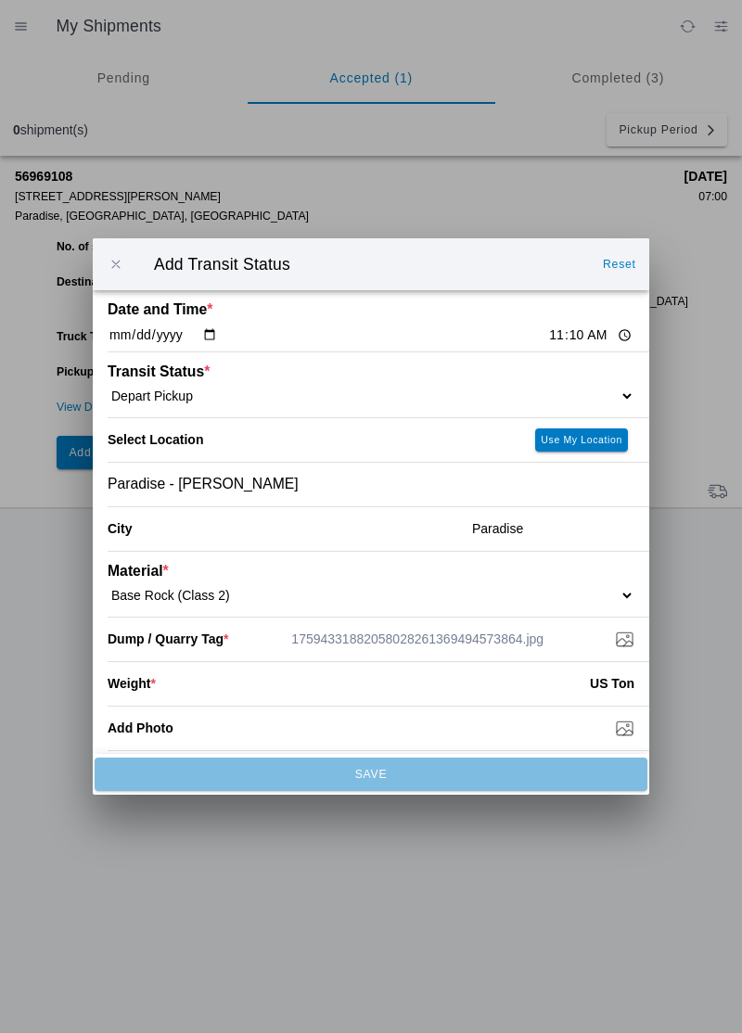
click at [171, 690] on input "number" at bounding box center [373, 683] width 434 height 41
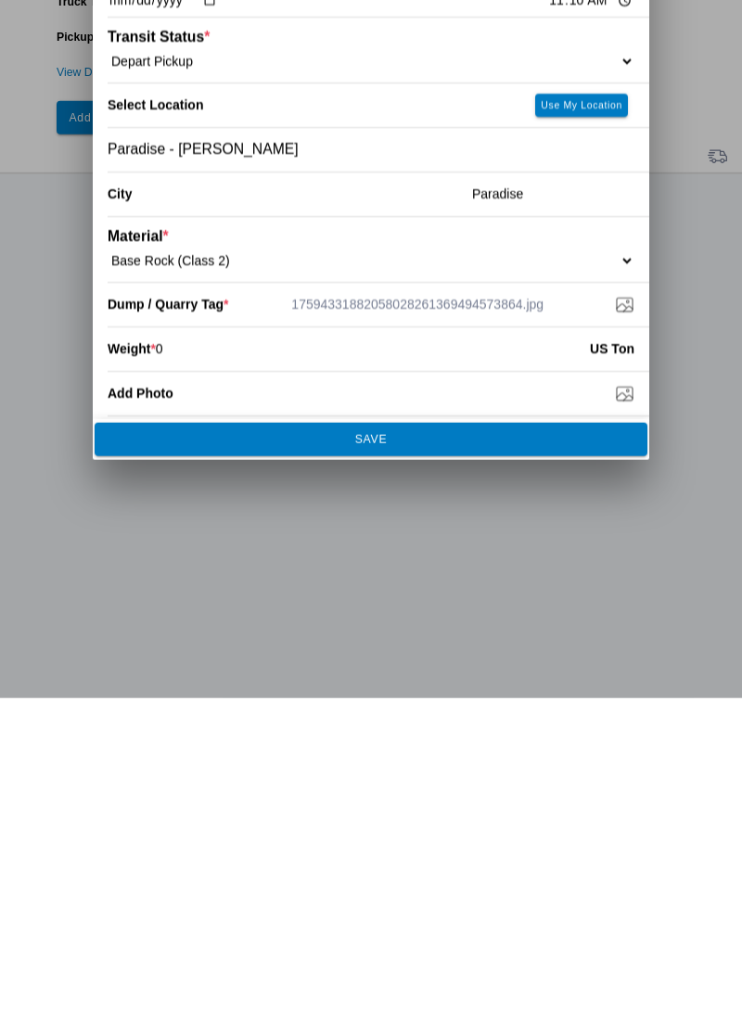
type input "0"
click at [0, 0] on slot "SAVE" at bounding box center [0, 0] width 0 height 0
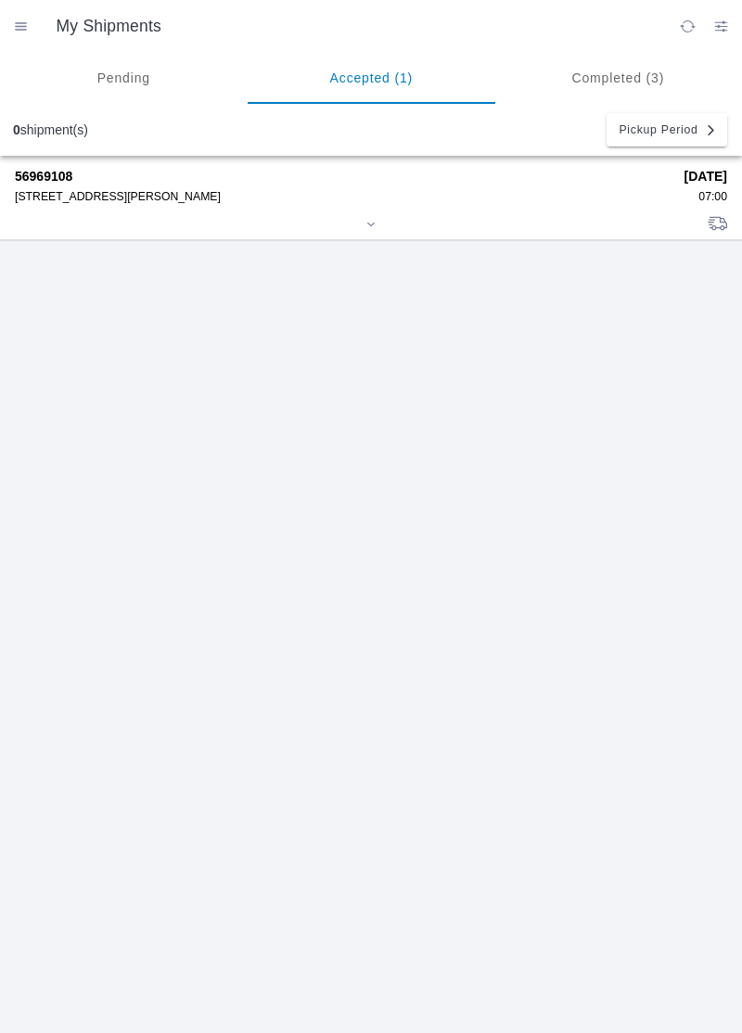
click at [32, 187] on div "56969108 [STREET_ADDRESS][PERSON_NAME]" at bounding box center [343, 186] width 657 height 34
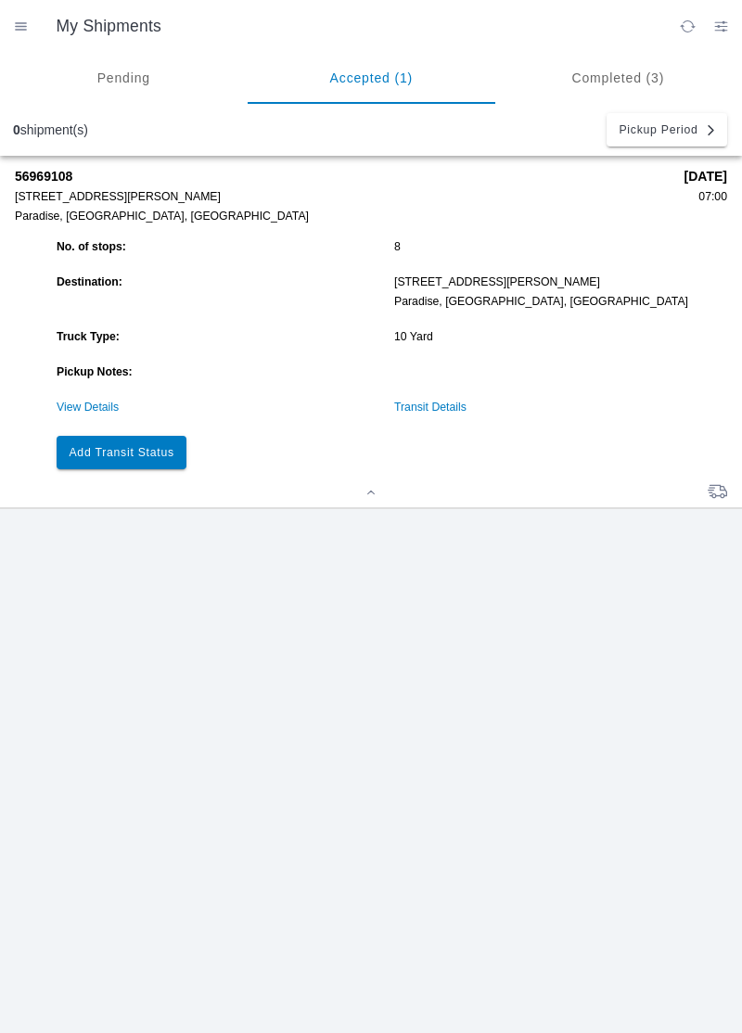
click at [423, 412] on link "Transit Details" at bounding box center [430, 407] width 72 height 13
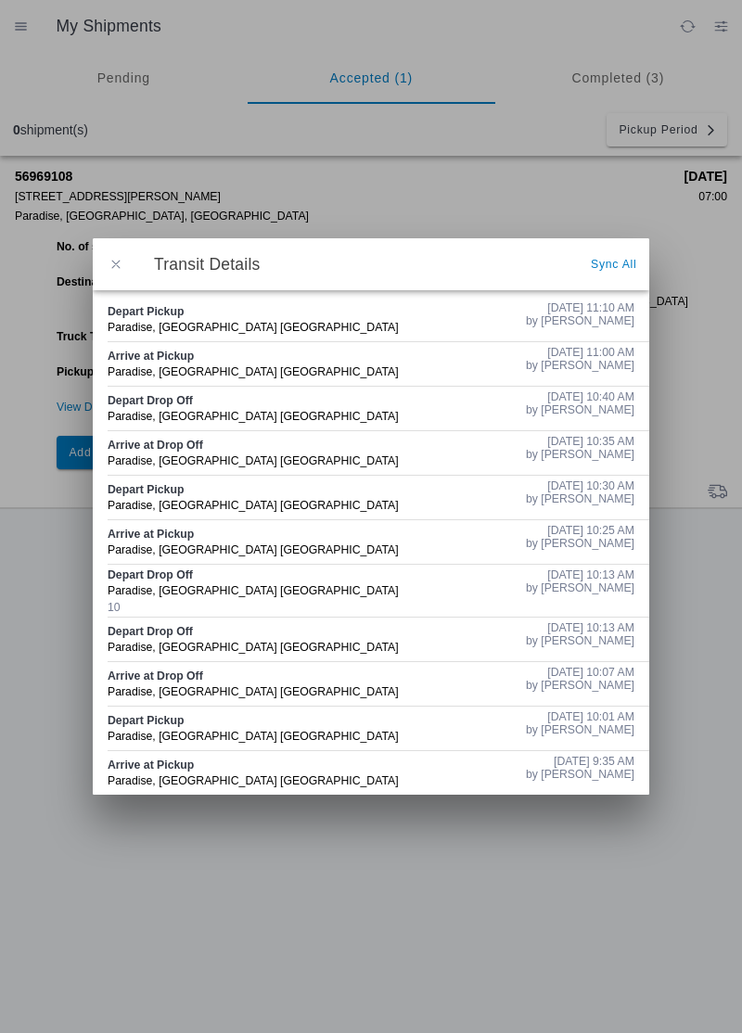
click at [122, 252] on button "button" at bounding box center [115, 264] width 39 height 39
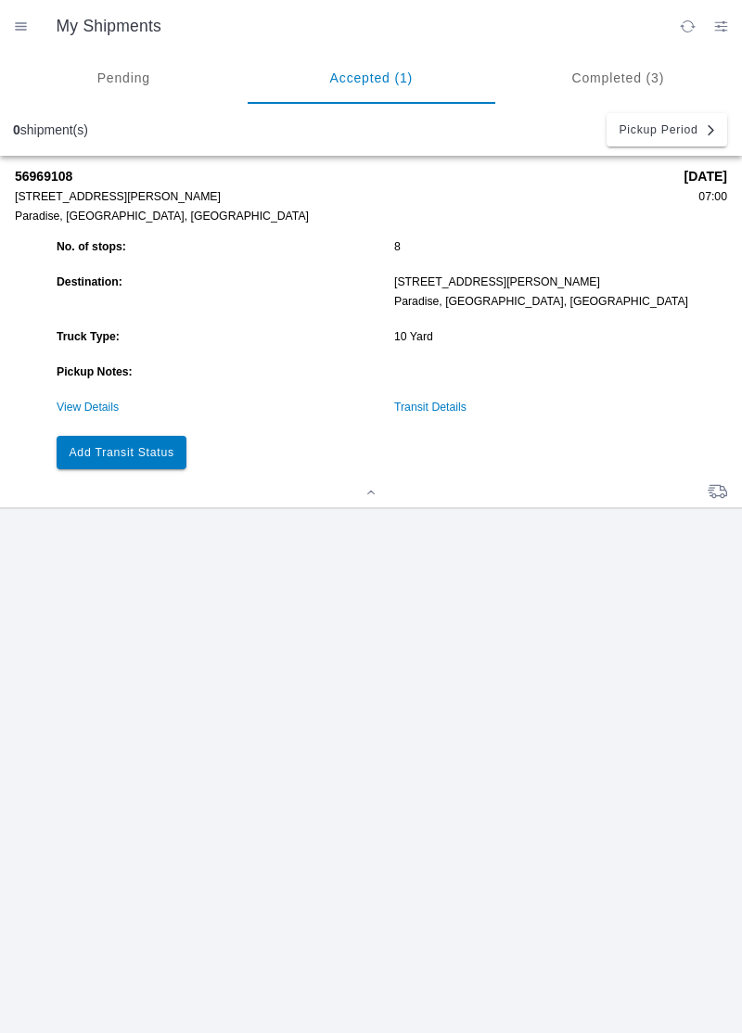
click at [455, 413] on link "Transit Details" at bounding box center [430, 407] width 72 height 13
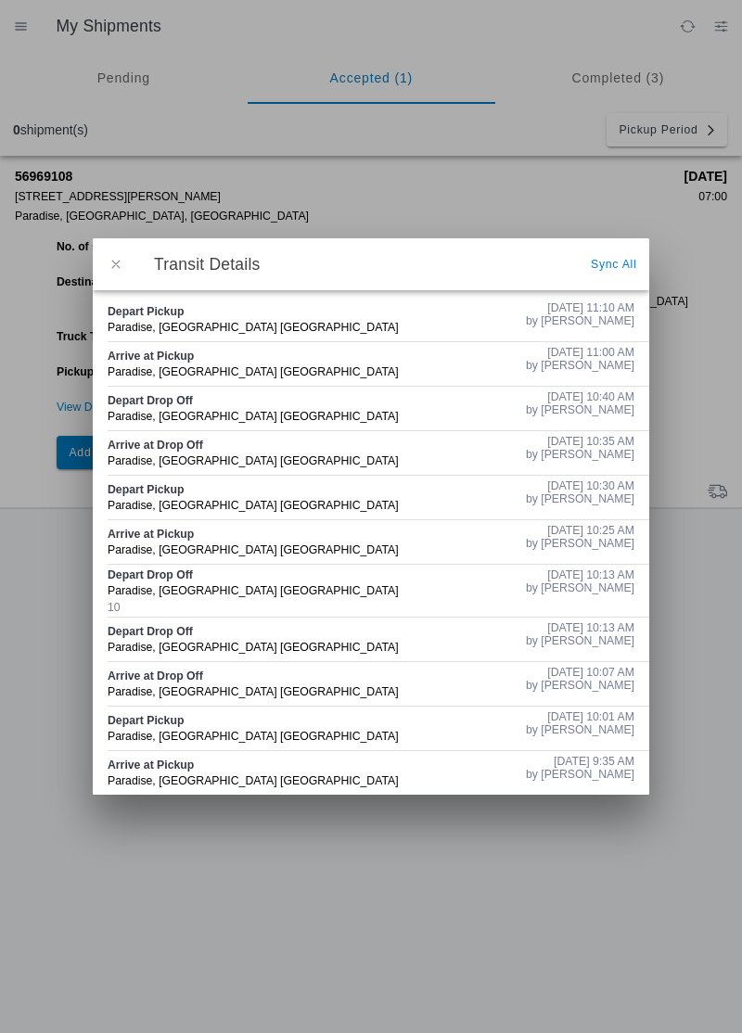
click at [113, 263] on span "button" at bounding box center [116, 264] width 17 height 17
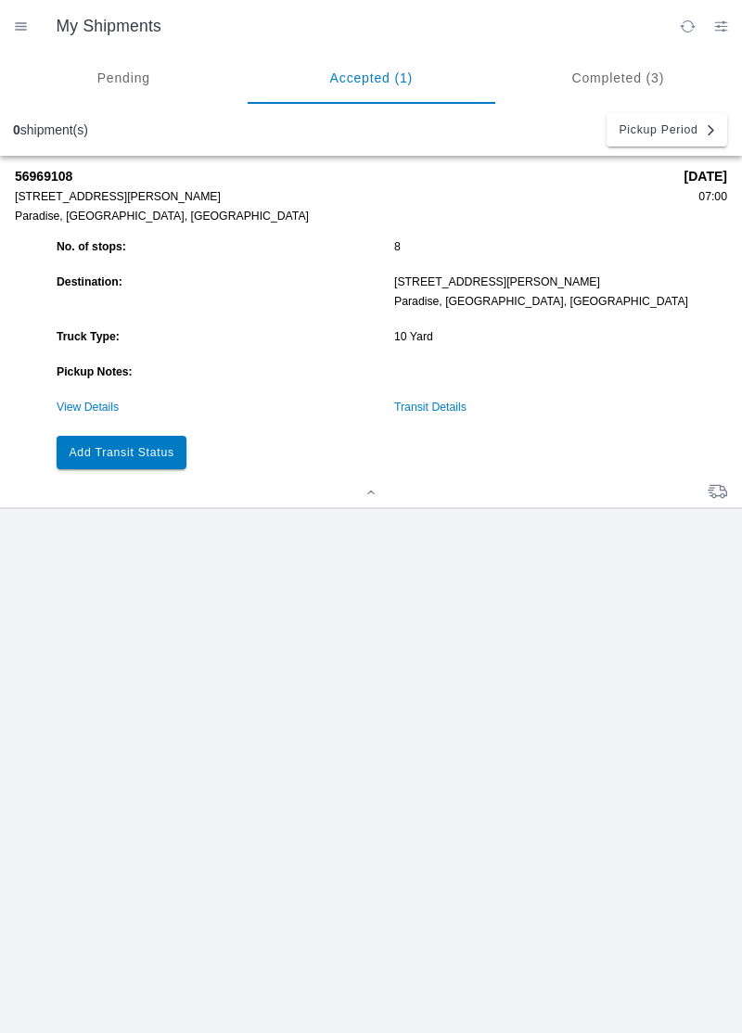
click at [158, 459] on button "Add Transit Status" at bounding box center [122, 452] width 130 height 33
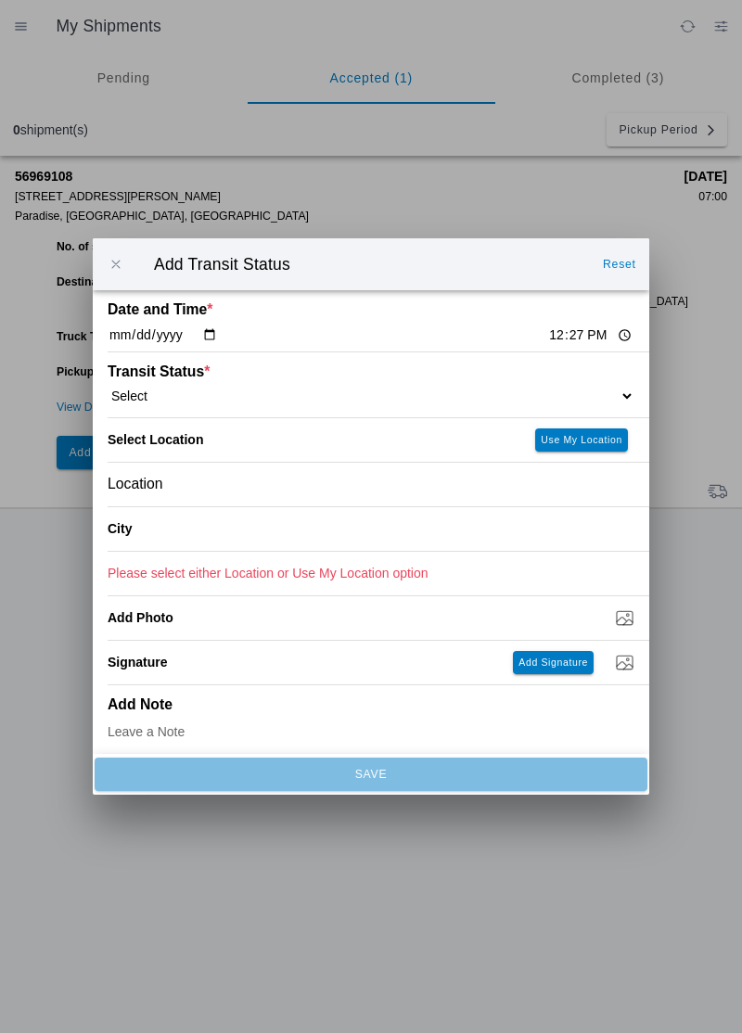
click at [547, 327] on input "12:27" at bounding box center [590, 335] width 87 height 19
type input "11:25"
click at [139, 402] on select "Select Arrive at Drop Off Arrive at Pickup Break Start Break Stop Depart Drop O…" at bounding box center [371, 396] width 527 height 17
select select "ARVDLVLOC"
click at [192, 487] on div "Location" at bounding box center [371, 485] width 527 height 44
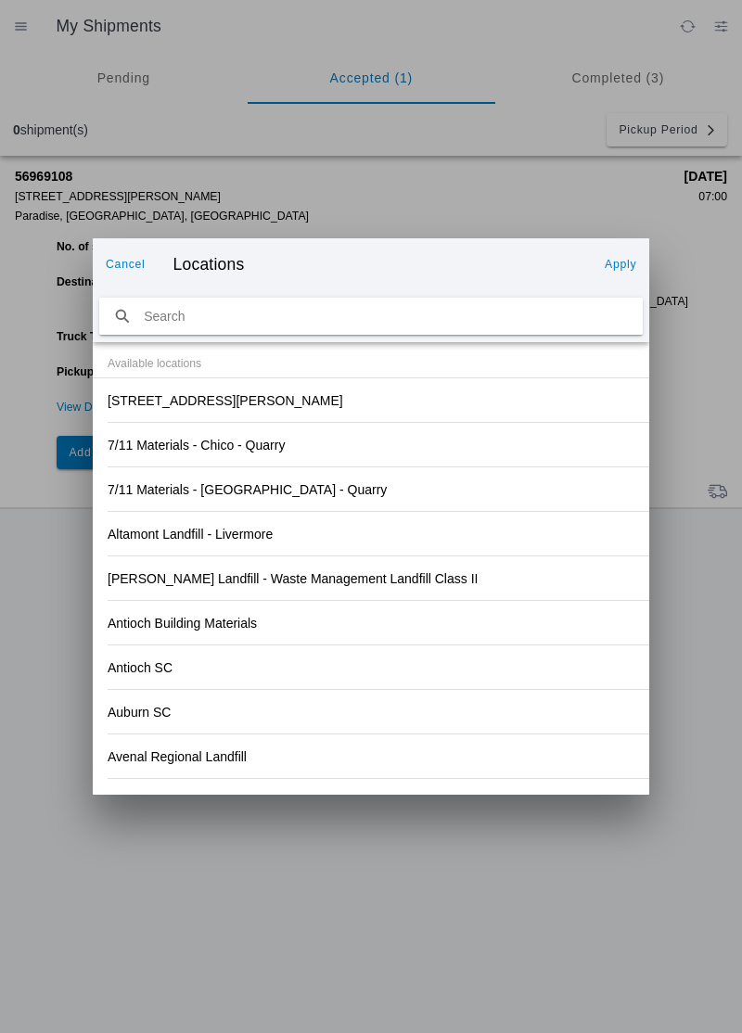
click at [276, 405] on div "[STREET_ADDRESS][PERSON_NAME]" at bounding box center [371, 400] width 527 height 44
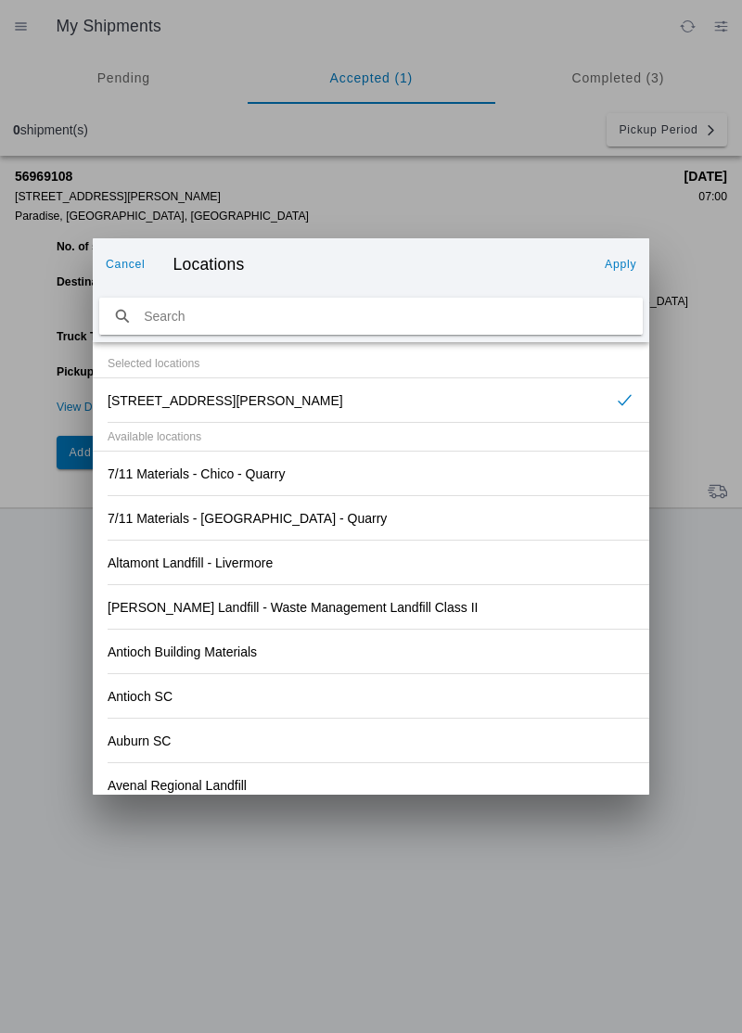
click at [0, 0] on slot "Apply" at bounding box center [0, 0] width 0 height 0
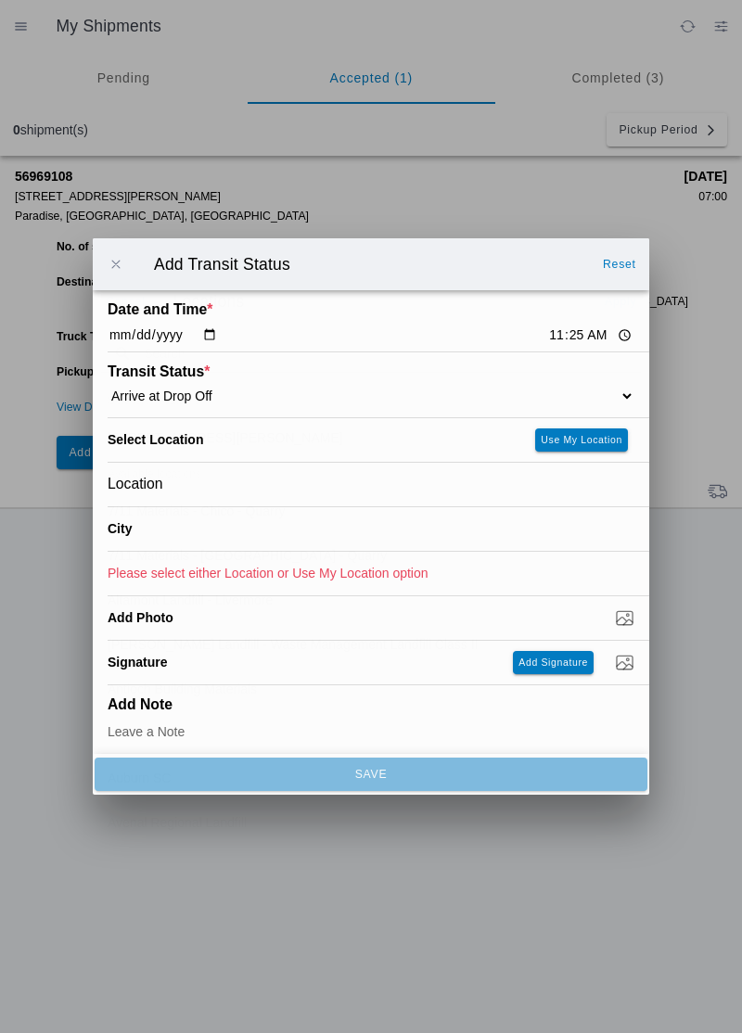
type input "Paradise"
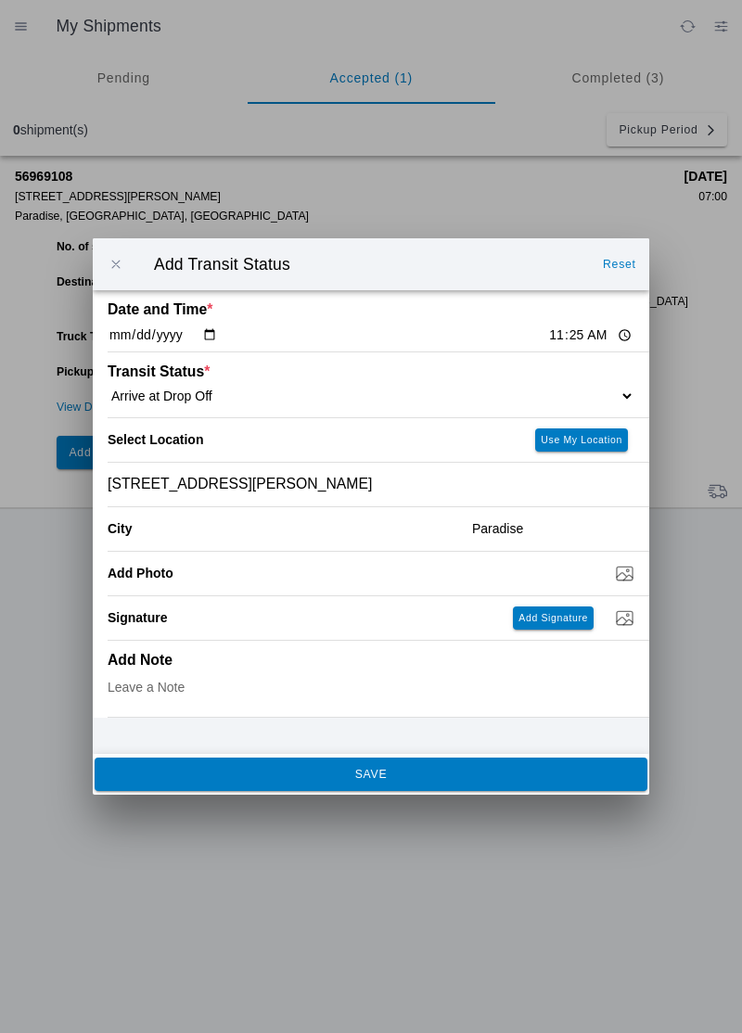
click at [351, 780] on span "SAVE" at bounding box center [371, 774] width 528 height 11
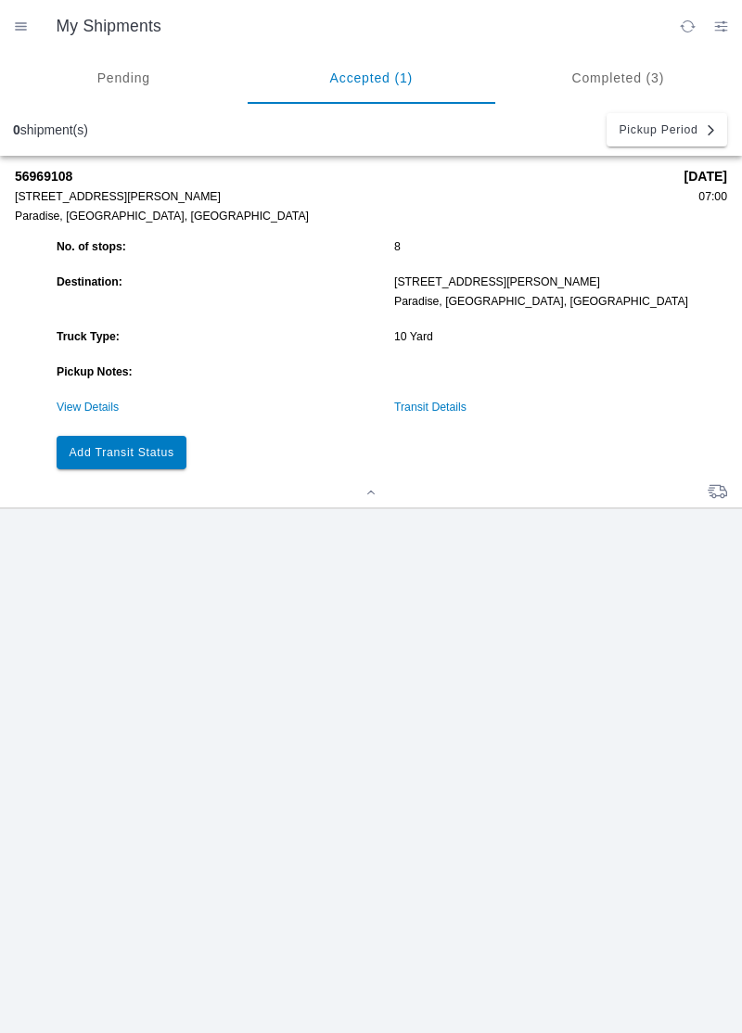
click at [0, 0] on slot "Add Transit Status" at bounding box center [0, 0] width 0 height 0
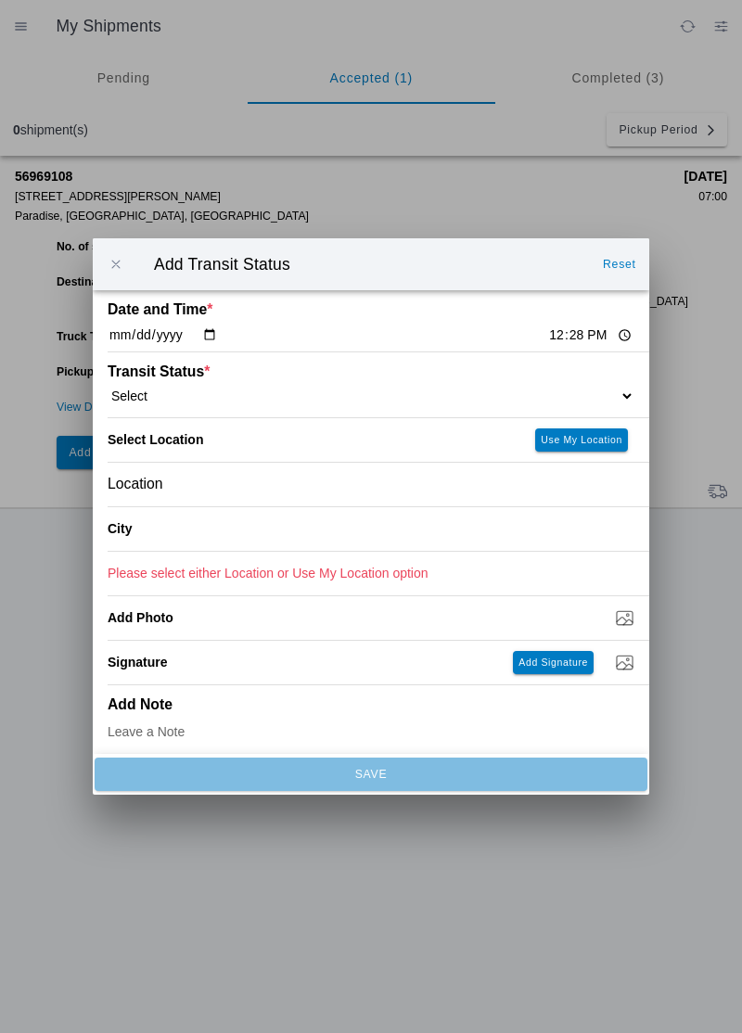
click at [547, 336] on input "12:28" at bounding box center [590, 335] width 87 height 19
click at [547, 331] on input "23:55" at bounding box center [590, 335] width 87 height 19
type input "11:55"
click at [175, 395] on select "Select Arrive at Drop Off Arrive at Pickup Break Start Break Stop Depart Drop O…" at bounding box center [371, 396] width 527 height 17
select select "DPTDLVLOC"
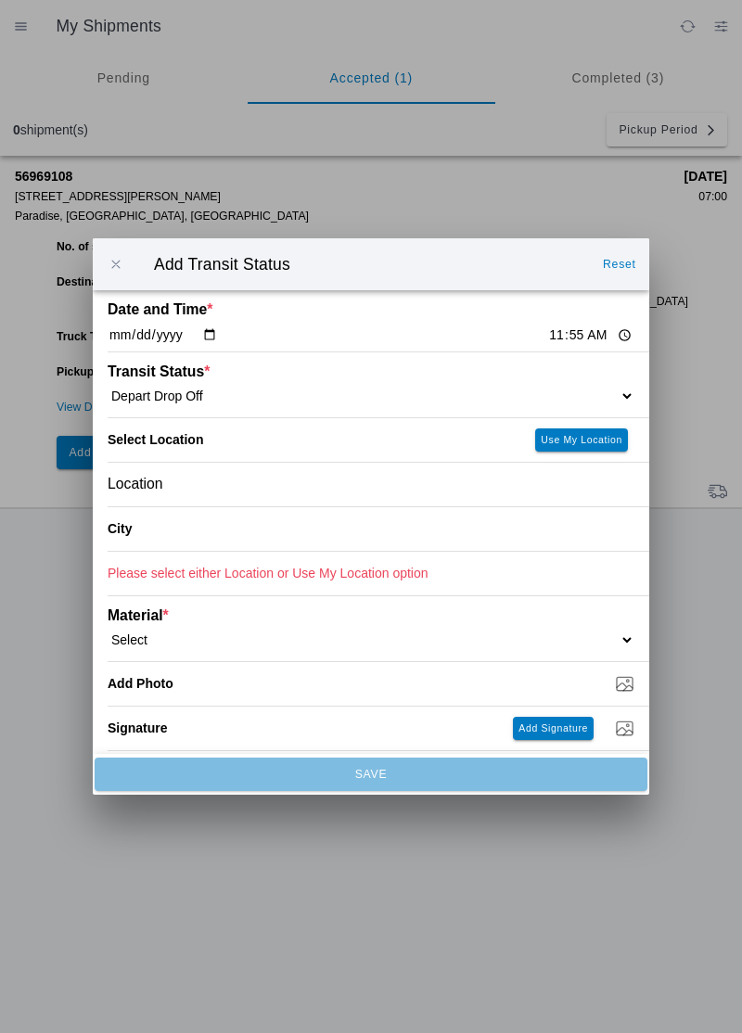
click at [194, 493] on div "Location" at bounding box center [371, 485] width 527 height 44
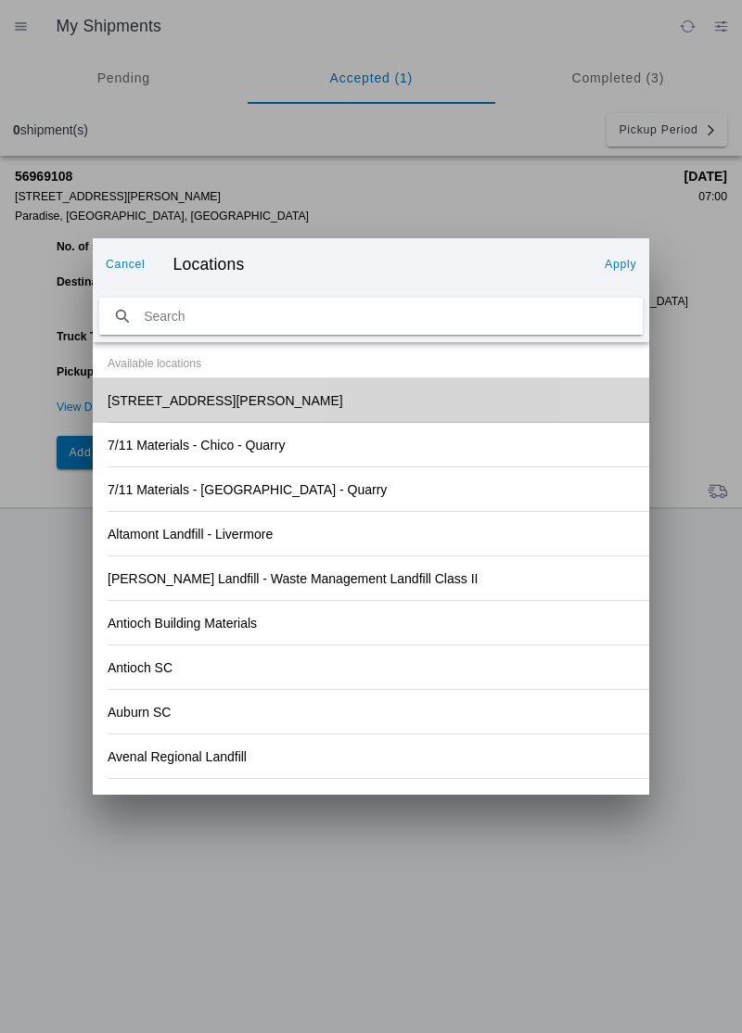
click at [316, 402] on div "[STREET_ADDRESS][PERSON_NAME]" at bounding box center [371, 400] width 527 height 44
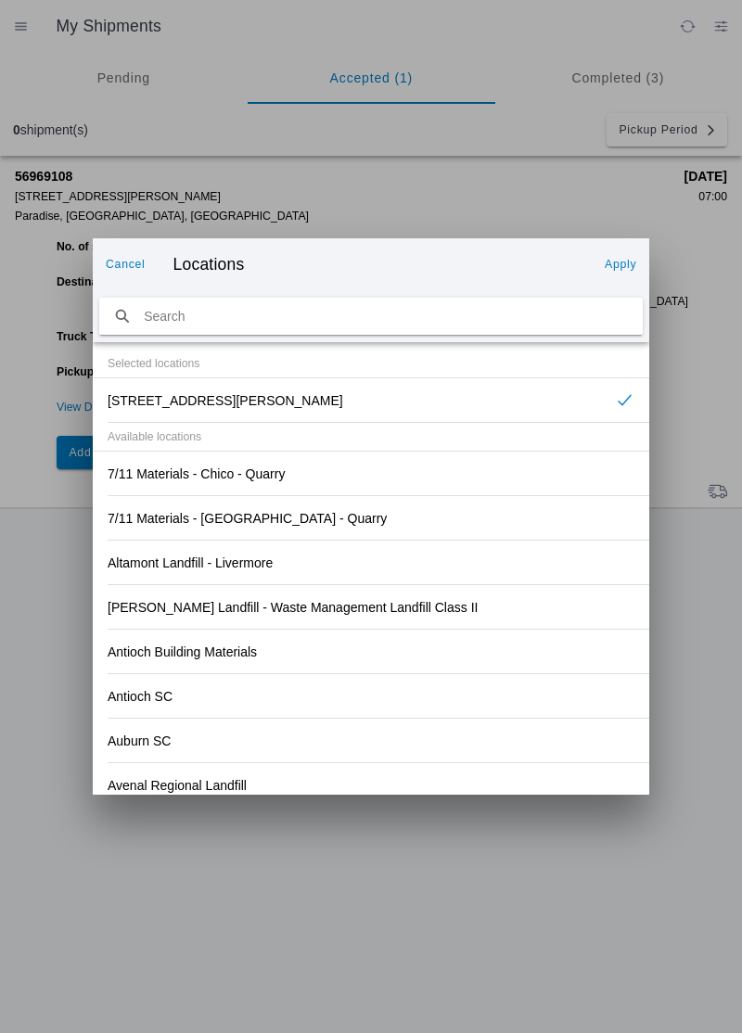
click at [0, 0] on slot "Apply" at bounding box center [0, 0] width 0 height 0
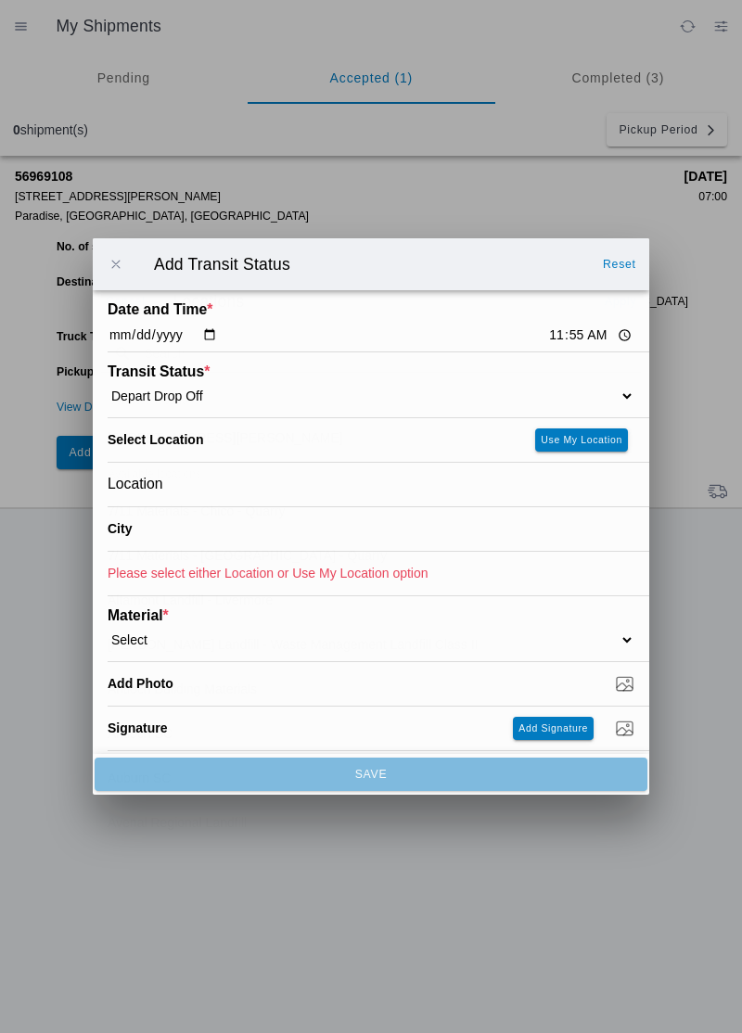
type input "Paradise"
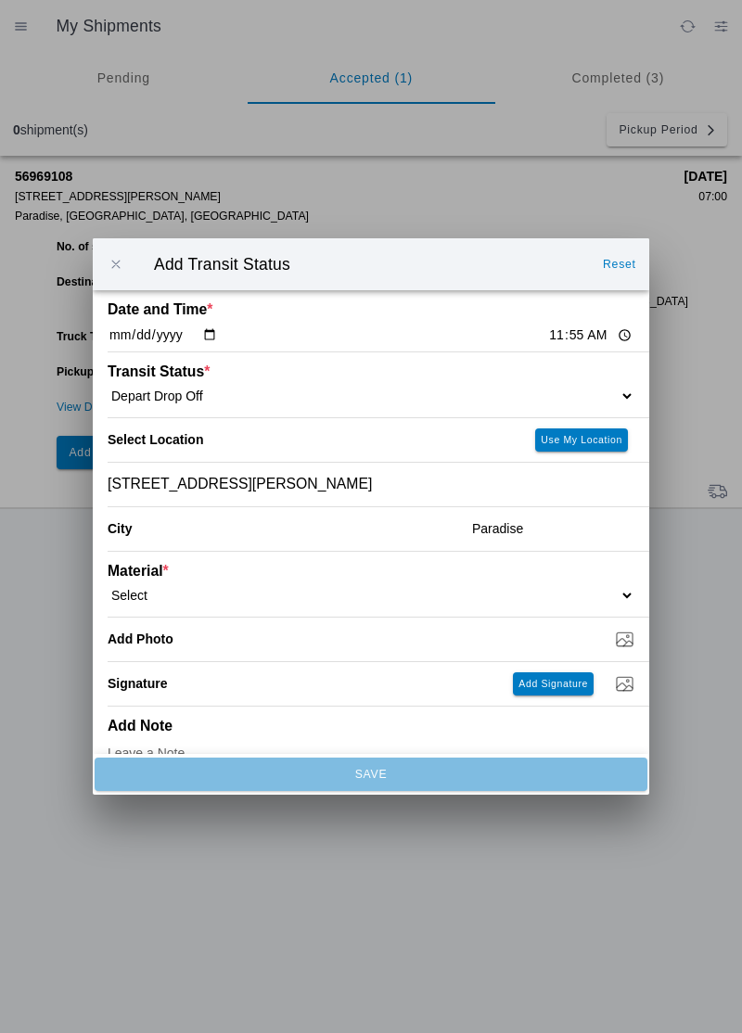
click at [186, 591] on select "Select 1" x 3" Rock 1" x 4" Rock 2" x 4" Rock Asphalt Cold Patch Backfill Spec …" at bounding box center [371, 595] width 527 height 17
select select "708651"
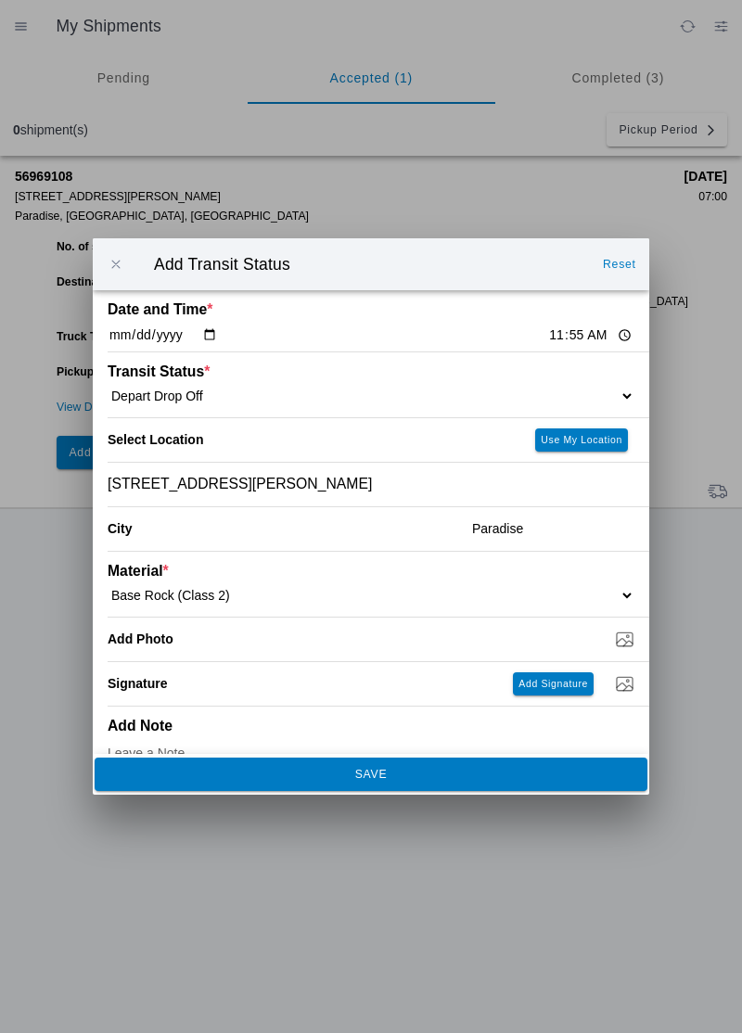
click at [0, 0] on slot "SAVE" at bounding box center [0, 0] width 0 height 0
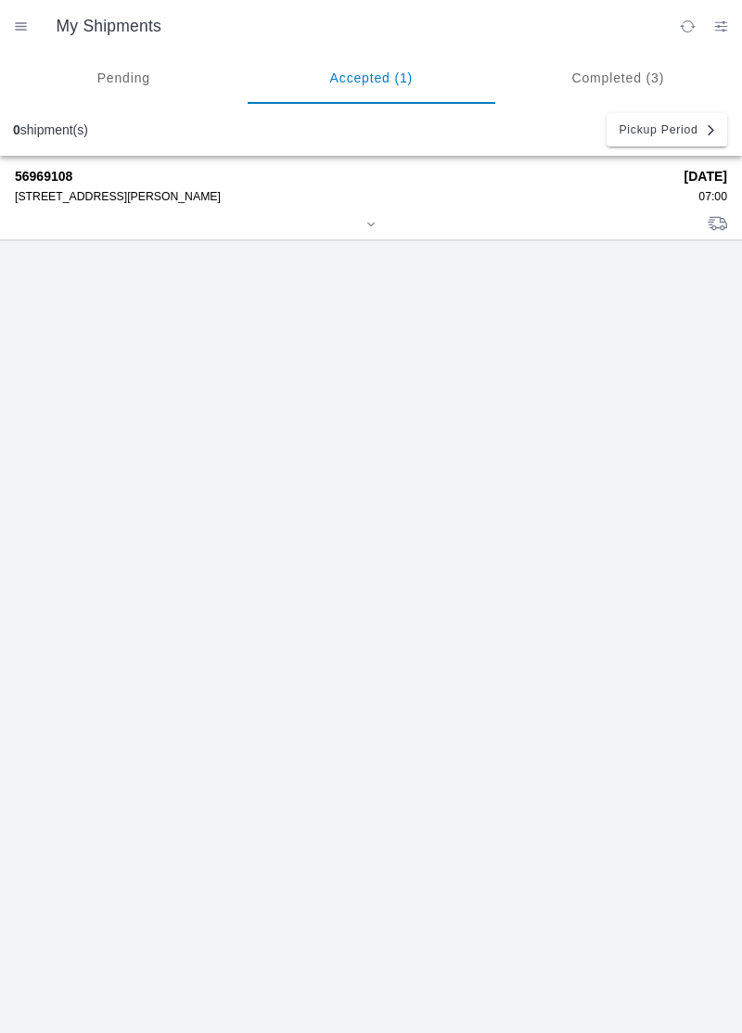
click at [48, 186] on div "56969108 [STREET_ADDRESS][PERSON_NAME]" at bounding box center [343, 186] width 657 height 34
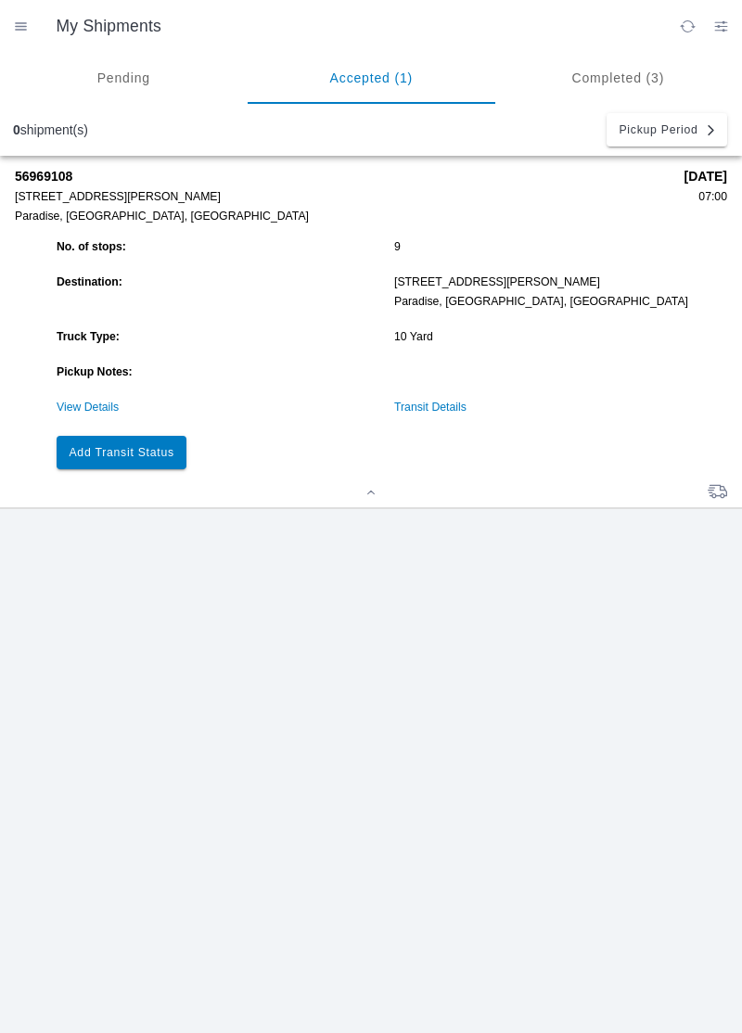
click at [0, 0] on slot "Add Transit Status" at bounding box center [0, 0] width 0 height 0
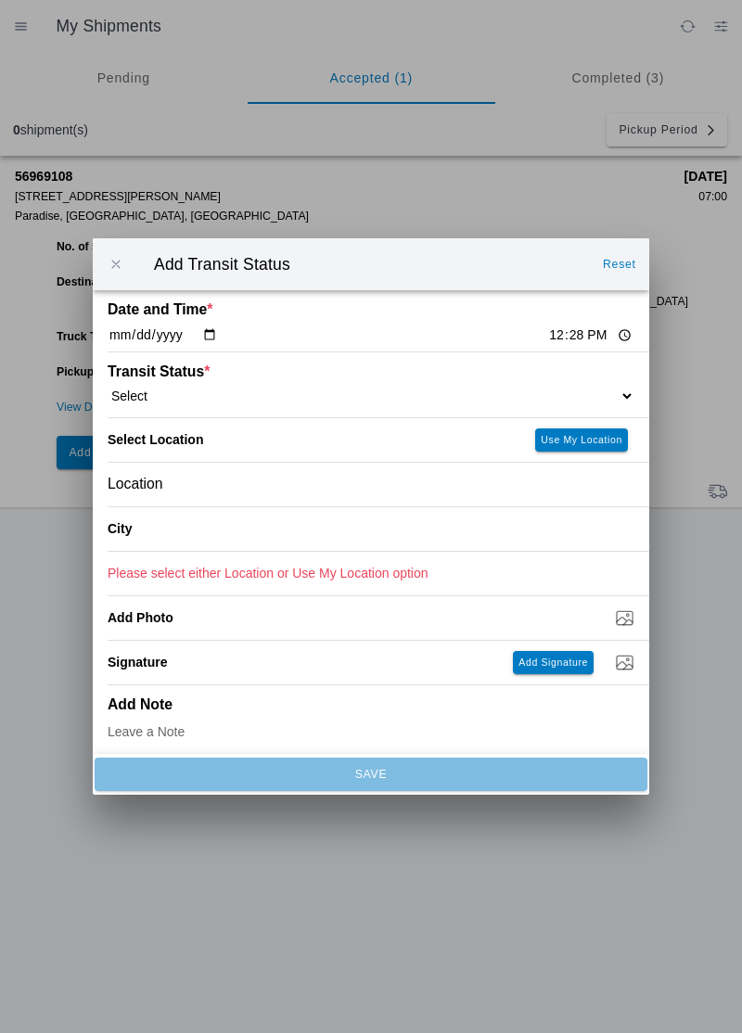
click at [547, 335] on input "12:28" at bounding box center [590, 335] width 87 height 19
type input "12:00"
click at [147, 390] on select "Select Arrive at Drop Off Arrive at Pickup Break Start Break Stop Depart Drop O…" at bounding box center [371, 396] width 527 height 17
select select "BREAKSTART"
click at [187, 490] on div "Location" at bounding box center [371, 485] width 527 height 44
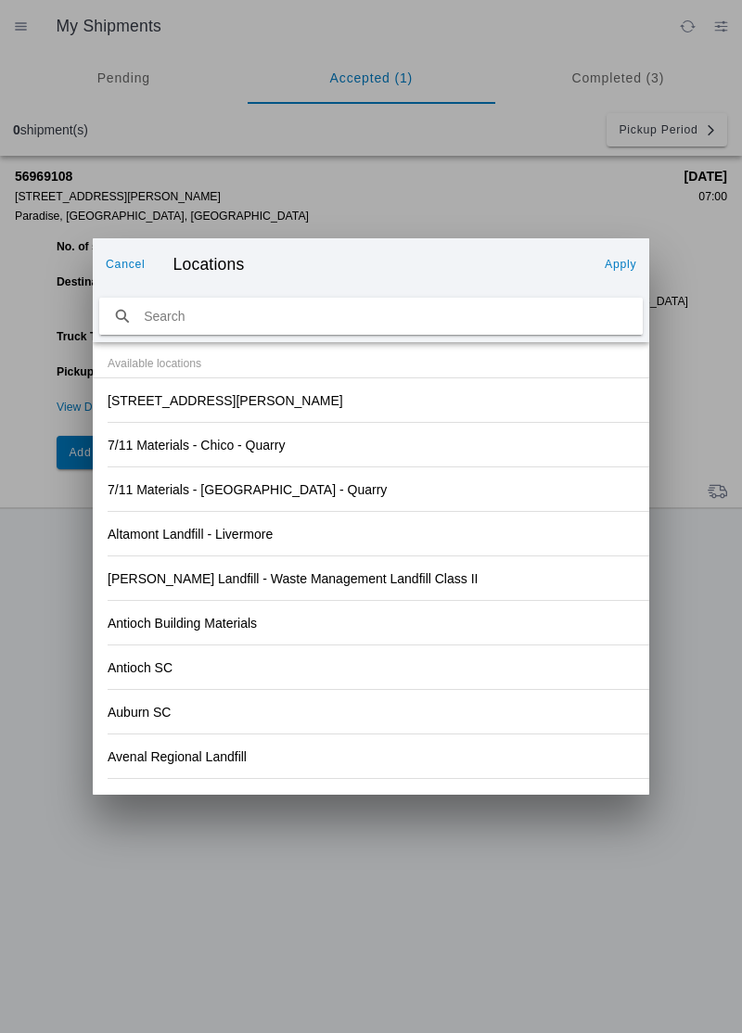
click at [0, 0] on slot "[STREET_ADDRESS][PERSON_NAME]" at bounding box center [0, 0] width 0 height 0
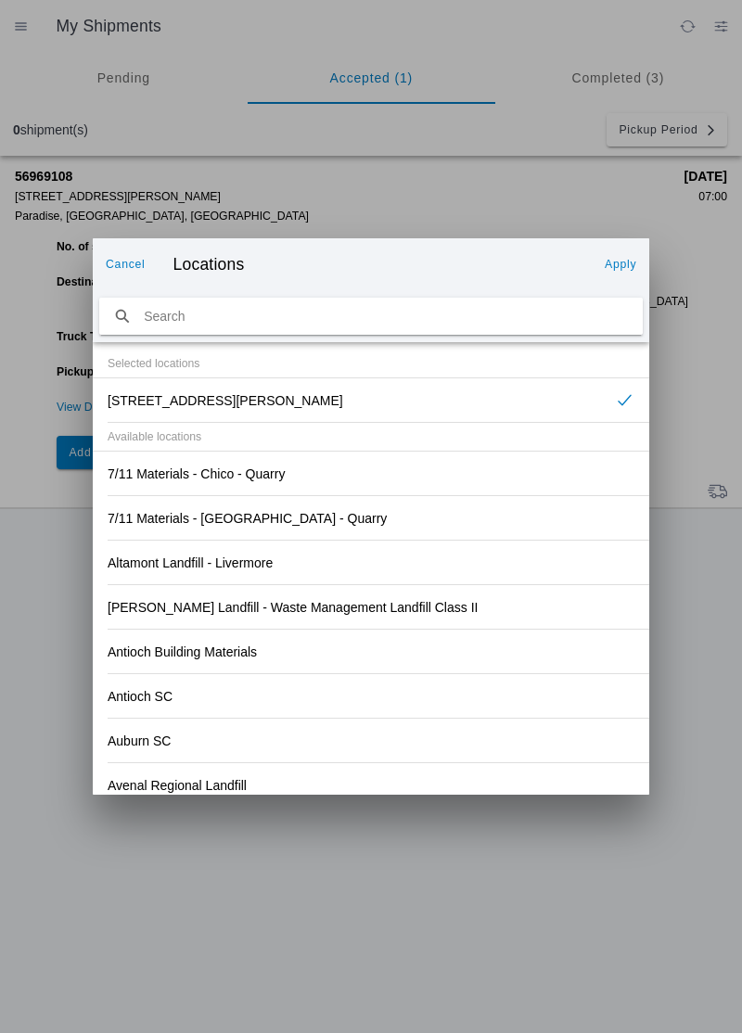
click at [0, 0] on slot "Apply" at bounding box center [0, 0] width 0 height 0
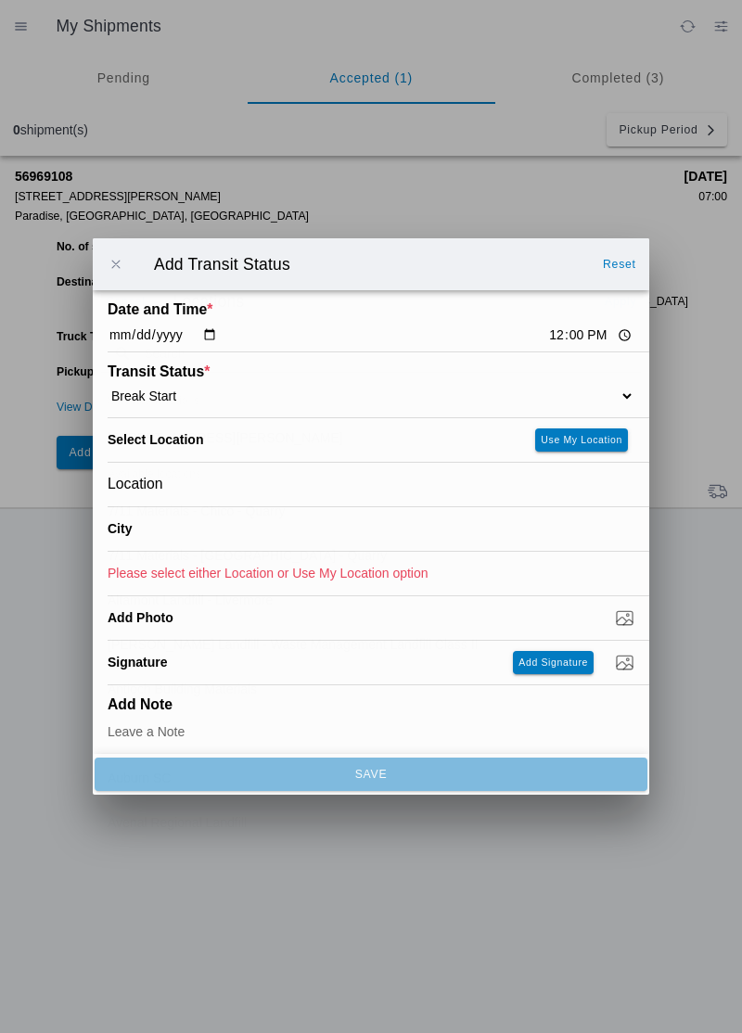
type input "Paradise"
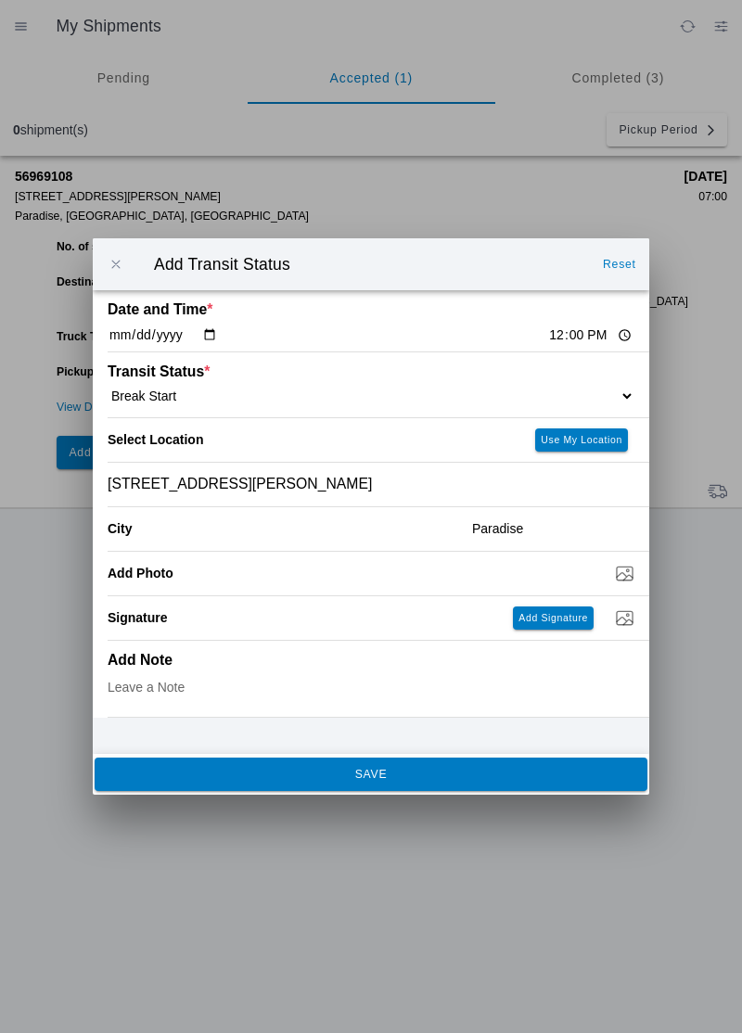
click at [348, 773] on span "SAVE" at bounding box center [371, 774] width 528 height 11
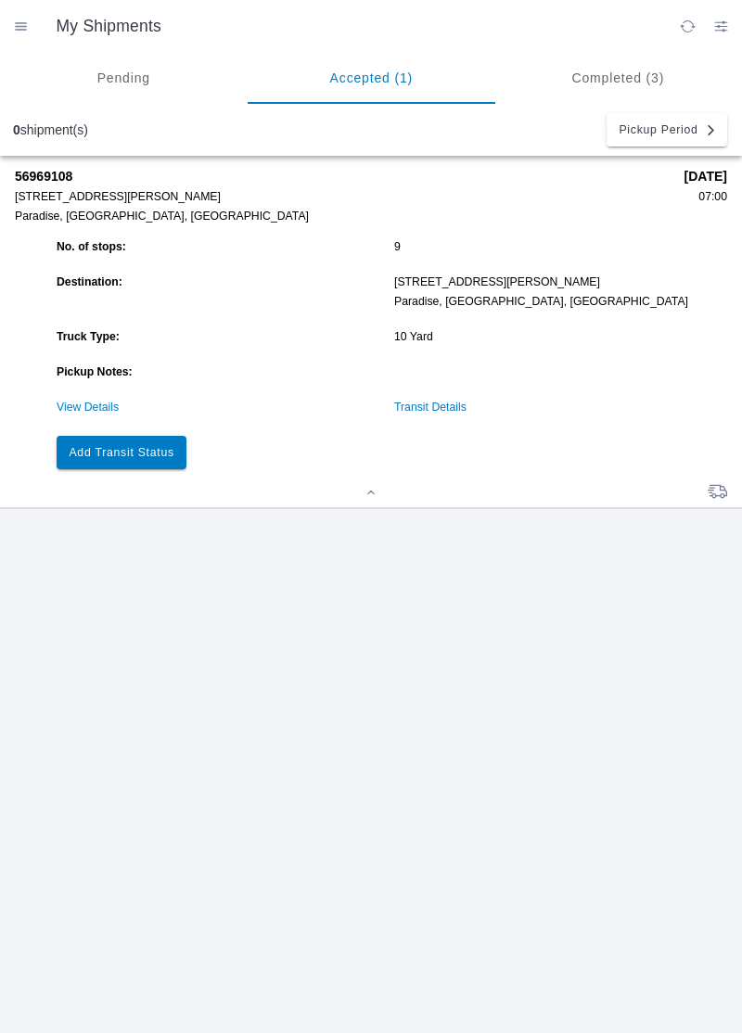
click at [0, 0] on slot "Add Transit Status" at bounding box center [0, 0] width 0 height 0
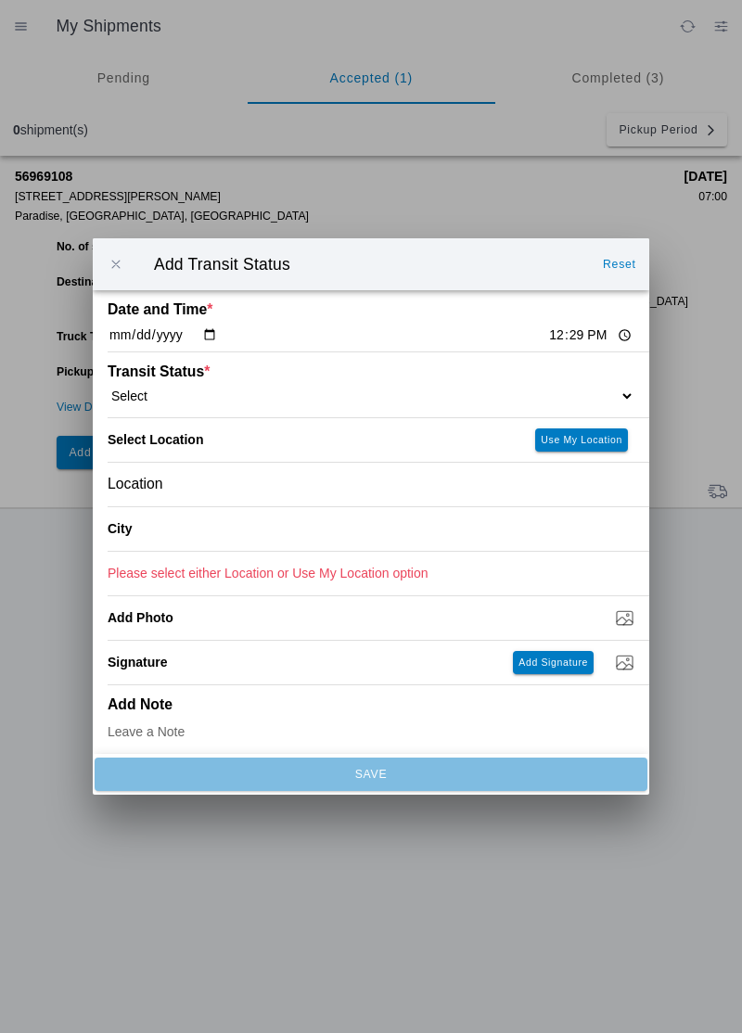
click at [547, 338] on input "12:29" at bounding box center [590, 335] width 87 height 19
type input "12:30"
click at [176, 389] on select "Select Arrive at Drop Off Arrive at Pickup Break Start Break Stop Depart Drop O…" at bounding box center [371, 396] width 527 height 17
select select "BREAKSTOP"
click at [190, 486] on div "Location" at bounding box center [371, 485] width 527 height 44
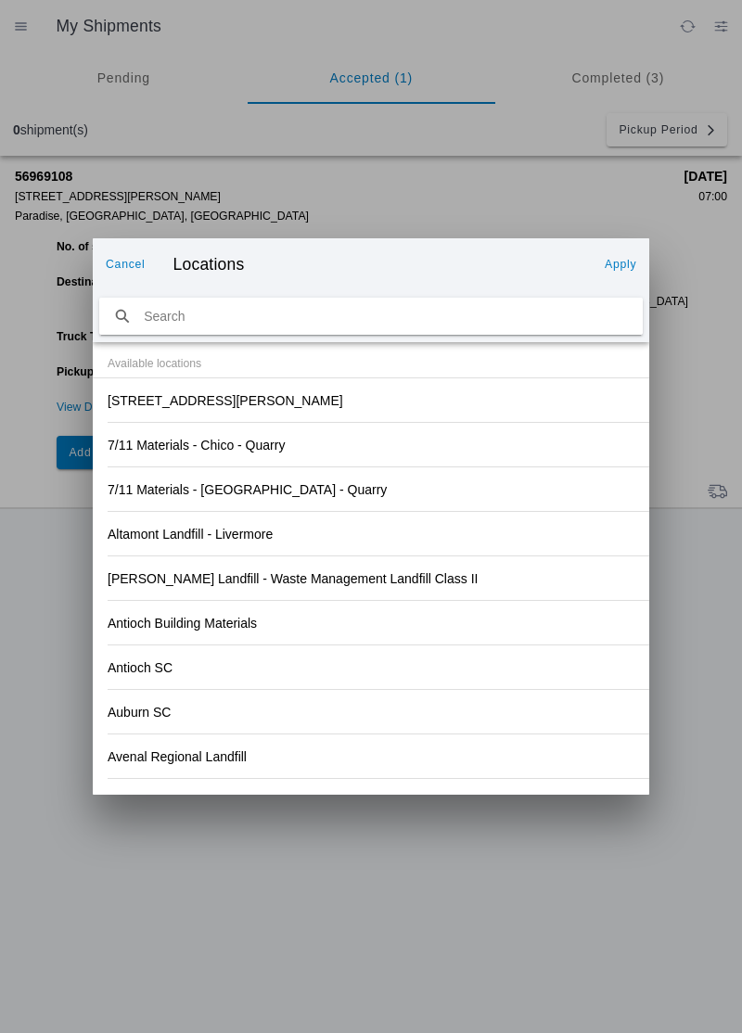
click at [270, 404] on div "[STREET_ADDRESS][PERSON_NAME]" at bounding box center [371, 400] width 527 height 44
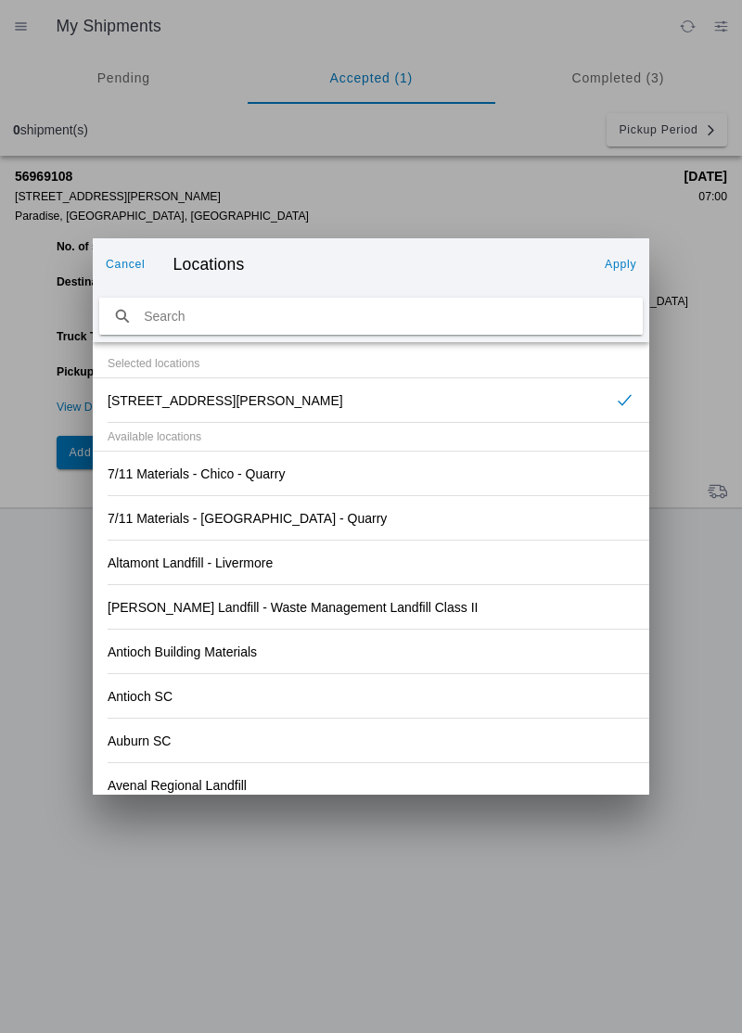
click at [614, 271] on button "Apply" at bounding box center [620, 265] width 46 height 30
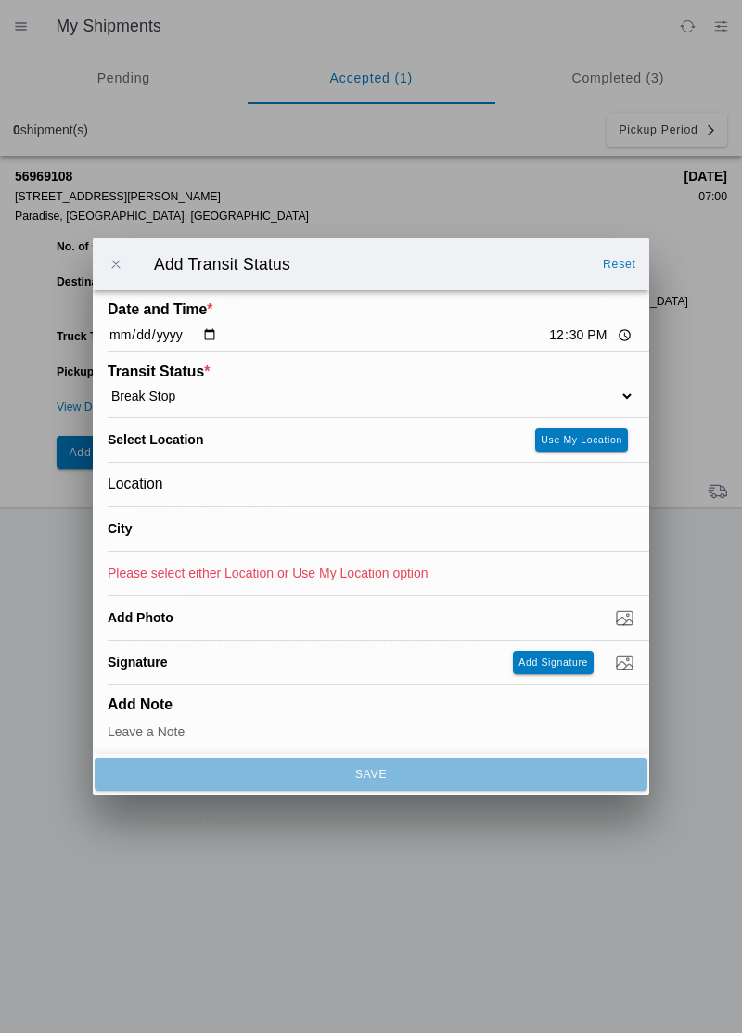
type input "Paradise"
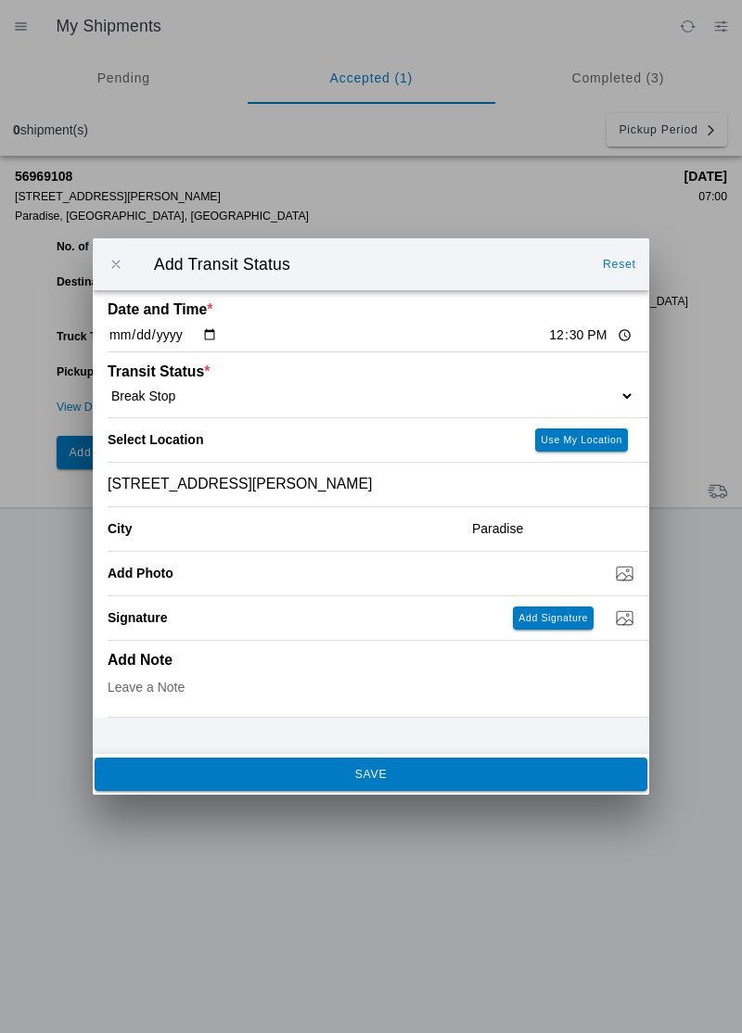
click at [425, 777] on span "SAVE" at bounding box center [371, 774] width 528 height 11
